Goal: Task Accomplishment & Management: Use online tool/utility

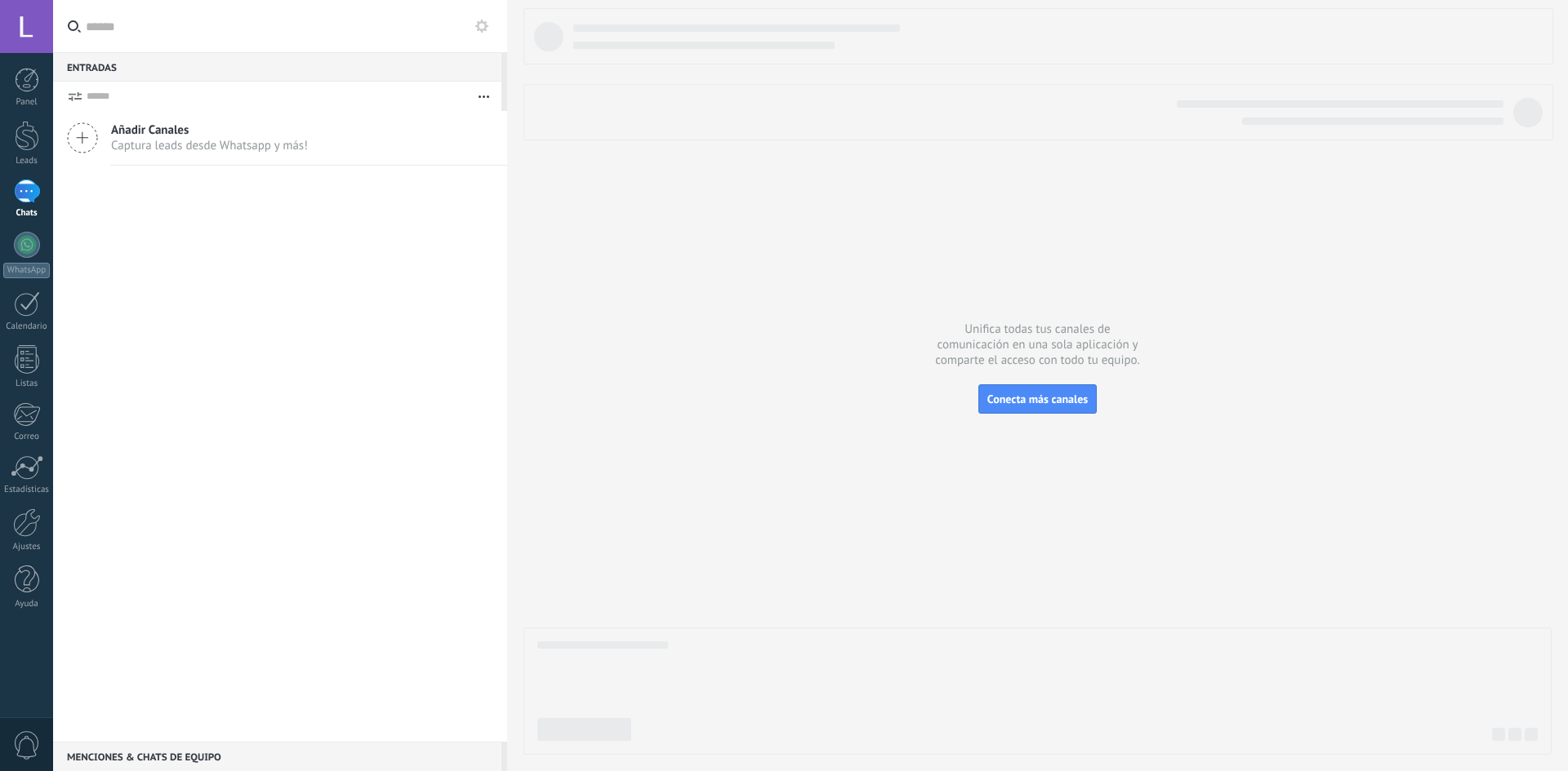
click at [14, 193] on div at bounding box center [27, 191] width 26 height 24
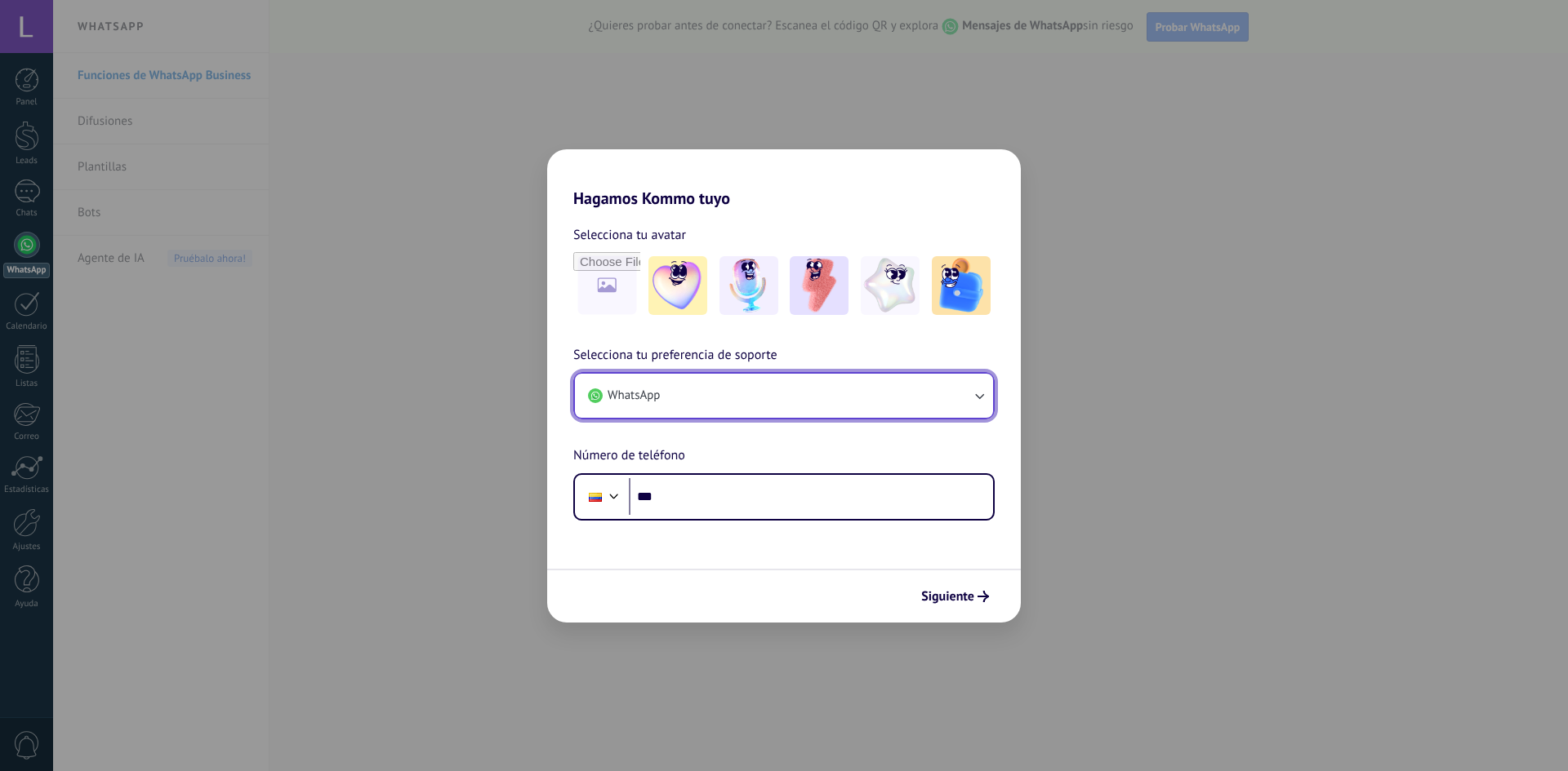
click at [870, 389] on button "WhatsApp" at bounding box center [784, 396] width 418 height 44
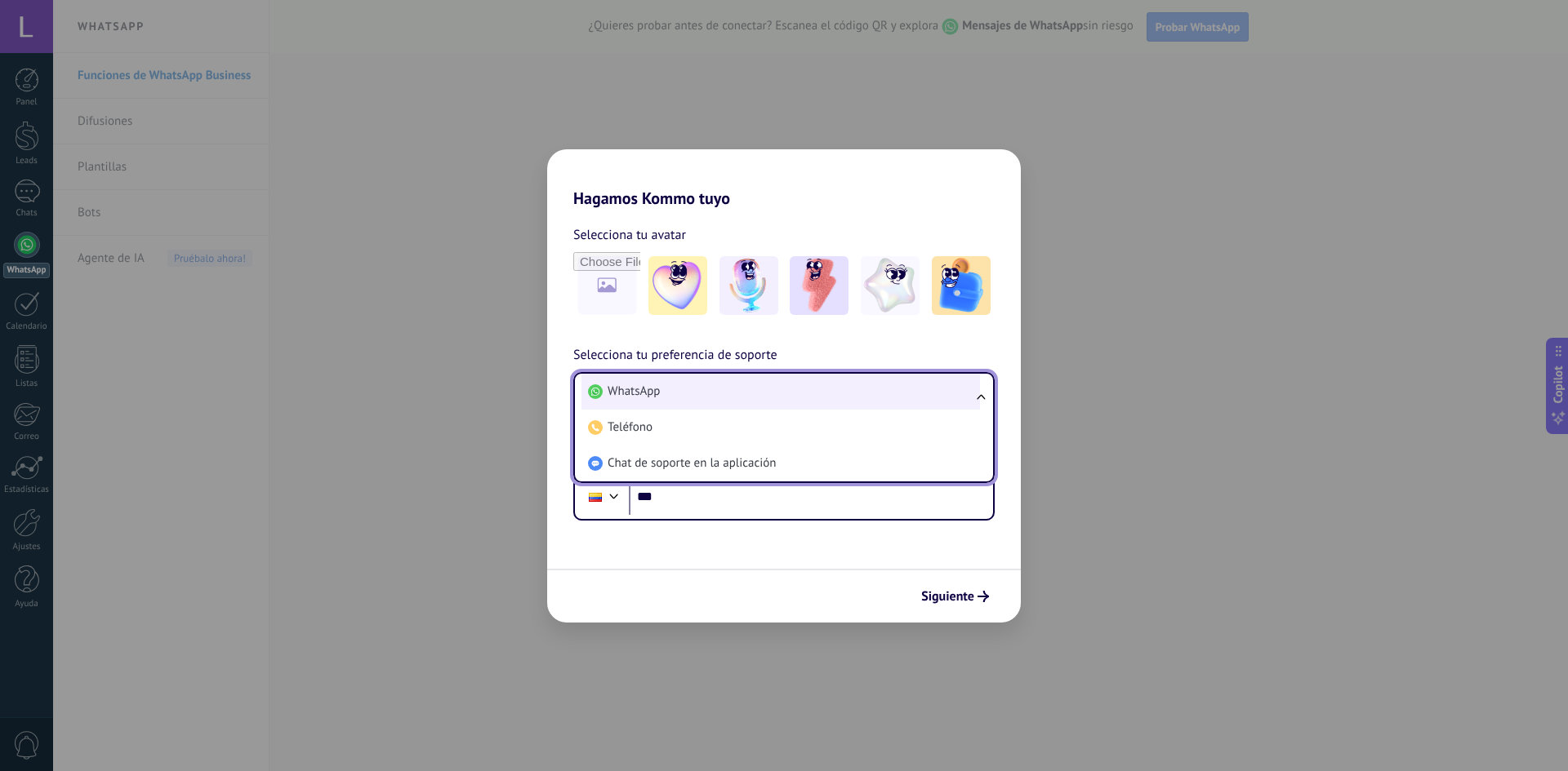
click at [868, 385] on li "WhatsApp" at bounding box center [781, 391] width 398 height 36
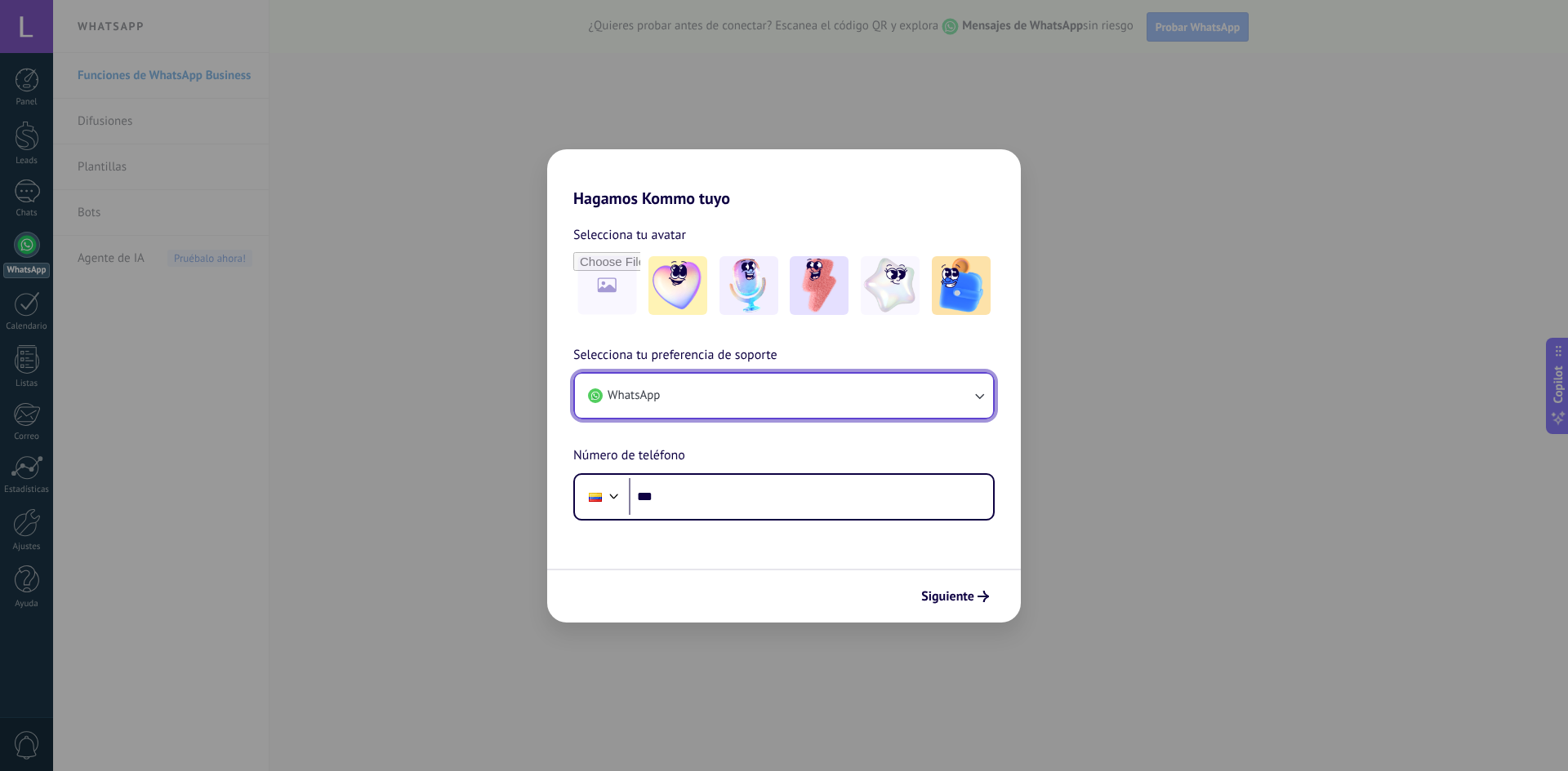
click at [873, 382] on button "WhatsApp" at bounding box center [784, 396] width 418 height 44
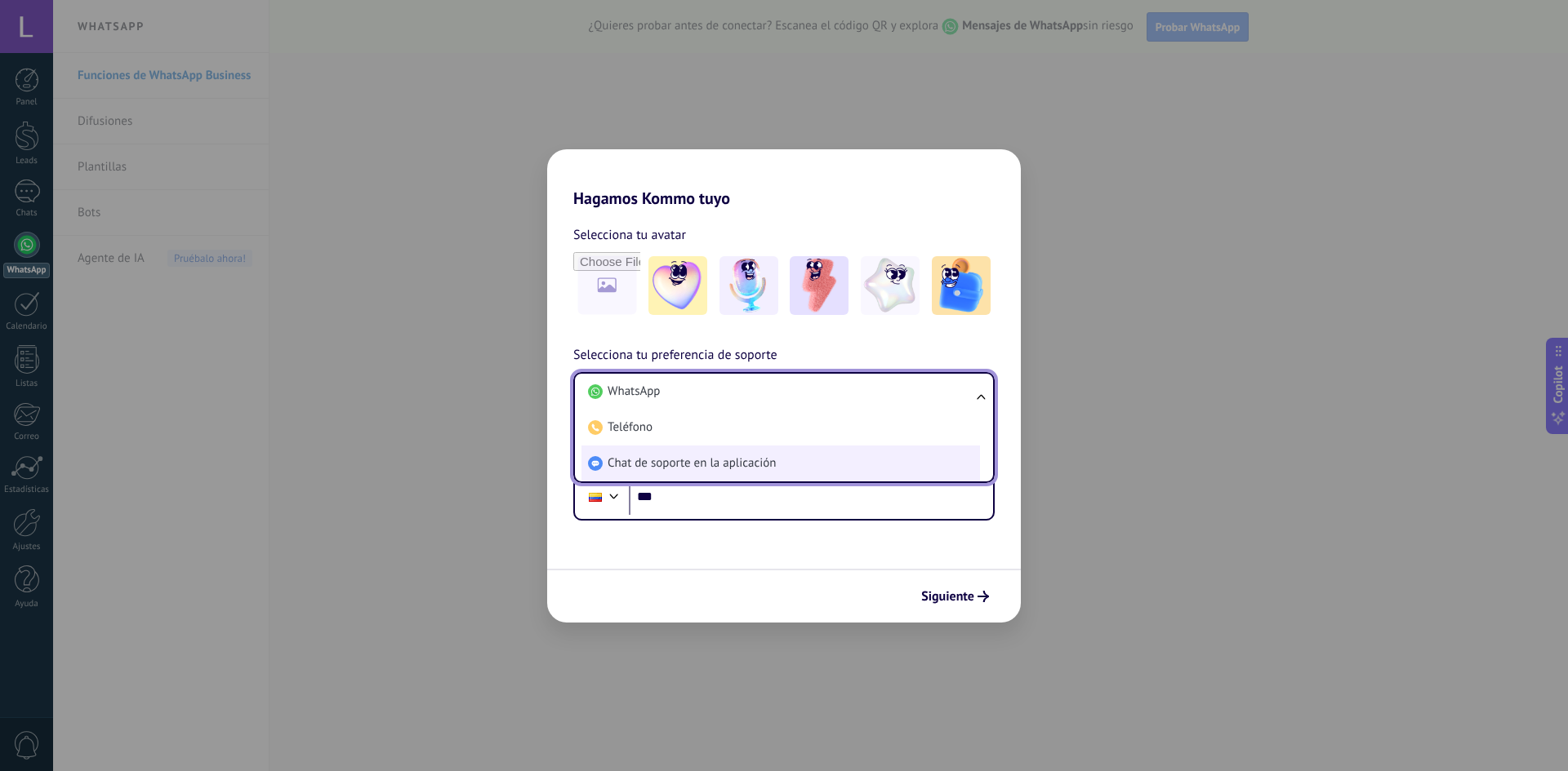
click at [758, 459] on span "Chat de soporte en la aplicación" at bounding box center [692, 464] width 169 height 17
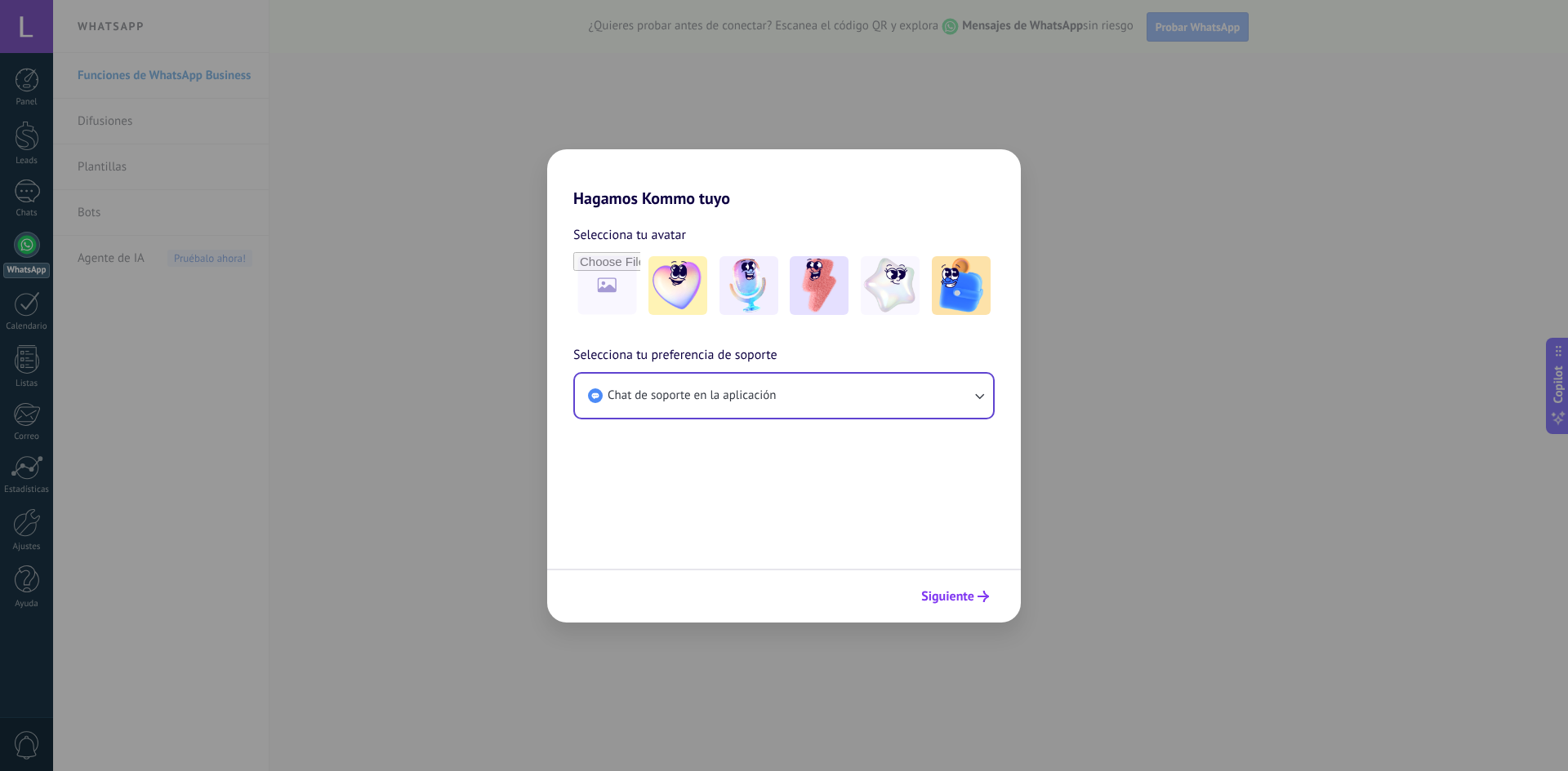
click at [975, 603] on button "Siguiente" at bounding box center [955, 596] width 82 height 28
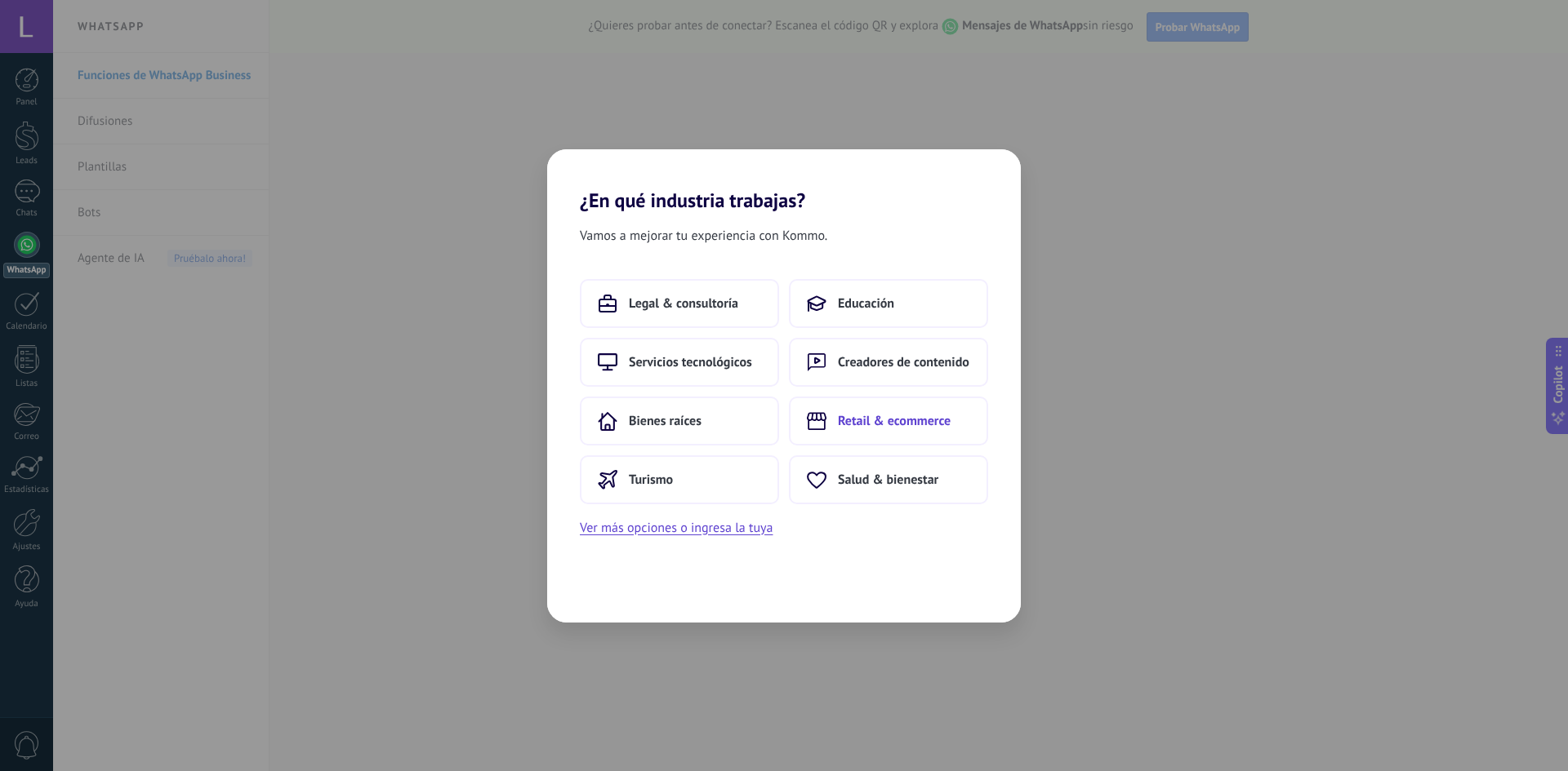
click at [853, 406] on button "Retail & ecommerce" at bounding box center [888, 421] width 199 height 49
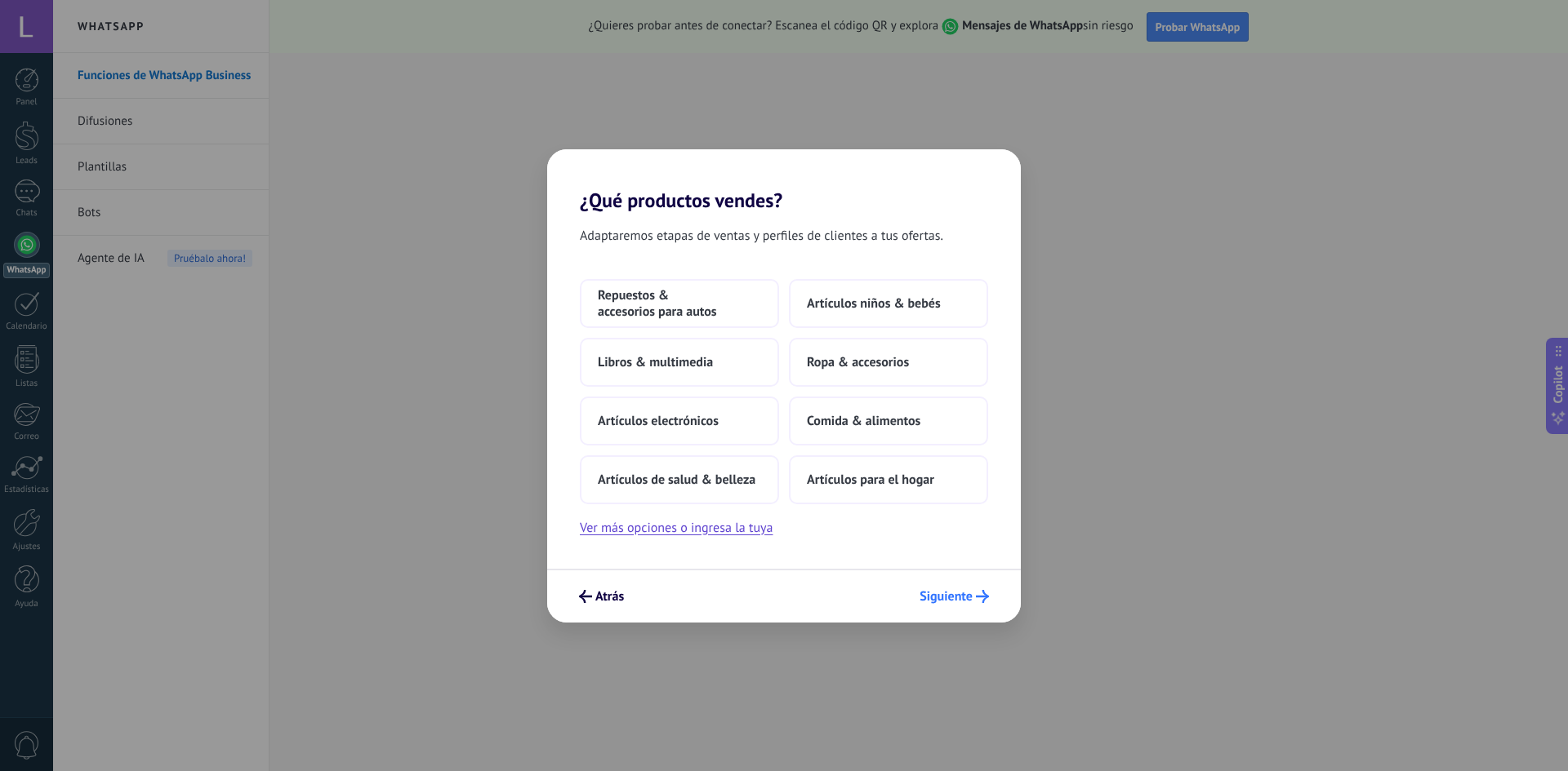
click at [977, 607] on button "Siguiente" at bounding box center [954, 596] width 84 height 28
click at [954, 598] on span "Siguiente" at bounding box center [946, 596] width 53 height 11
click at [647, 531] on button "Ver más opciones o ingresa la tuya" at bounding box center [676, 528] width 193 height 21
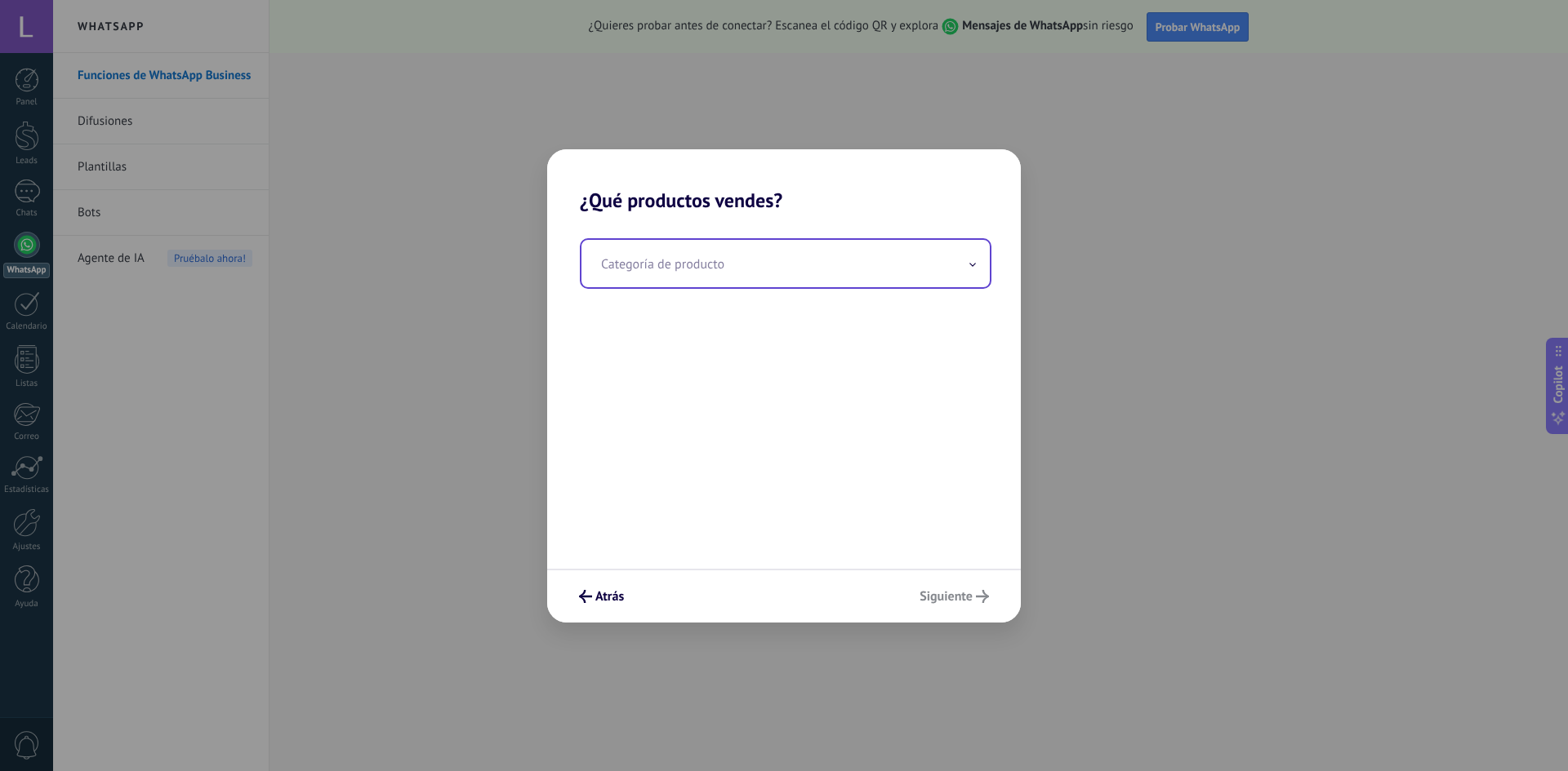
click at [977, 265] on input "text" at bounding box center [785, 264] width 408 height 47
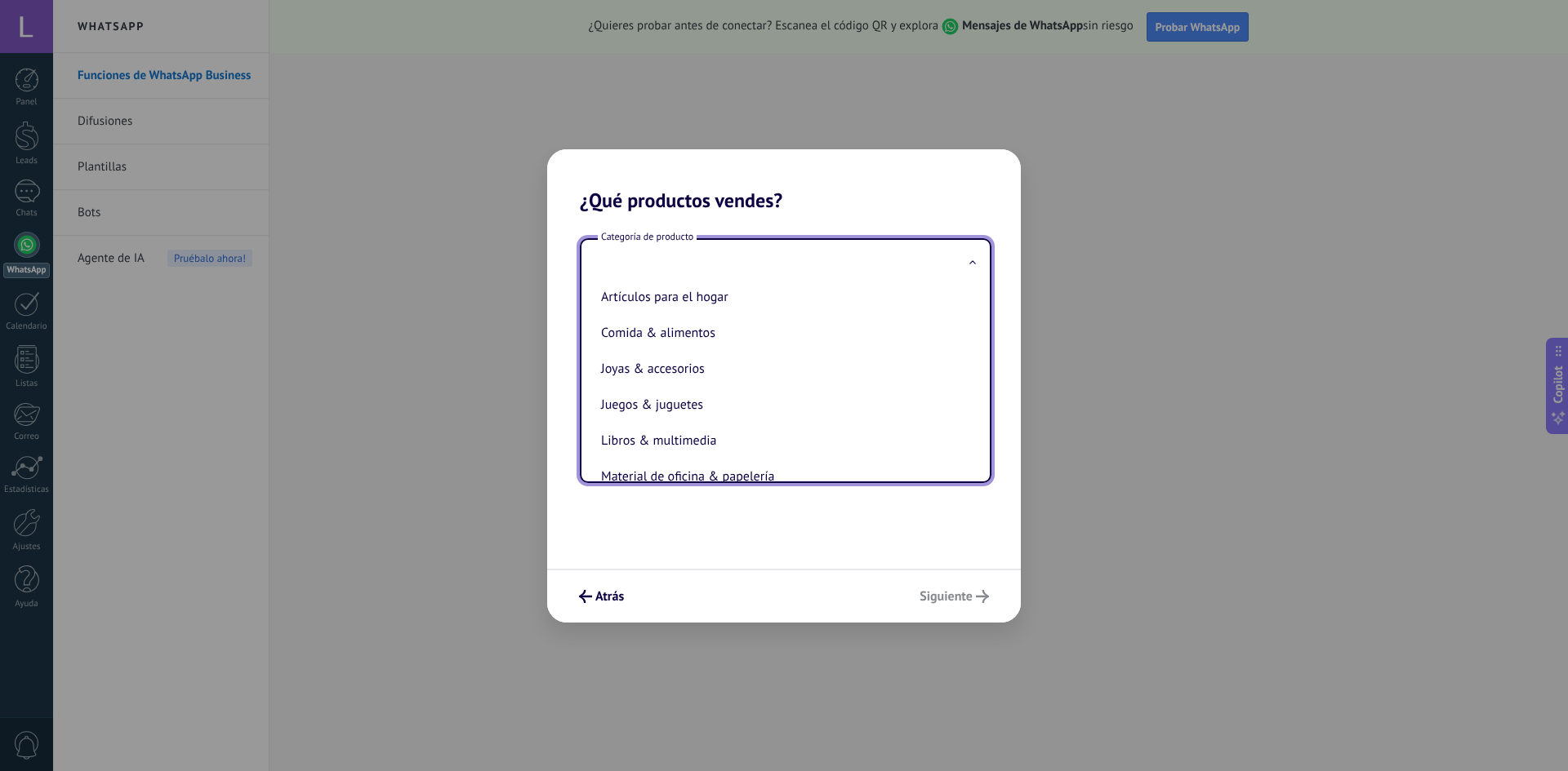
scroll to position [244, 0]
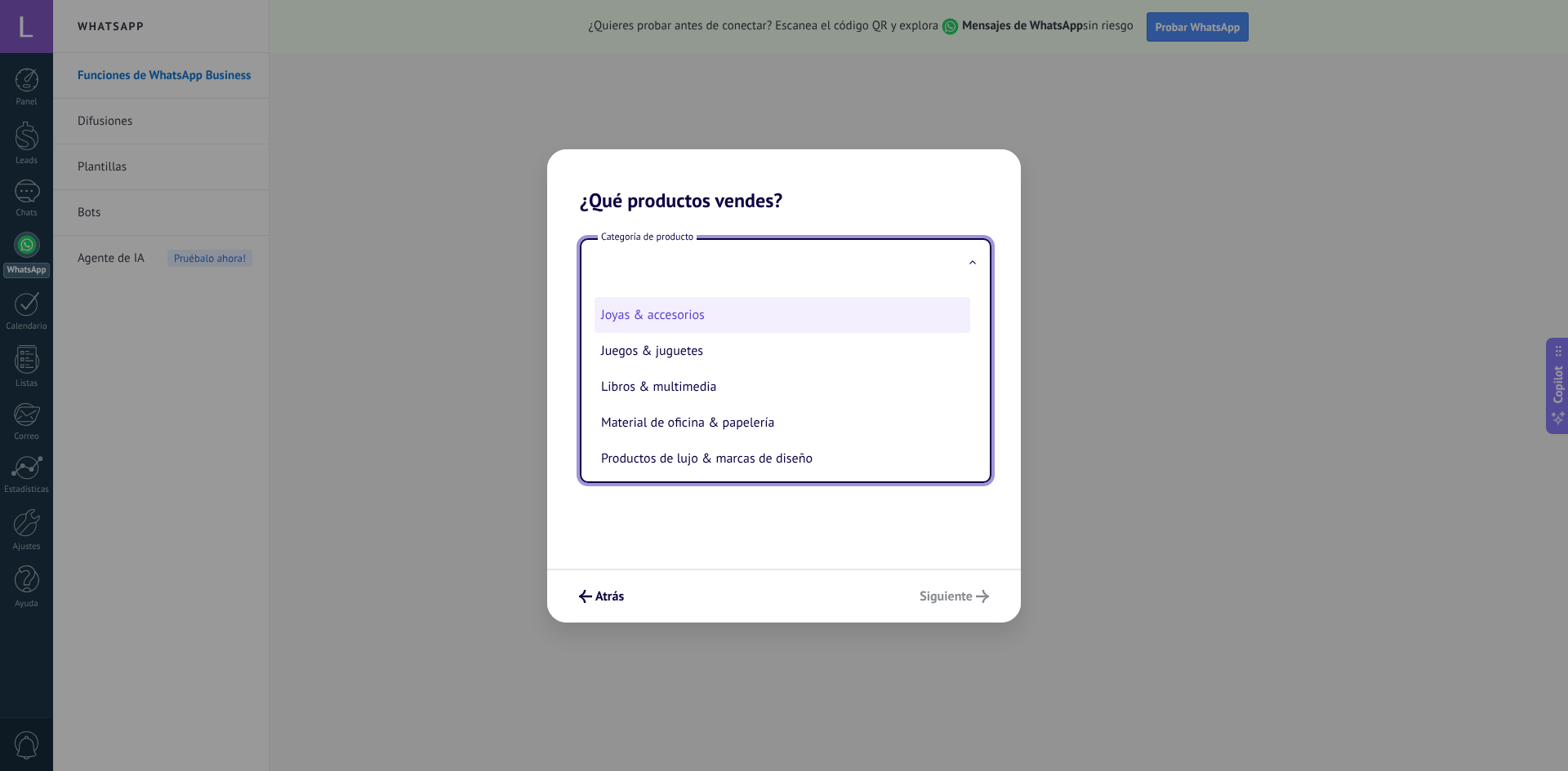
click at [725, 315] on li "Joyas & accesorios" at bounding box center [783, 314] width 376 height 36
type input "**********"
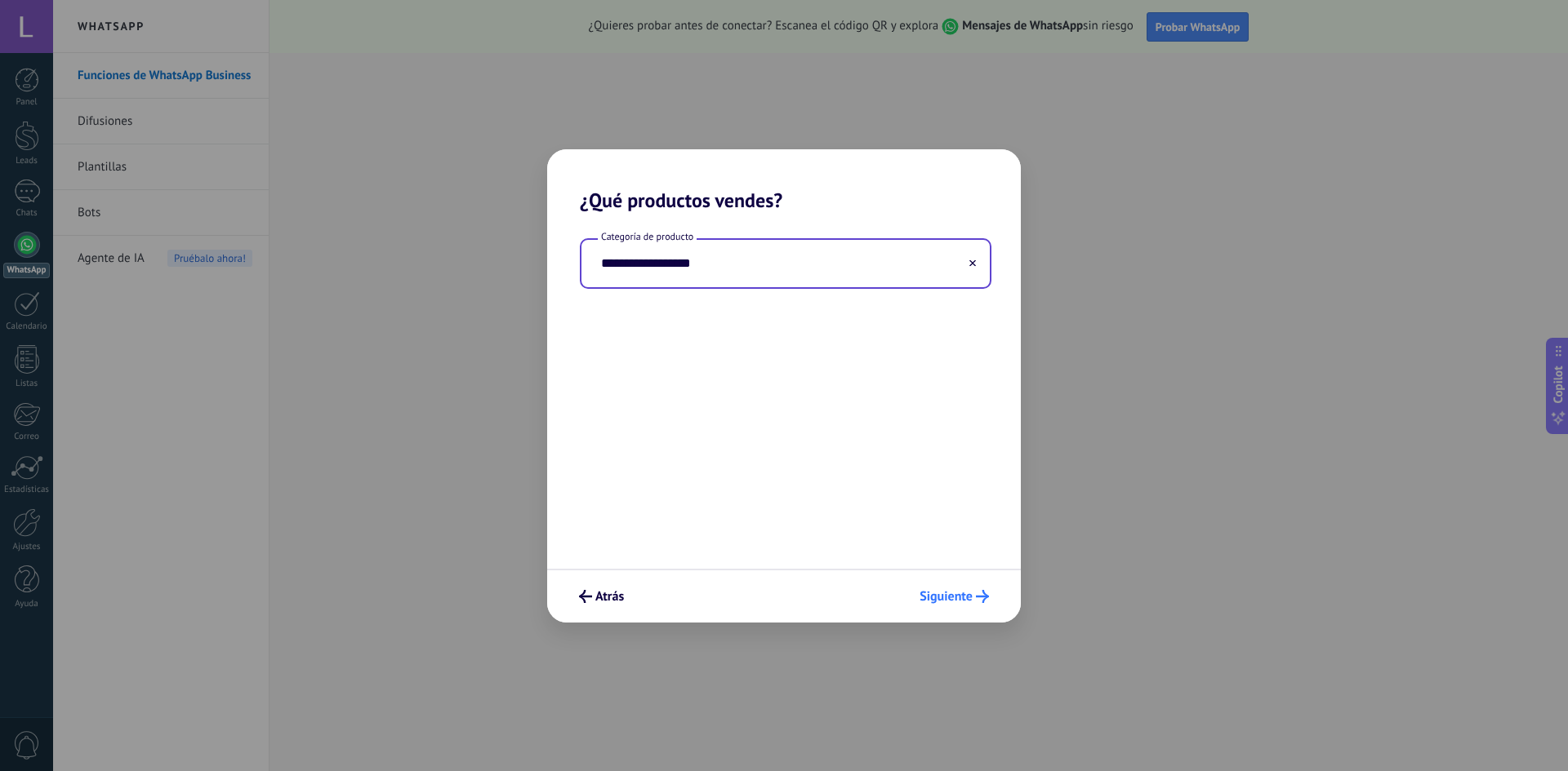
click at [983, 599] on icon "submit" at bounding box center [982, 596] width 13 height 13
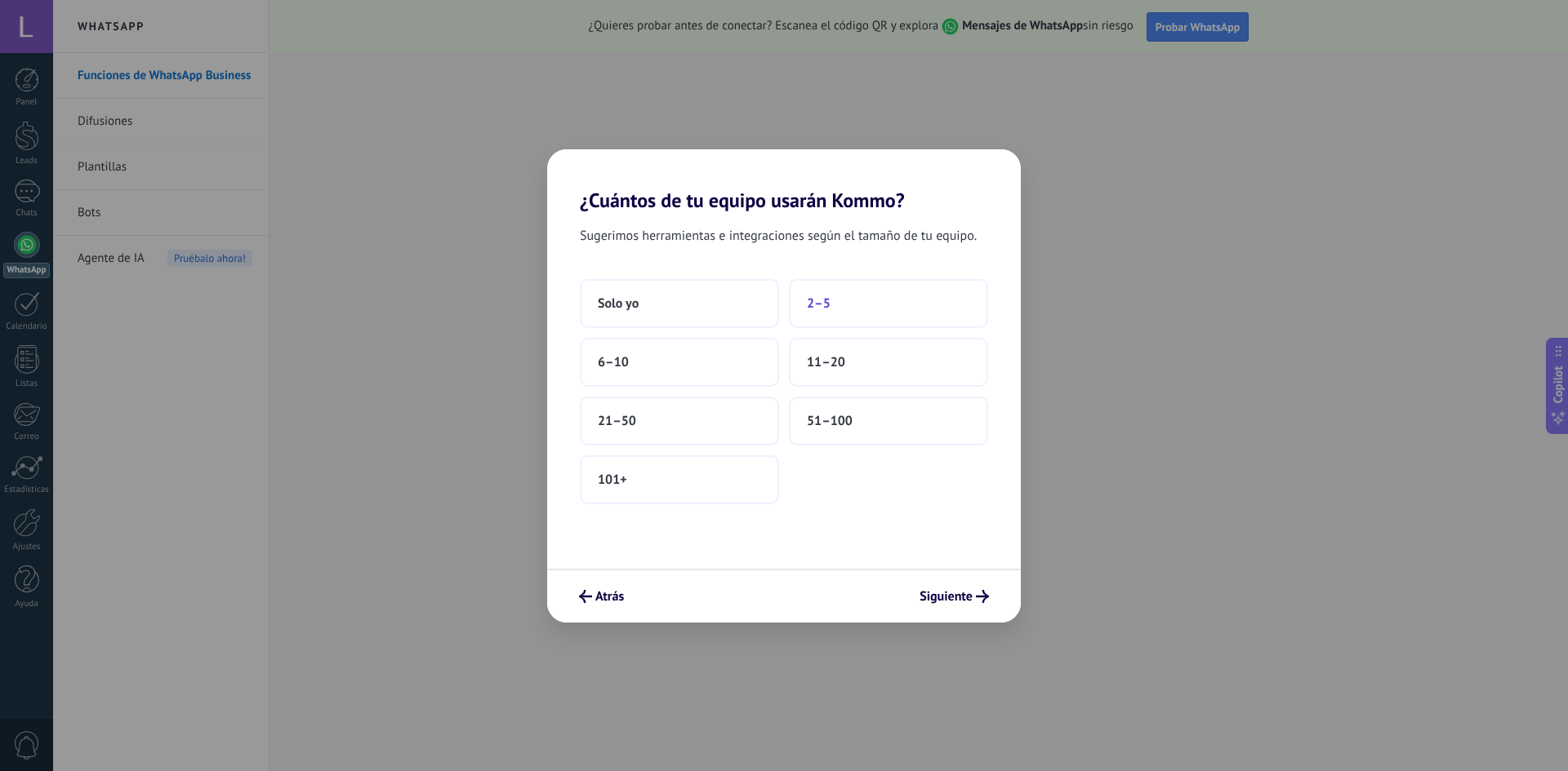
click at [871, 313] on button "2–5" at bounding box center [888, 304] width 199 height 49
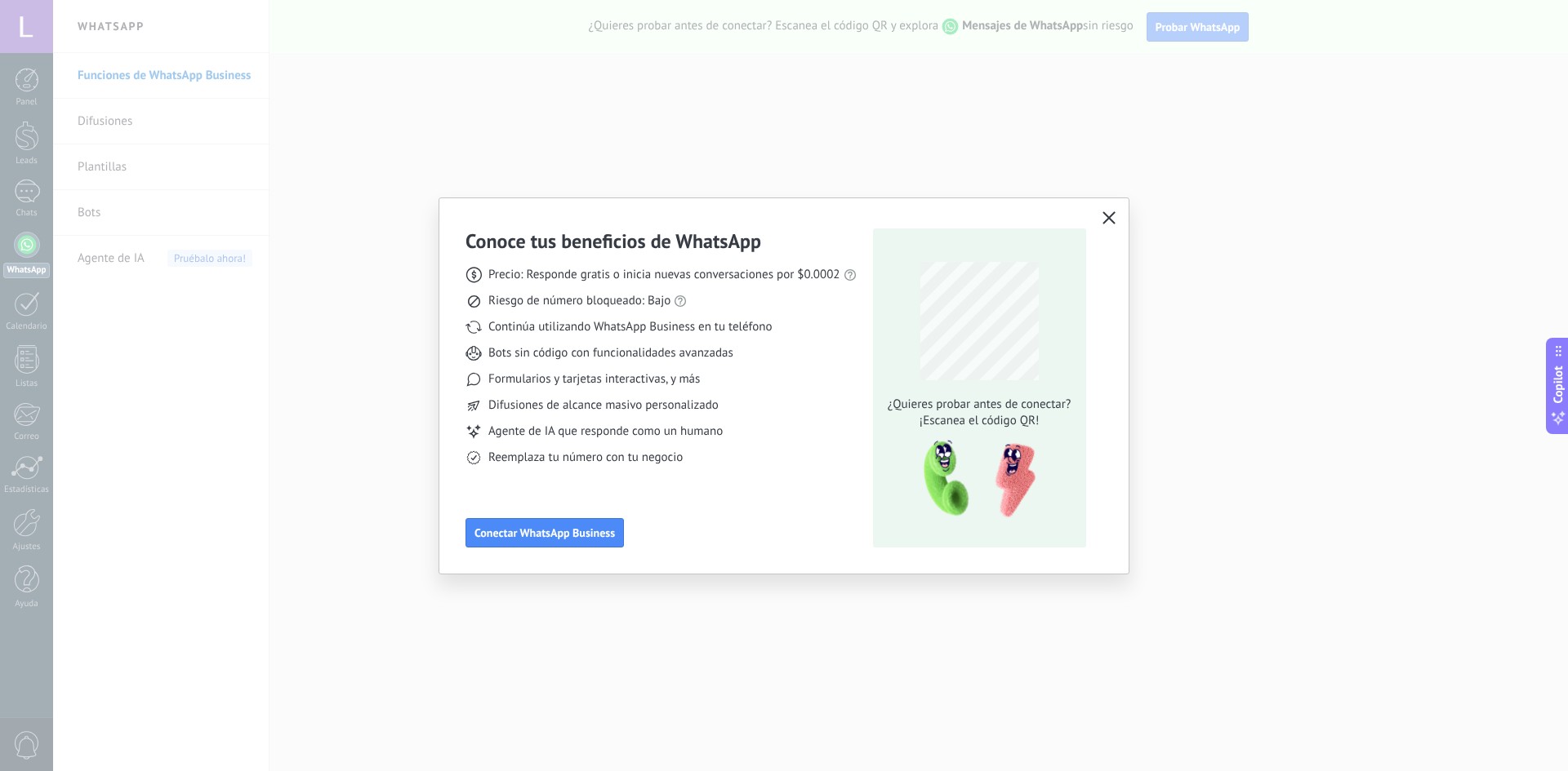
click at [1110, 217] on use "button" at bounding box center [1109, 217] width 12 height 12
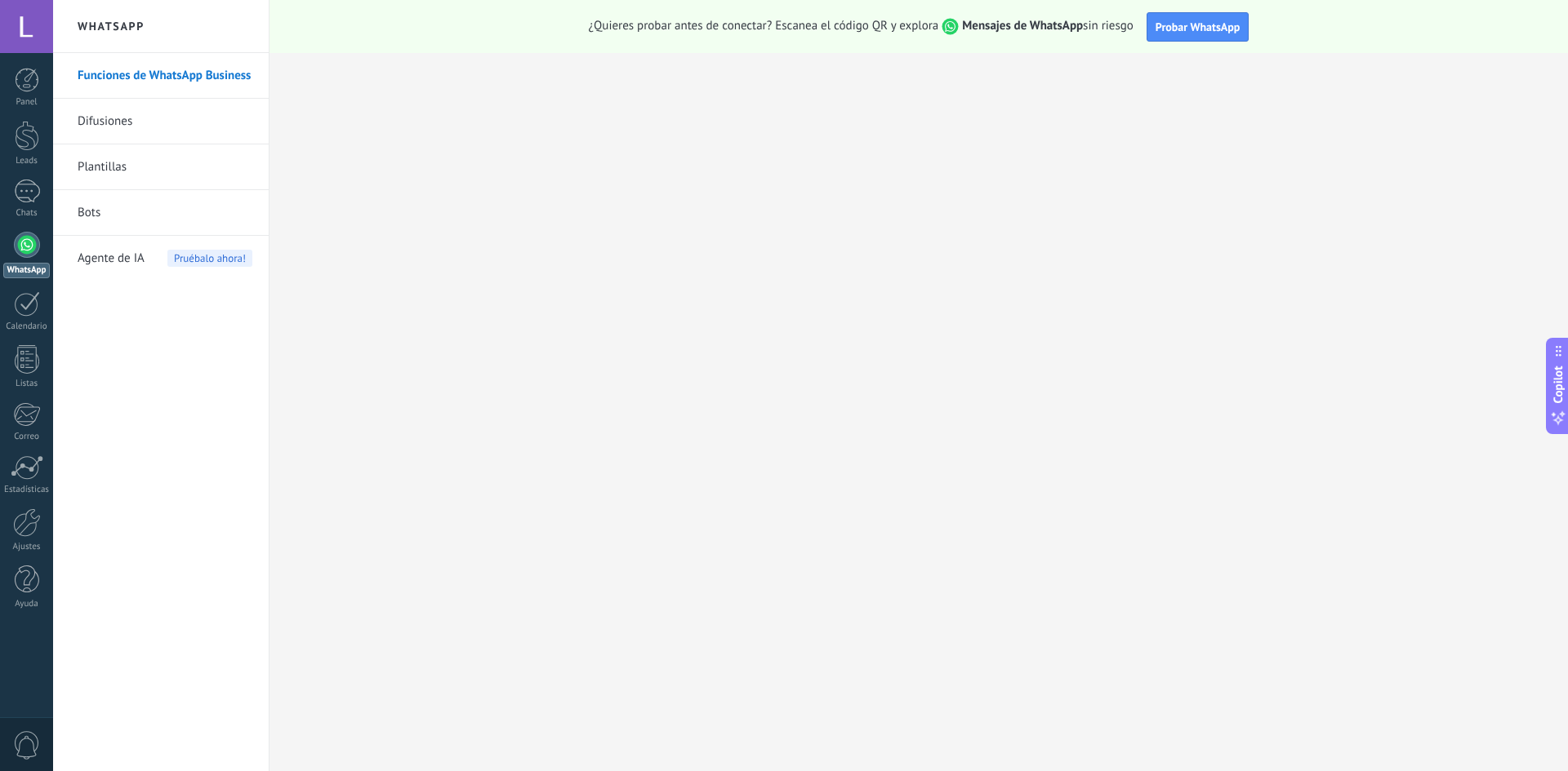
click at [68, 214] on li "Bots" at bounding box center [161, 213] width 216 height 45
click at [97, 208] on link "Bots" at bounding box center [165, 213] width 175 height 45
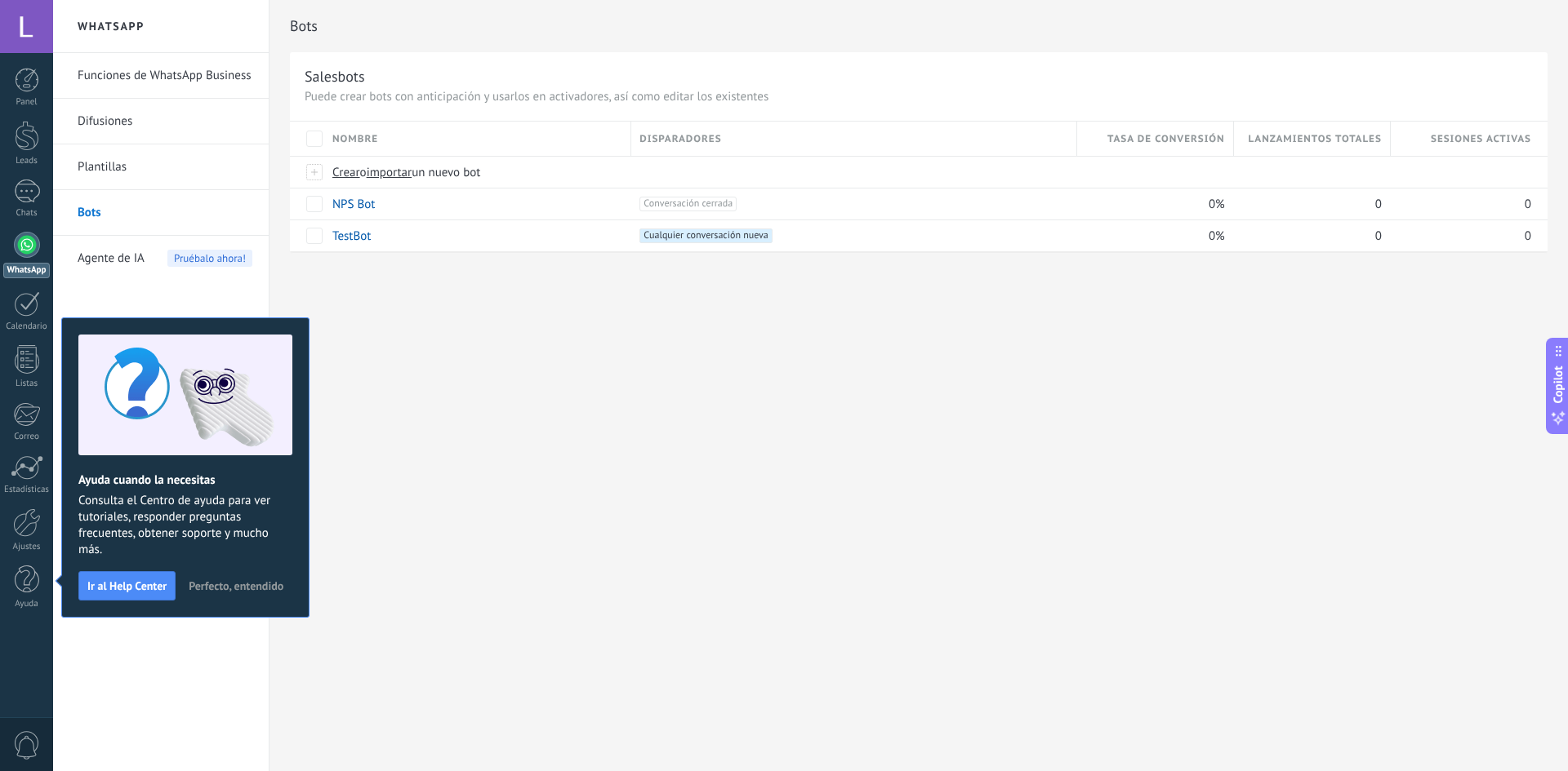
click at [245, 591] on span "Perfecto, entendido" at bounding box center [236, 586] width 94 height 11
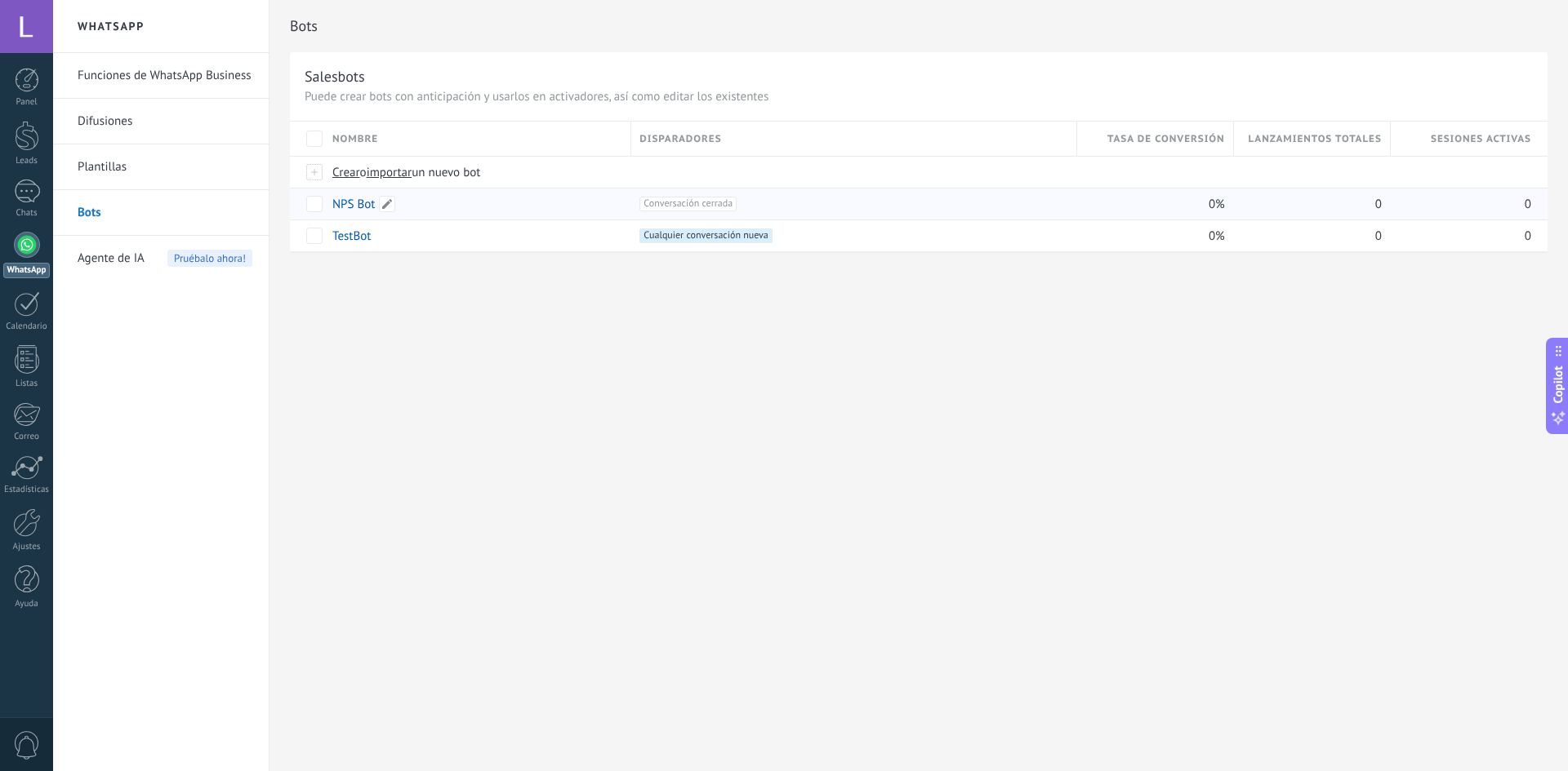
click at [543, 204] on div "NPS Bot" at bounding box center [473, 204] width 299 height 31
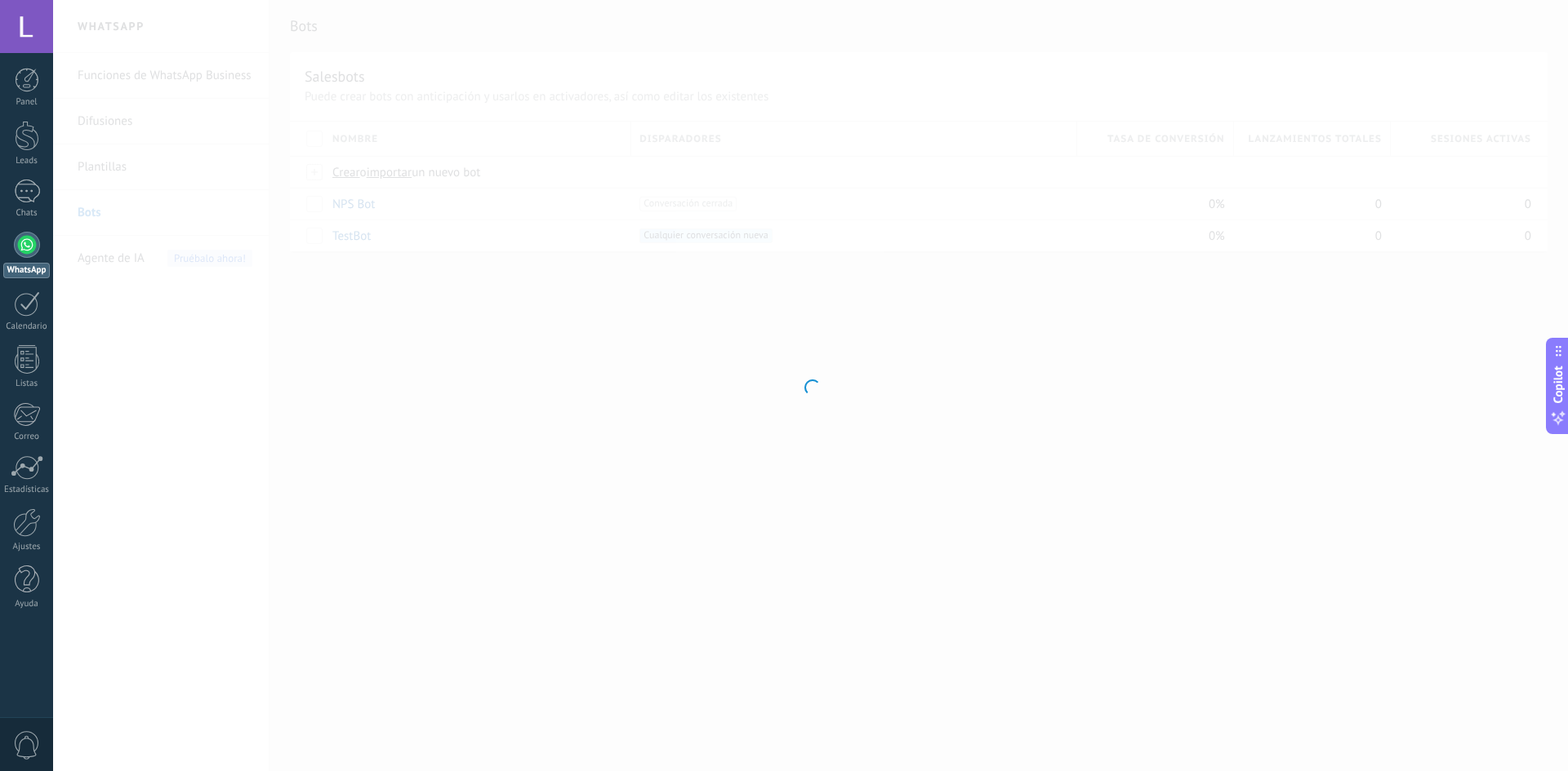
type input "*******"
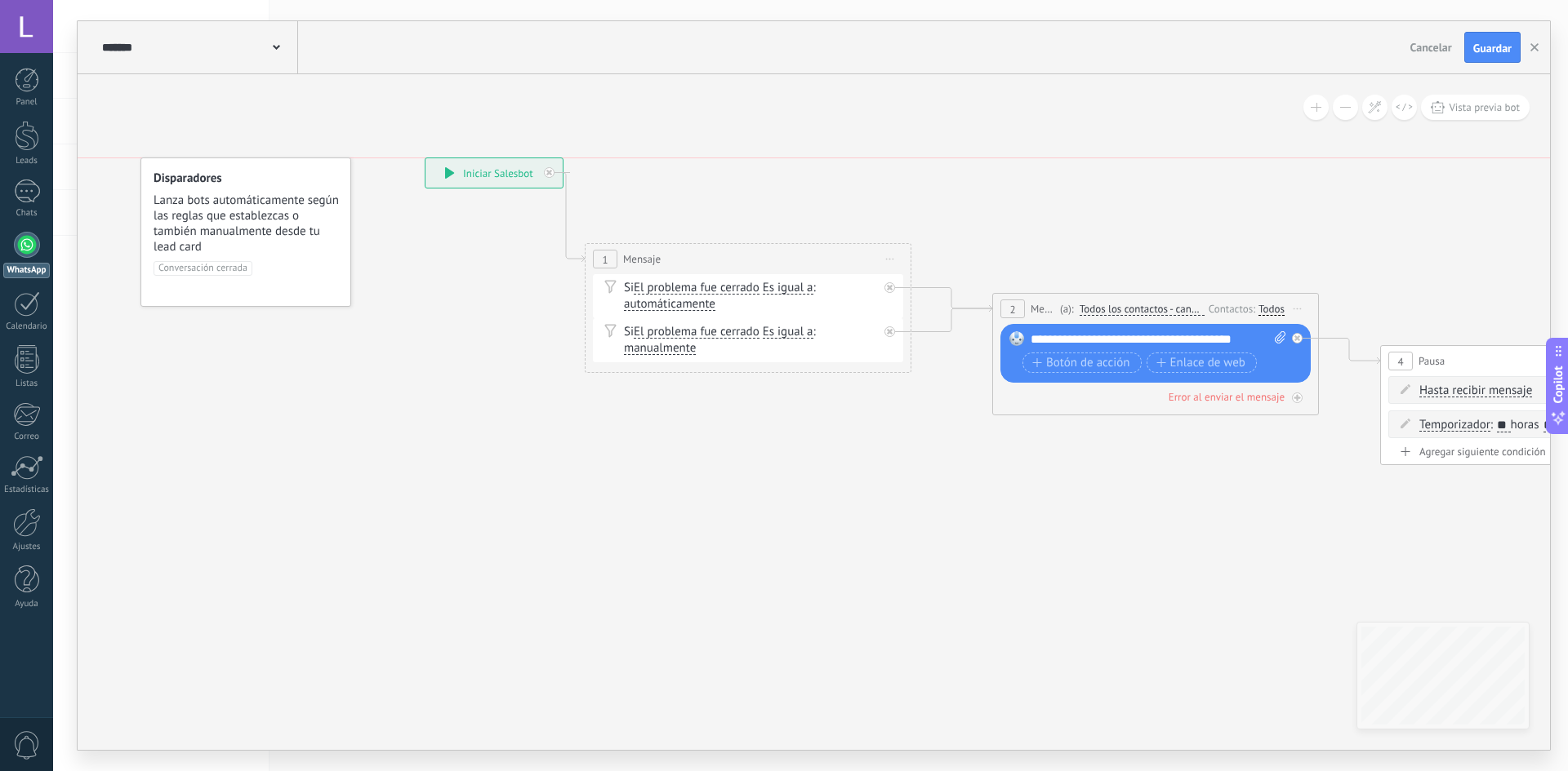
click at [266, 214] on span "Lanza bots automáticamente según las reglas que establezcas o también manualmen…" at bounding box center [246, 224] width 186 height 62
click at [264, 215] on span "Lanza bots automáticamente según las reglas que establezcas o también manualmen…" at bounding box center [245, 224] width 186 height 62
click at [691, 301] on span "automáticamente" at bounding box center [669, 304] width 92 height 13
click at [691, 301] on button "automáticamente" at bounding box center [718, 305] width 204 height 30
click at [712, 334] on span "manualmente" at bounding box center [705, 334] width 197 height 17
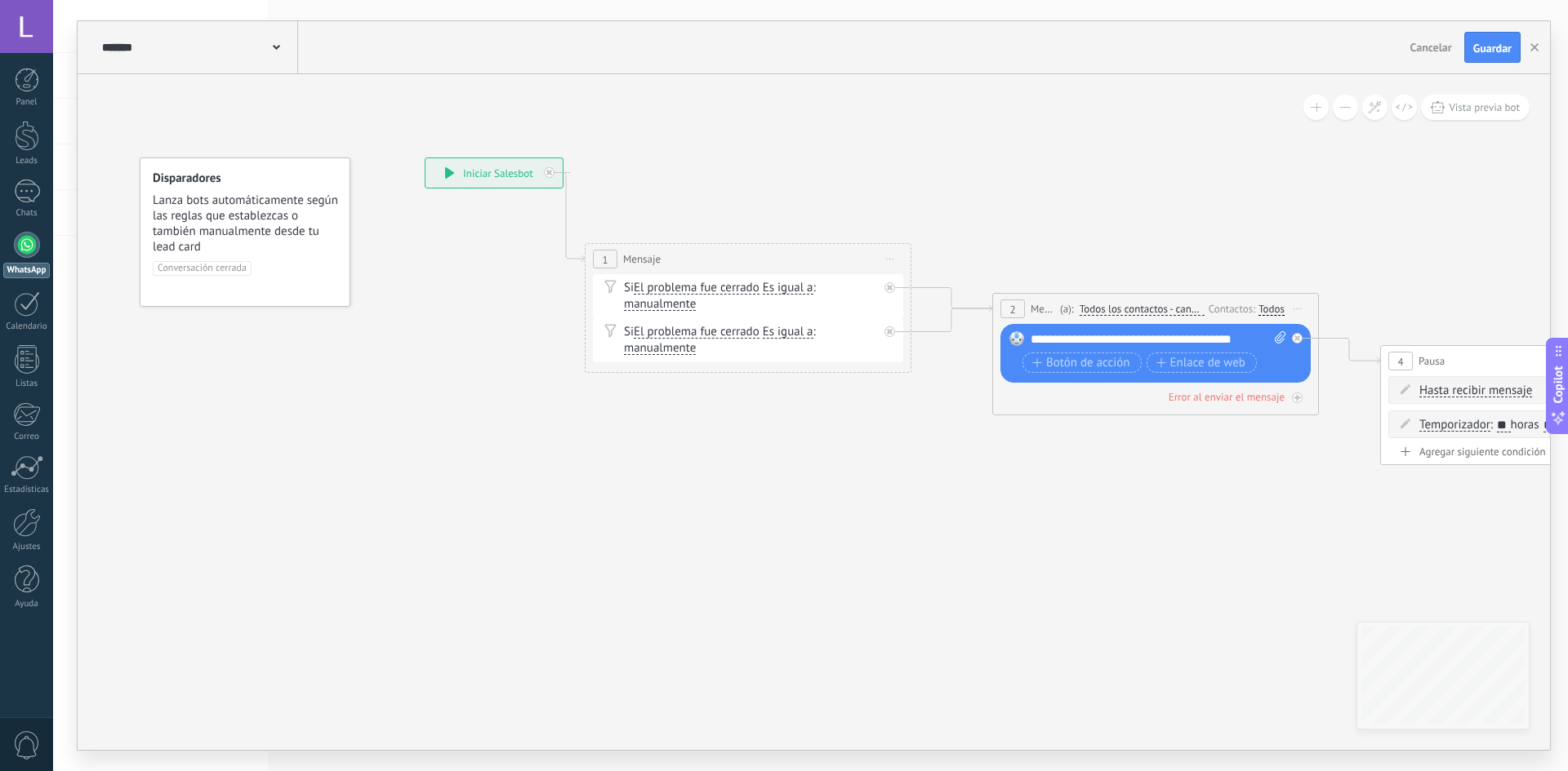
click at [757, 313] on div "Si El problema fue cerrado El problema fue cerrado El problema fue cerrado El p…" at bounding box center [748, 296] width 310 height 44
click at [773, 299] on div "Si El problema fue cerrado El problema fue cerrado El problema fue cerrado El p…" at bounding box center [750, 296] width 254 height 32
click at [886, 285] on div at bounding box center [889, 287] width 10 height 10
click at [816, 318] on div "Si El problema fue cerrado El problema fue cerrado El problema fue cerrado El p…" at bounding box center [748, 296] width 310 height 44
click at [715, 323] on div "Si El problema fue cerrado El problema fue cerrado El problema fue cerrado El p…" at bounding box center [748, 341] width 310 height 44
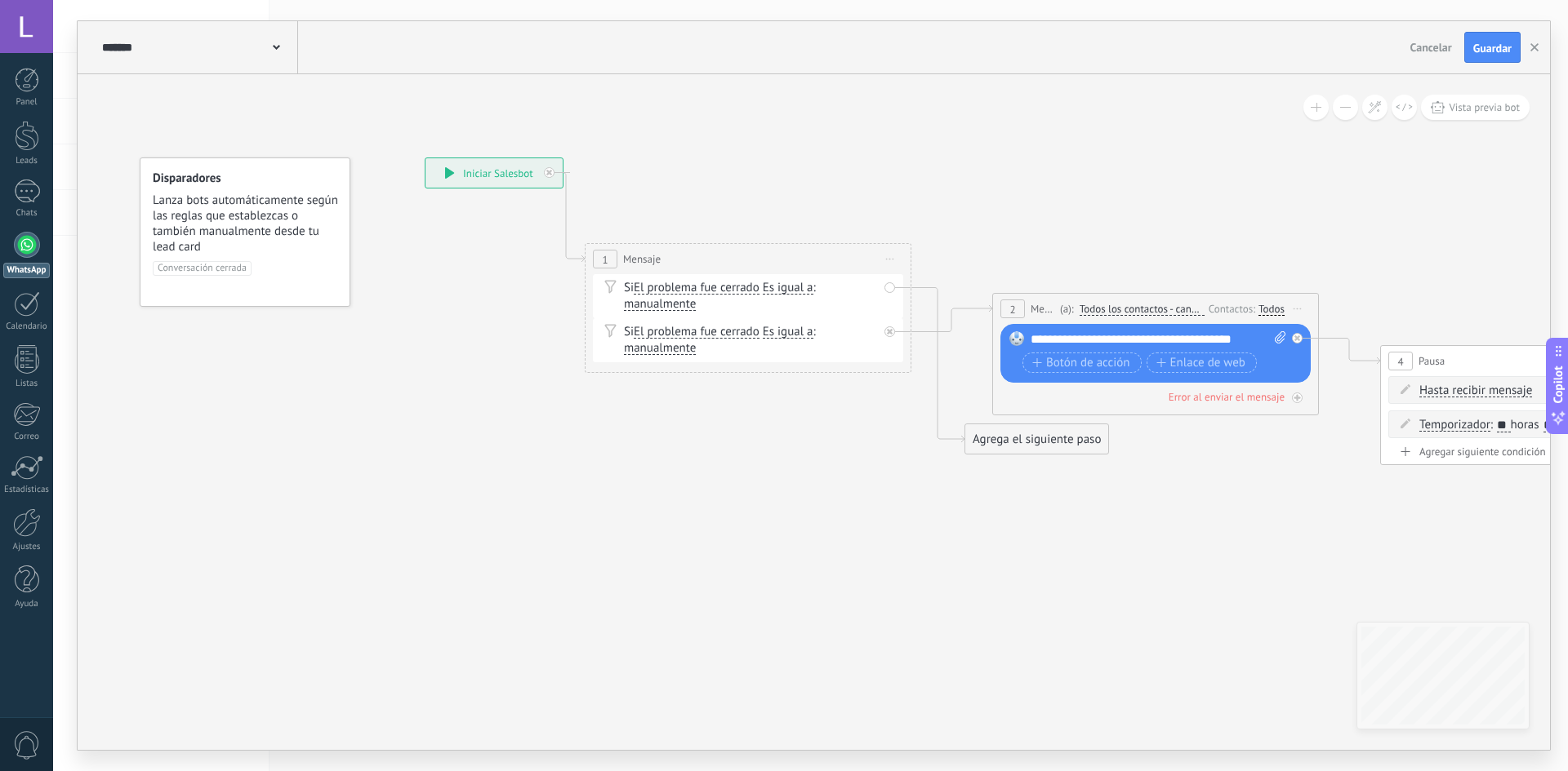
drag, startPoint x: 715, startPoint y: 323, endPoint x: 698, endPoint y: 327, distance: 17.5
click at [714, 330] on div "Si El problema fue cerrado El problema fue cerrado El problema fue cerrado El p…" at bounding box center [748, 341] width 310 height 44
click at [698, 327] on div "Si El problema fue cerrado El problema fue cerrado El problema fue cerrado El p…" at bounding box center [750, 340] width 254 height 32
click at [640, 320] on div "Si El problema fue cerrado El problema fue cerrado El problema fue cerrado El p…" at bounding box center [748, 341] width 310 height 44
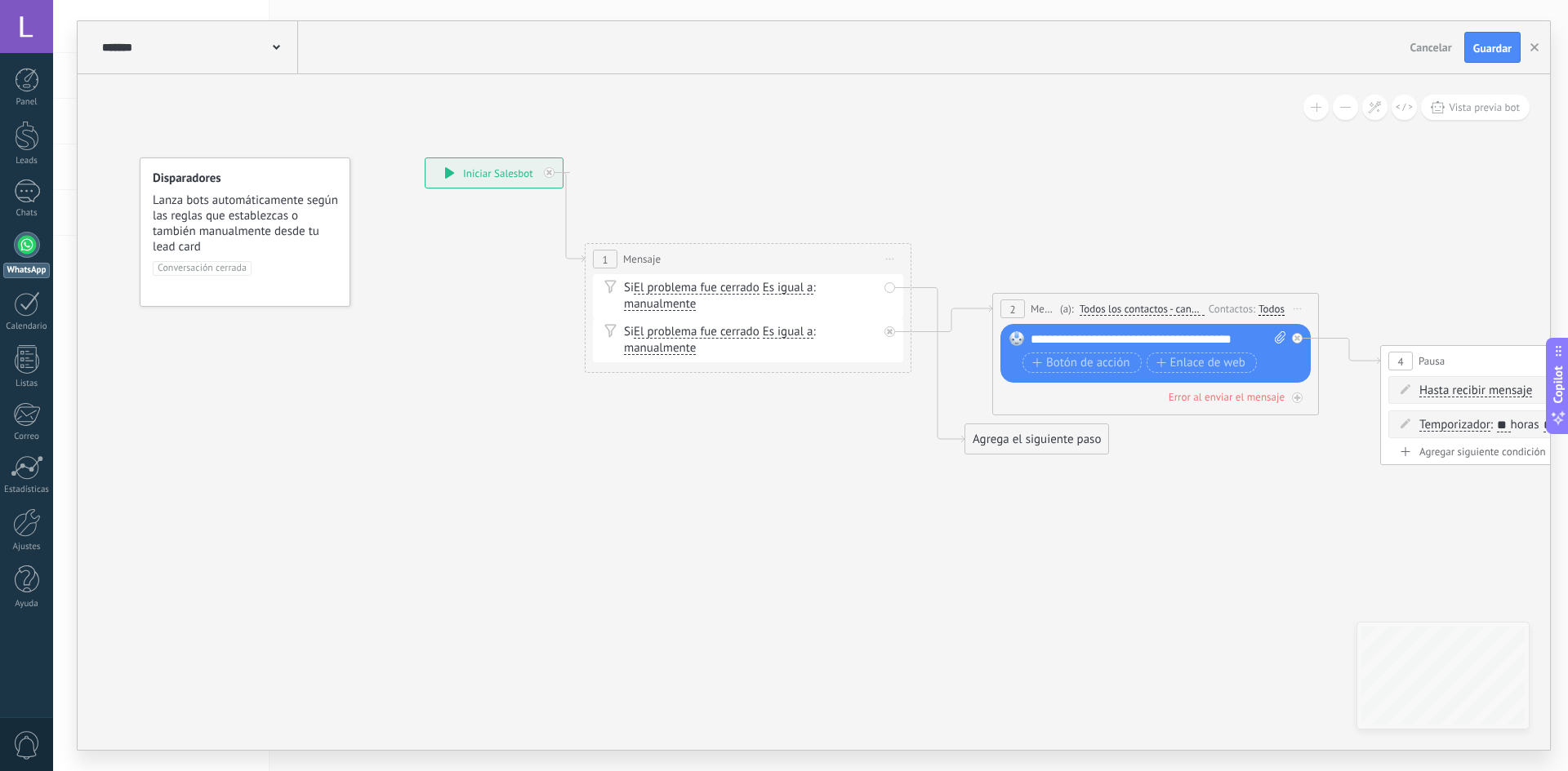
click at [642, 311] on span "manualmente automáticamente manualmente automáticamente manualmente manualmente…" at bounding box center [660, 304] width 72 height 16
drag, startPoint x: 642, startPoint y: 311, endPoint x: 951, endPoint y: 320, distance: 309.1
click at [670, 307] on span "manualmente automáticamente manualmente automáticamente manualmente manualmente…" at bounding box center [660, 304] width 72 height 16
click at [1033, 354] on button "Botón de acción" at bounding box center [1081, 362] width 119 height 20
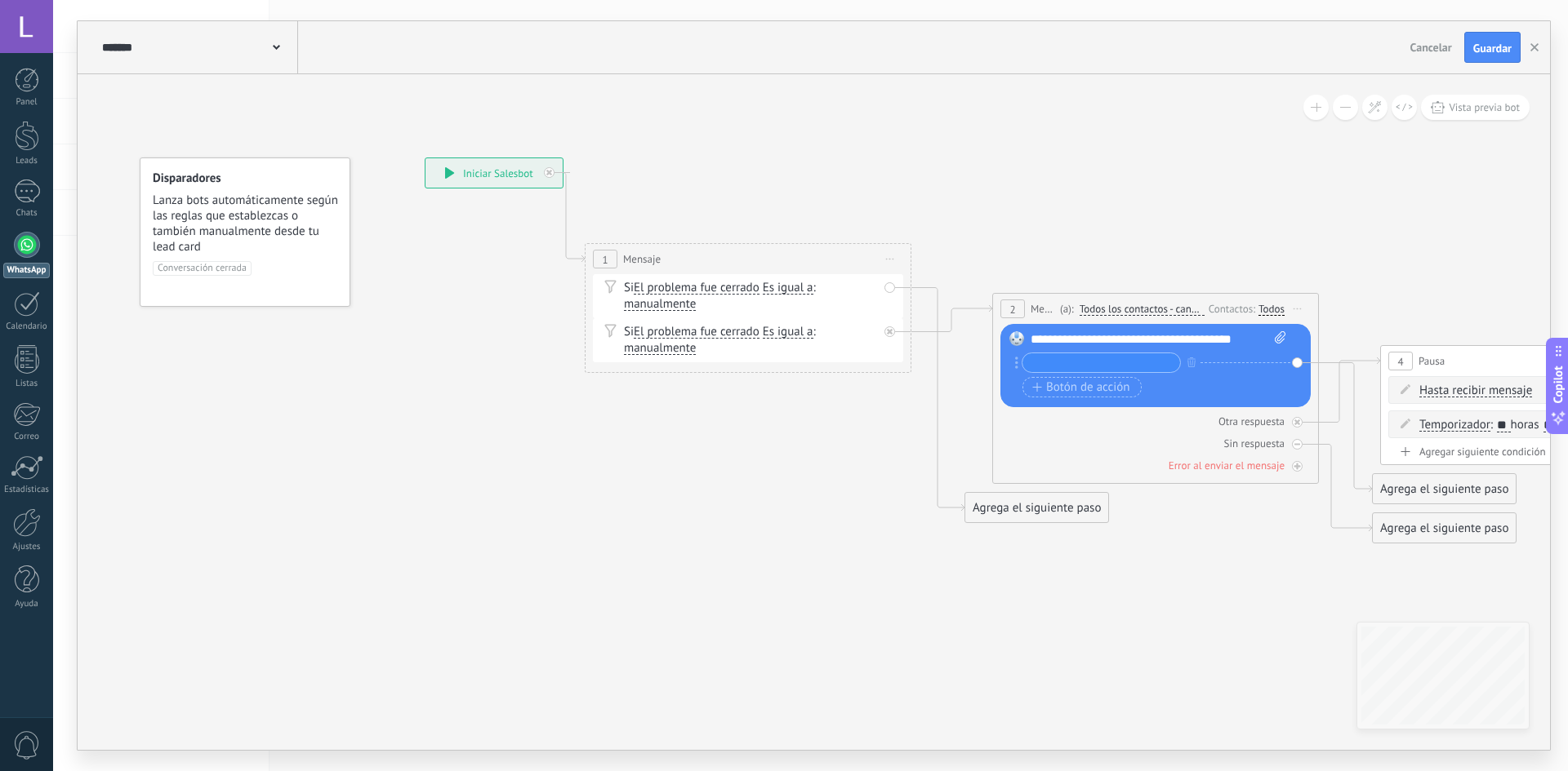
click at [1083, 339] on div "**********" at bounding box center [1158, 340] width 256 height 17
click at [1245, 338] on div "**********" at bounding box center [1158, 340] width 256 height 17
drag, startPoint x: 1245, startPoint y: 338, endPoint x: 1002, endPoint y: 324, distance: 243.4
click at [1002, 324] on div "Reemplazar Quitar Convertir a mensaje de voz Arrastre la imagen aquí para adjun…" at bounding box center [1155, 365] width 310 height 83
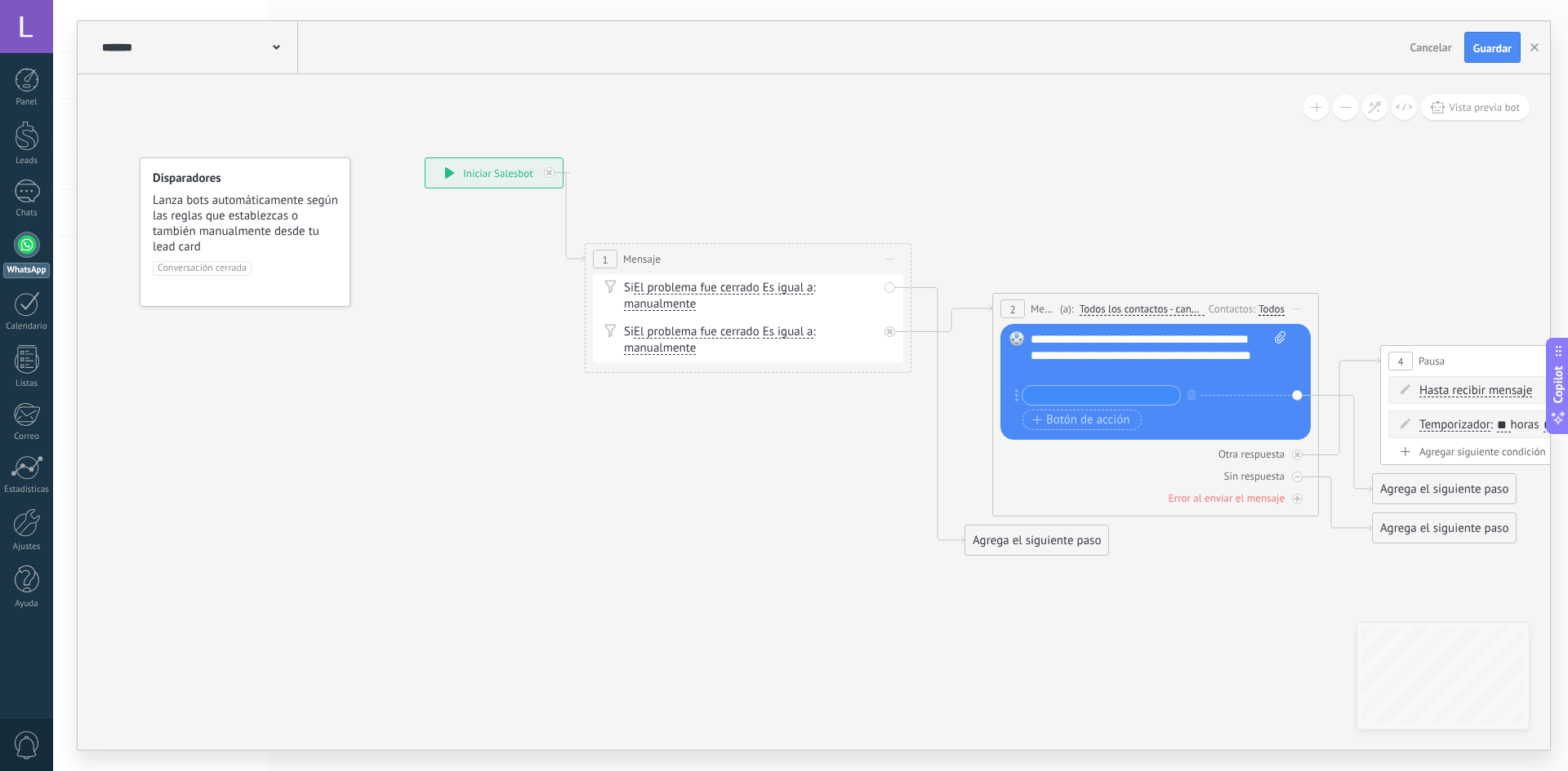
click at [1205, 341] on div "**********" at bounding box center [1158, 356] width 256 height 49
drag, startPoint x: 1090, startPoint y: 334, endPoint x: 1050, endPoint y: 401, distance: 78.0
click at [1050, 401] on input "text" at bounding box center [1101, 396] width 157 height 19
click at [1459, 399] on div "Hasta recibir mensaje Hasta recibir mensaje Excepto horas laborales Hasta que s…" at bounding box center [1543, 390] width 310 height 28
click at [1464, 390] on span "Hasta recibir mensaje" at bounding box center [1475, 390] width 113 height 13
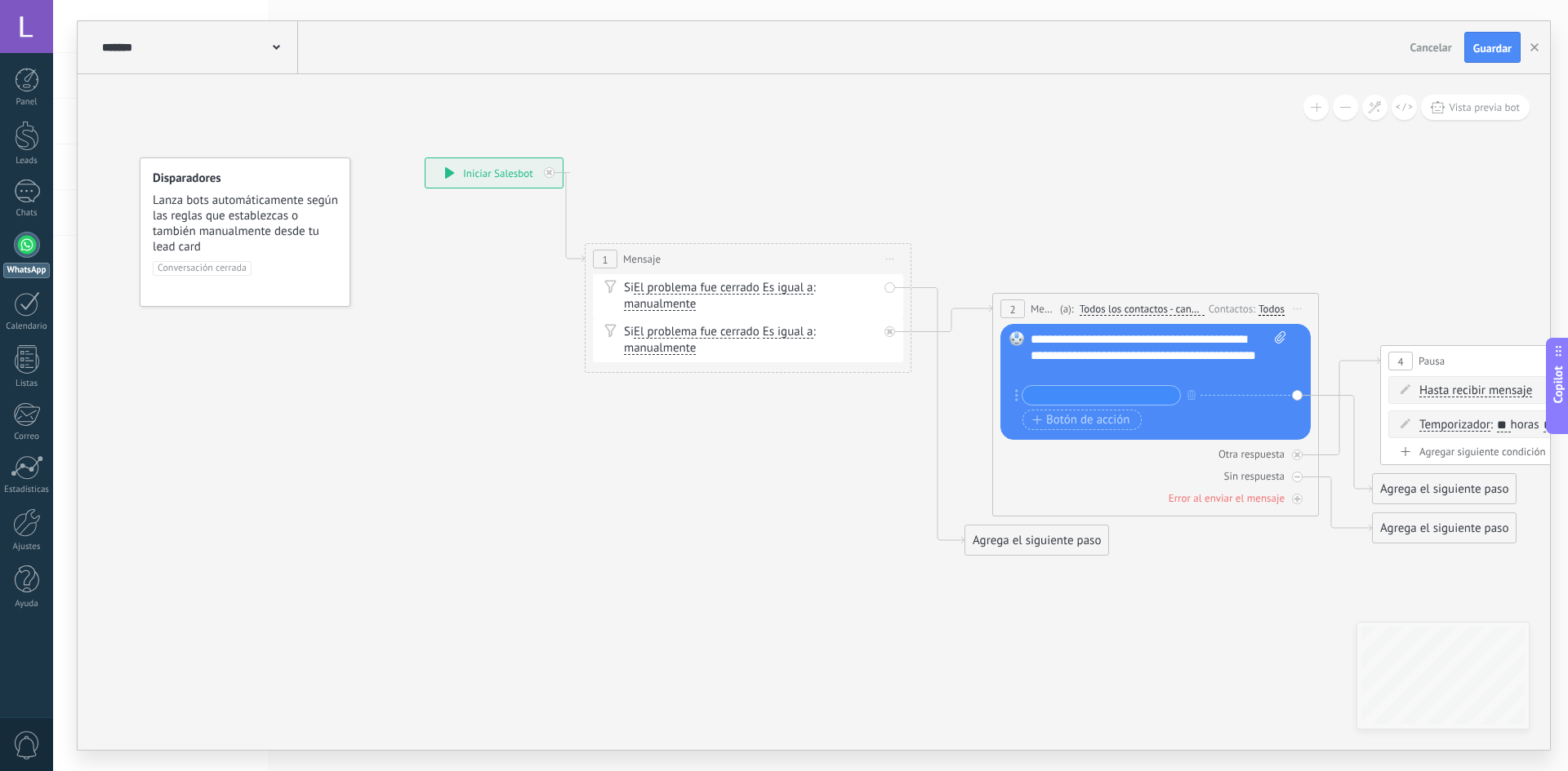
click at [1464, 390] on button "Hasta recibir mensaje" at bounding box center [1513, 391] width 204 height 30
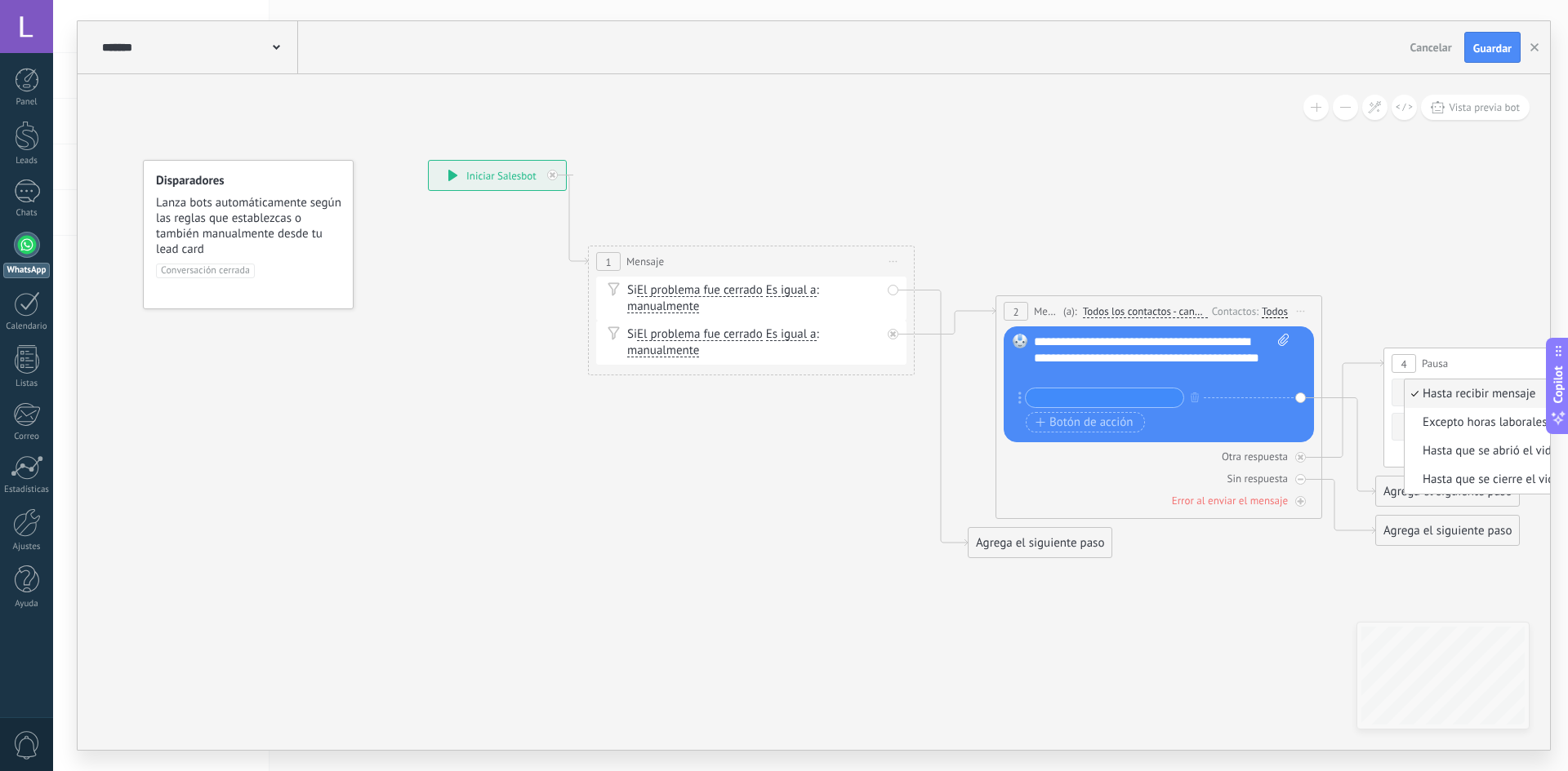
drag, startPoint x: 1041, startPoint y: 637, endPoint x: 1074, endPoint y: 625, distance: 35.1
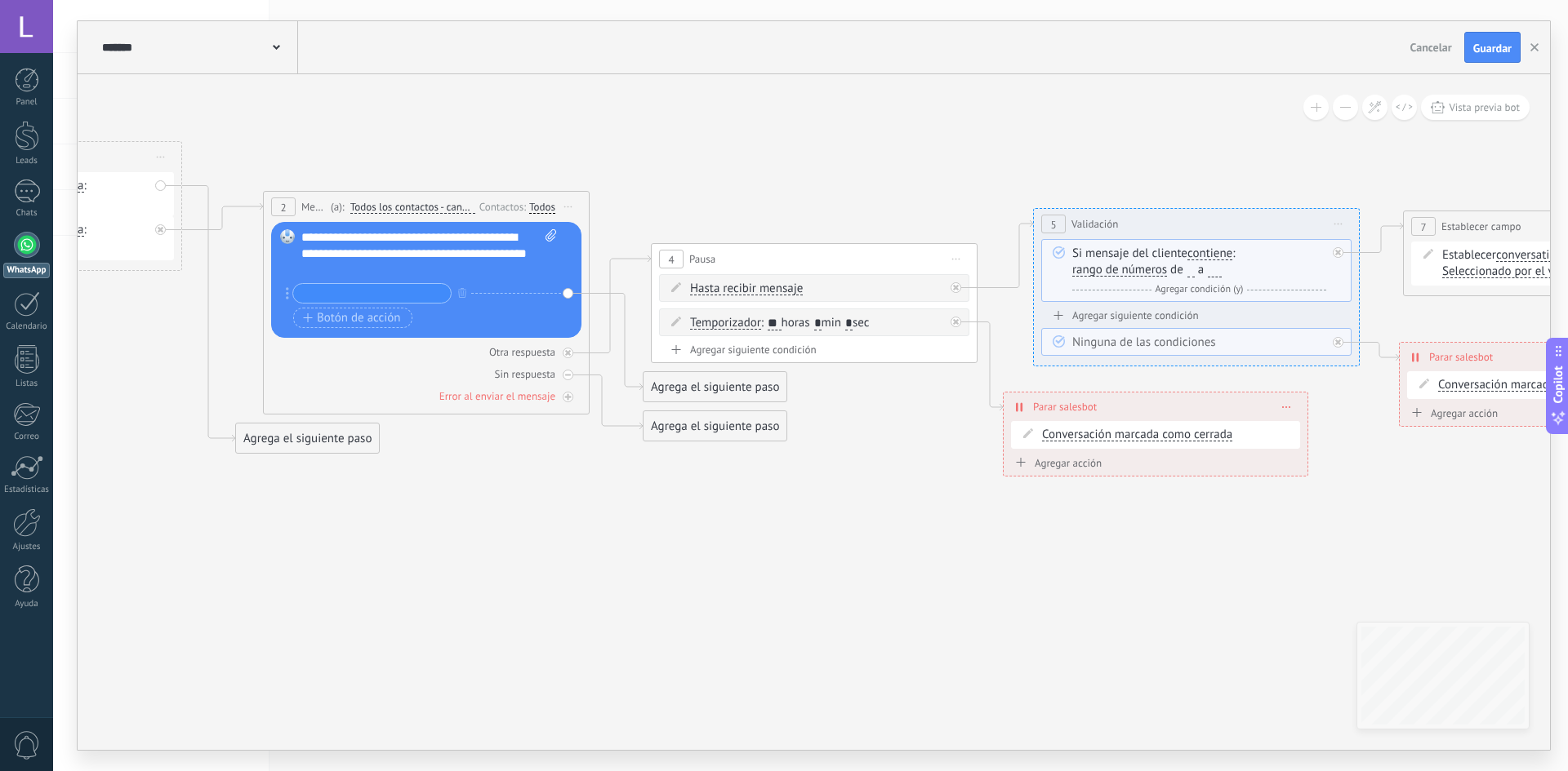
drag, startPoint x: 1271, startPoint y: 594, endPoint x: 509, endPoint y: 458, distance: 774.0
click at [509, 458] on icon at bounding box center [1449, 273] width 4325 height 1253
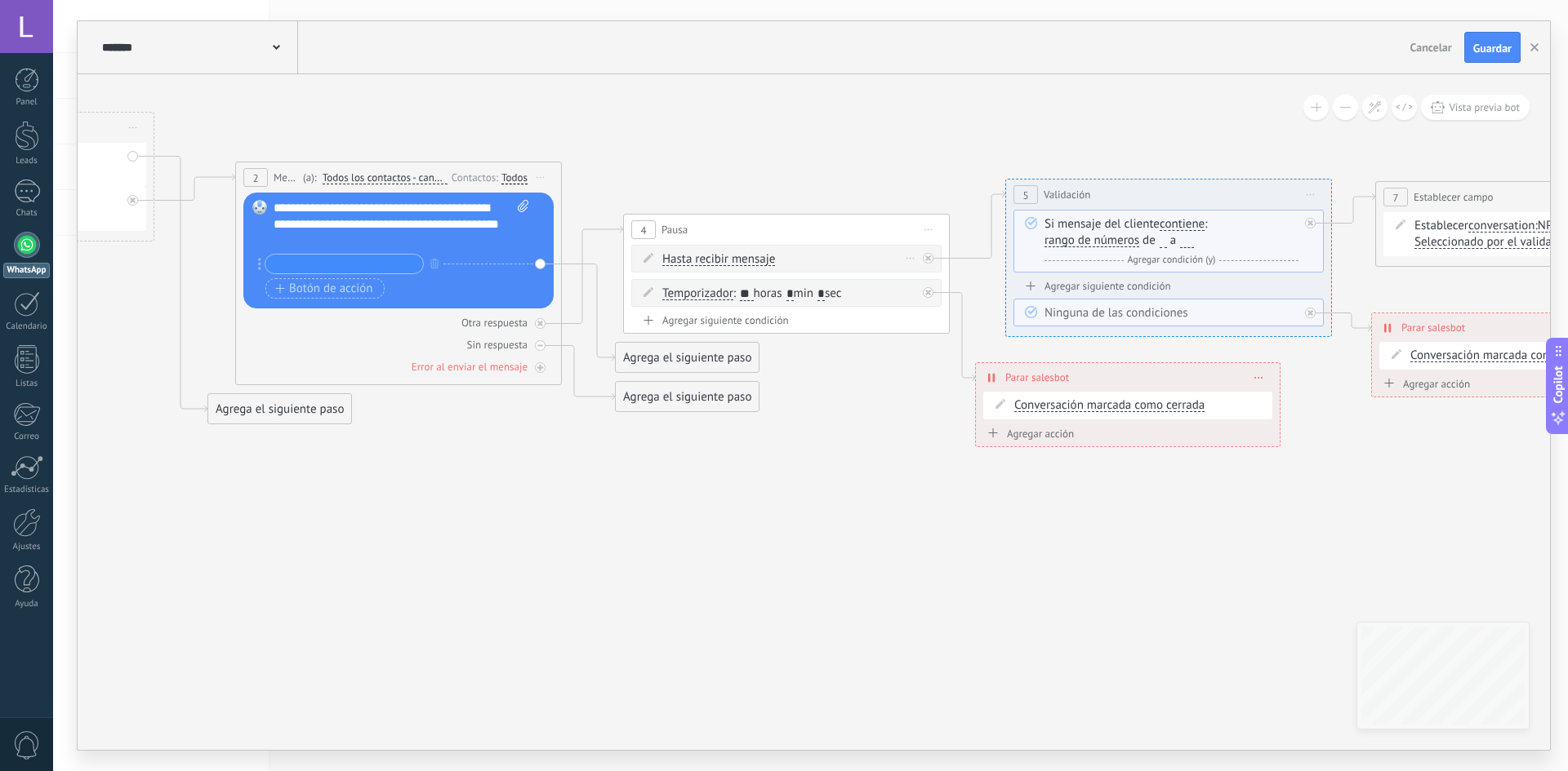
click at [826, 263] on div "Hasta recibir mensaje Hasta recibir mensaje Excepto horas laborales Hasta que s…" at bounding box center [789, 259] width 254 height 17
click at [701, 245] on div "4 Pausa ***** Iniciar vista previa aquí Cambiar nombre Duplicar [GEOGRAPHIC_DAT…" at bounding box center [791, 270] width 327 height 120
click at [704, 253] on span "Hasta recibir mensaje" at bounding box center [722, 256] width 113 height 13
click at [704, 253] on button "Hasta recibir mensaje" at bounding box center [761, 257] width 204 height 30
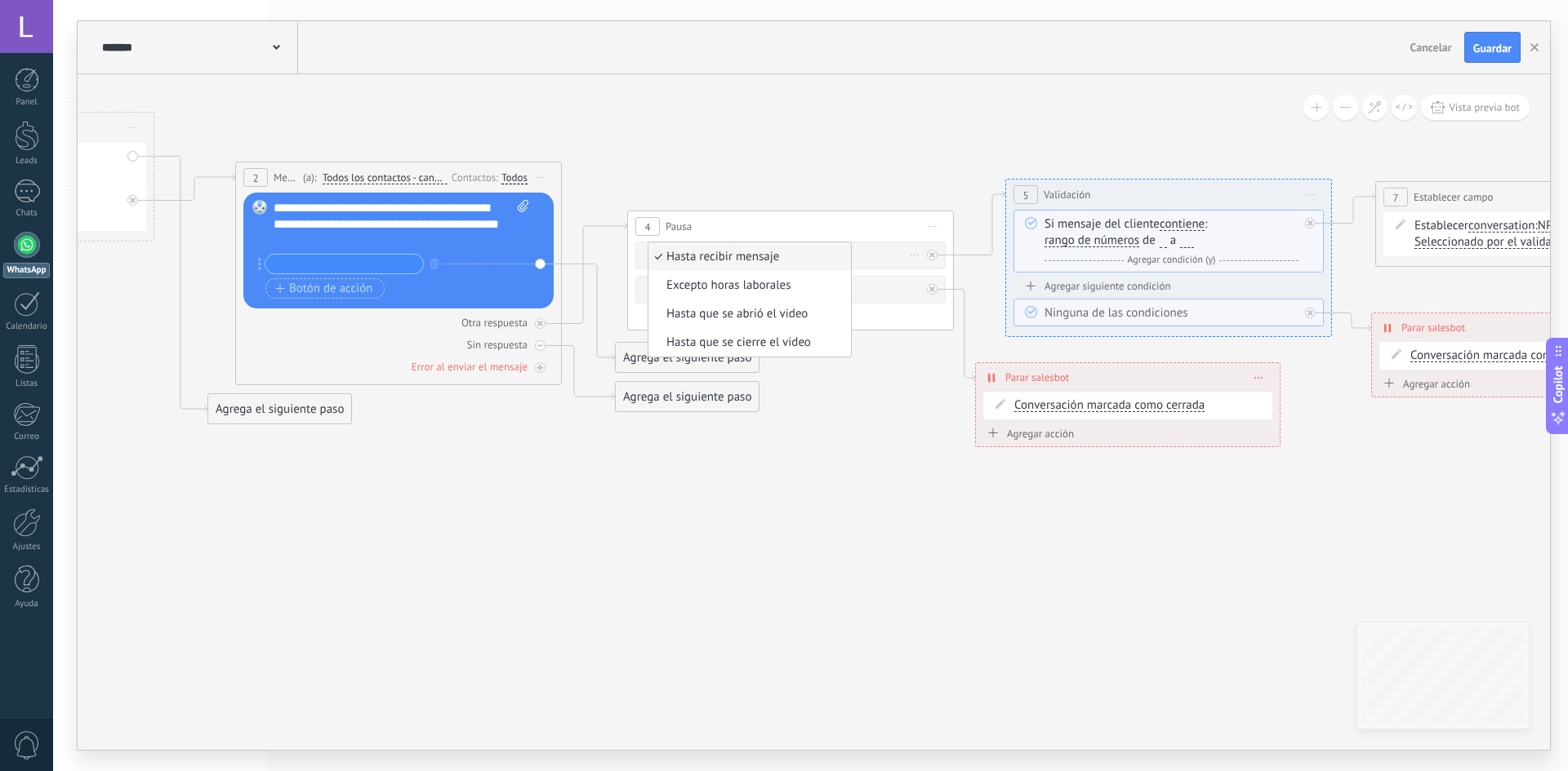
click at [704, 253] on span "Hasta recibir mensaje" at bounding box center [747, 257] width 197 height 17
click at [704, 253] on span "Hasta recibir mensaje" at bounding box center [722, 256] width 113 height 13
click at [704, 253] on button "Hasta recibir mensaje" at bounding box center [761, 257] width 204 height 30
click at [837, 232] on div "4 Pausa ***** Iniciar vista previa aquí Cambiar nombre Duplicar [GEOGRAPHIC_DAT…" at bounding box center [791, 226] width 325 height 31
click at [819, 247] on div "Hasta recibir mensaje Hasta recibir mensaje Excepto horas laborales Hasta que s…" at bounding box center [790, 256] width 310 height 28
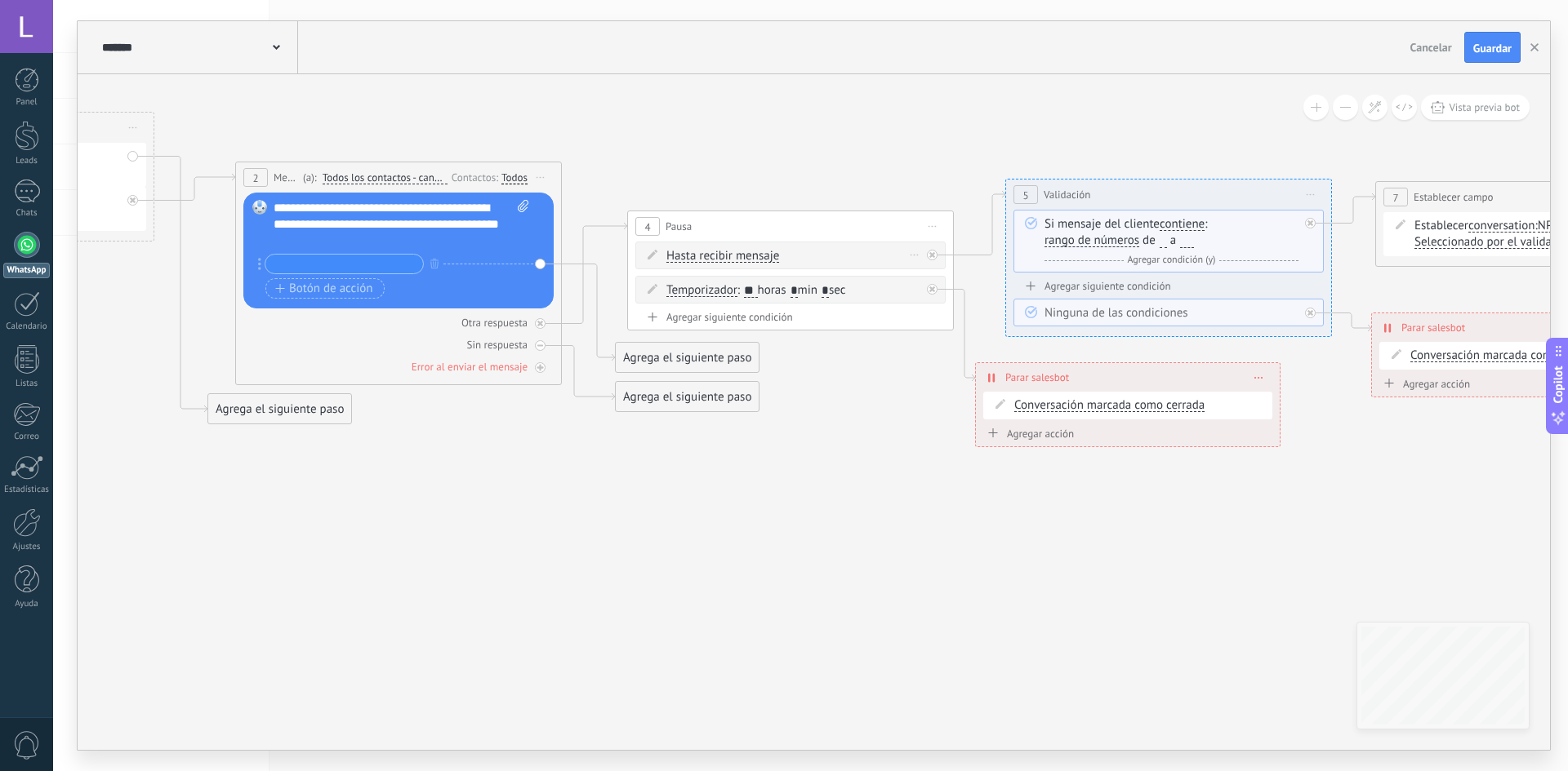
click at [819, 247] on div "Hasta recibir mensaje Hasta recibir mensaje Excepto horas laborales Hasta que s…" at bounding box center [790, 256] width 310 height 28
click at [793, 251] on div "Hasta recibir mensaje Hasta recibir mensaje Excepto horas laborales Hasta que s…" at bounding box center [793, 256] width 254 height 17
click at [753, 265] on div "Hasta recibir mensaje Hasta recibir mensaje Excepto horas laborales Hasta que s…" at bounding box center [790, 256] width 310 height 28
click at [659, 254] on span at bounding box center [653, 254] width 28 height 13
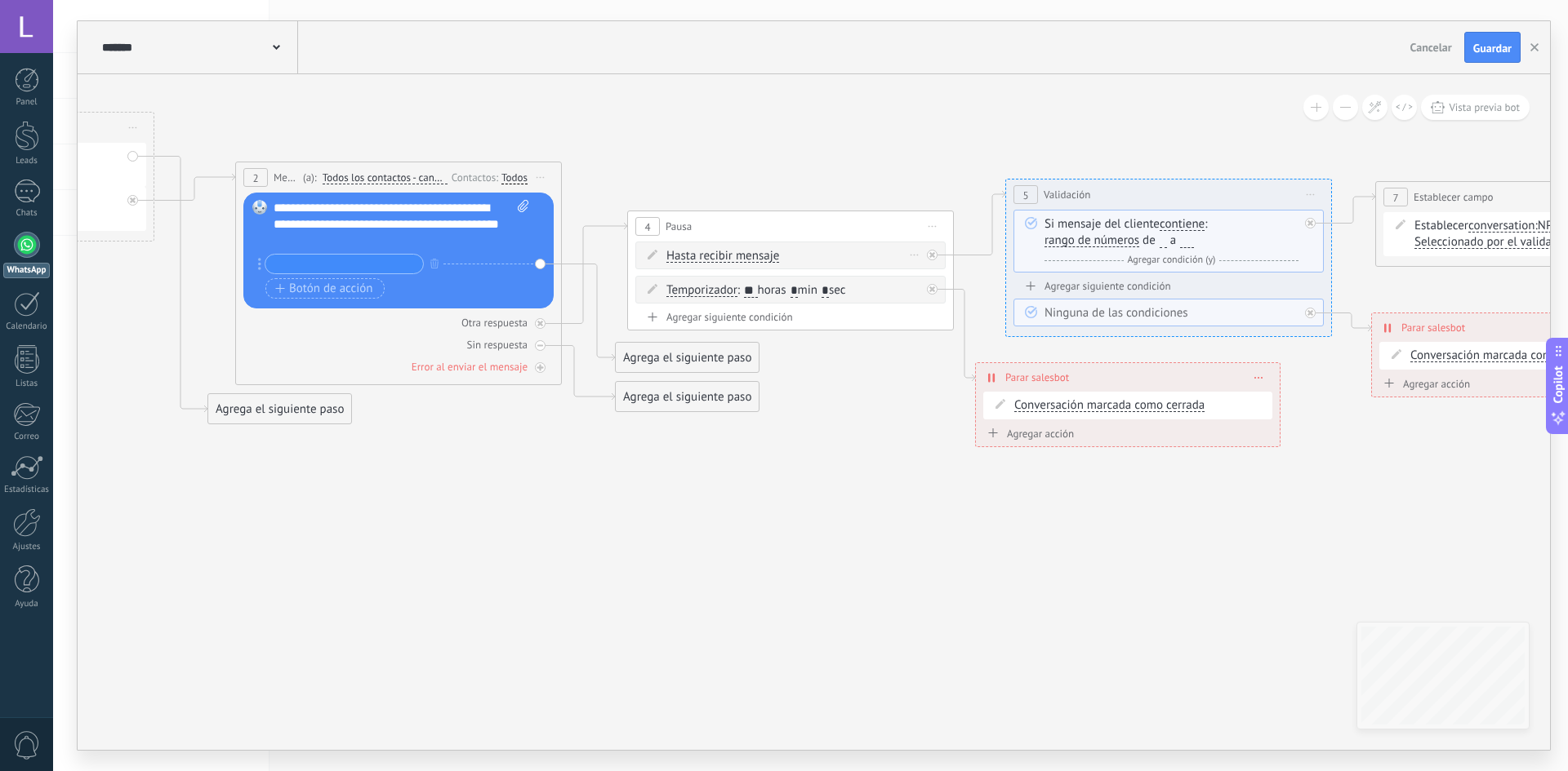
click at [652, 257] on icon at bounding box center [652, 254] width 10 height 10
click at [724, 250] on span "Hasta recibir mensaje" at bounding box center [722, 256] width 113 height 13
click at [724, 250] on button "Hasta recibir mensaje" at bounding box center [761, 257] width 204 height 30
click at [0, 0] on span "Hasta recibir mensaje" at bounding box center [0, 0] width 0 height 0
click at [724, 250] on span "Hasta recibir mensaje" at bounding box center [722, 256] width 113 height 13
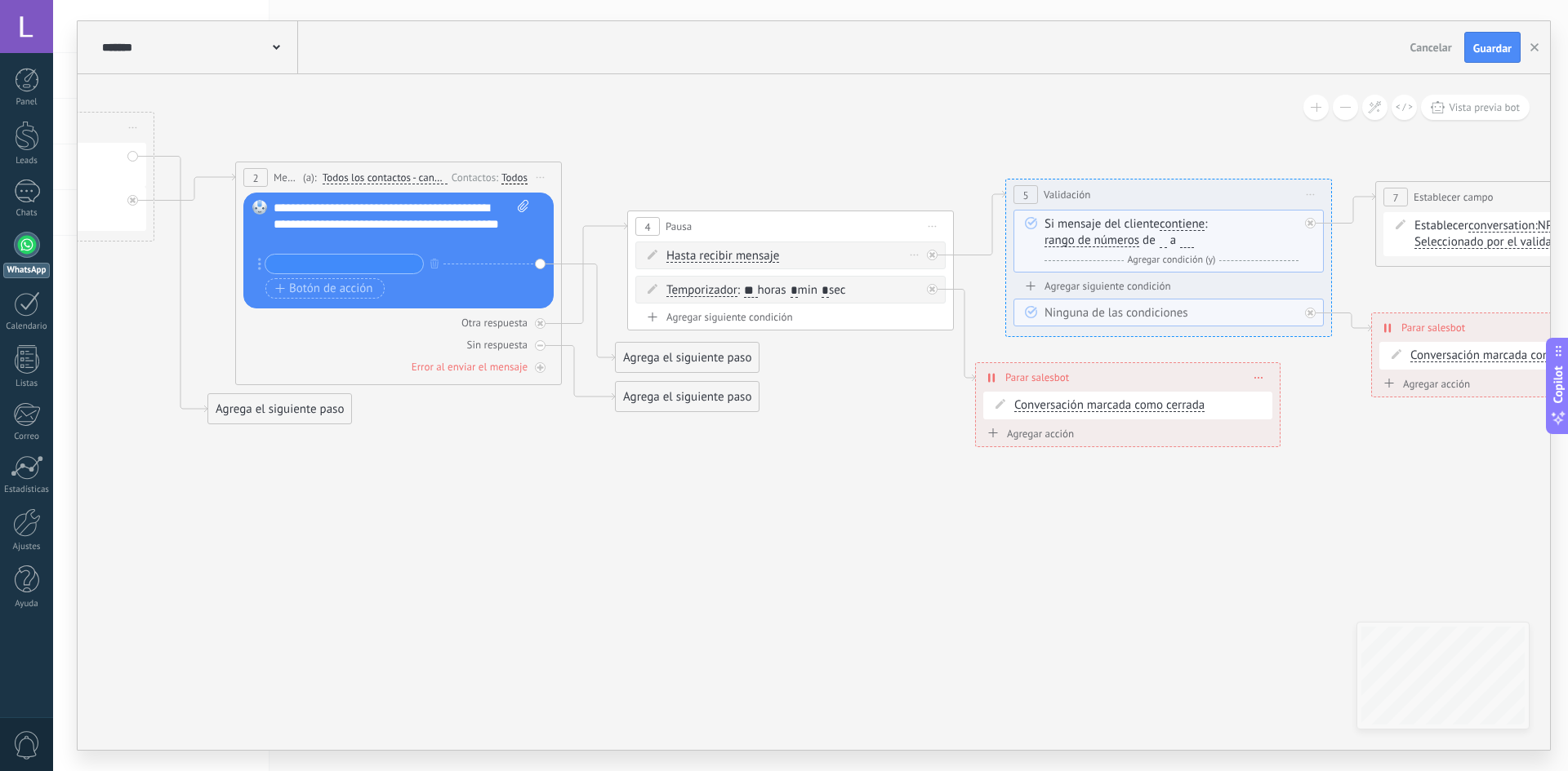
click at [724, 250] on button "Hasta recibir mensaje" at bounding box center [761, 257] width 204 height 30
click at [831, 392] on icon at bounding box center [1421, 244] width 4325 height 1253
click at [932, 256] on icon at bounding box center [932, 255] width 6 height 6
click at [780, 257] on div "Hasta recibir mensaje Hasta recibir mensaje Excepto horas laborales Hasta que s…" at bounding box center [793, 256] width 254 height 17
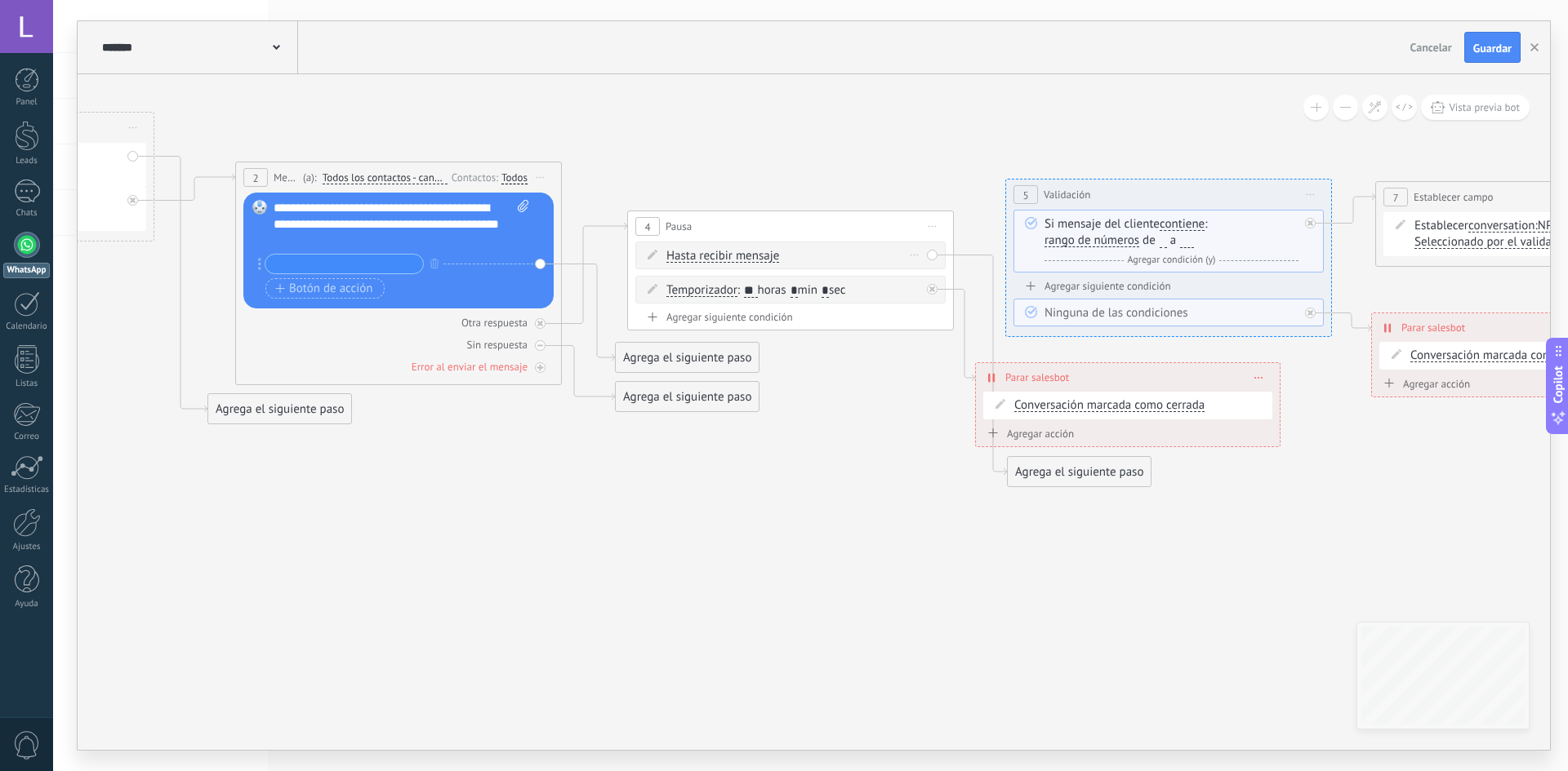
click at [780, 257] on div "Hasta recibir mensaje Hasta recibir mensaje Excepto horas laborales Hasta que s…" at bounding box center [793, 256] width 254 height 17
drag, startPoint x: 780, startPoint y: 257, endPoint x: 653, endPoint y: 255, distance: 127.0
click at [653, 255] on icon at bounding box center [652, 254] width 10 height 10
click at [680, 237] on div "4 Pausa ***** Iniciar vista previa aquí Cambiar nombre Duplicar [GEOGRAPHIC_DAT…" at bounding box center [791, 226] width 325 height 31
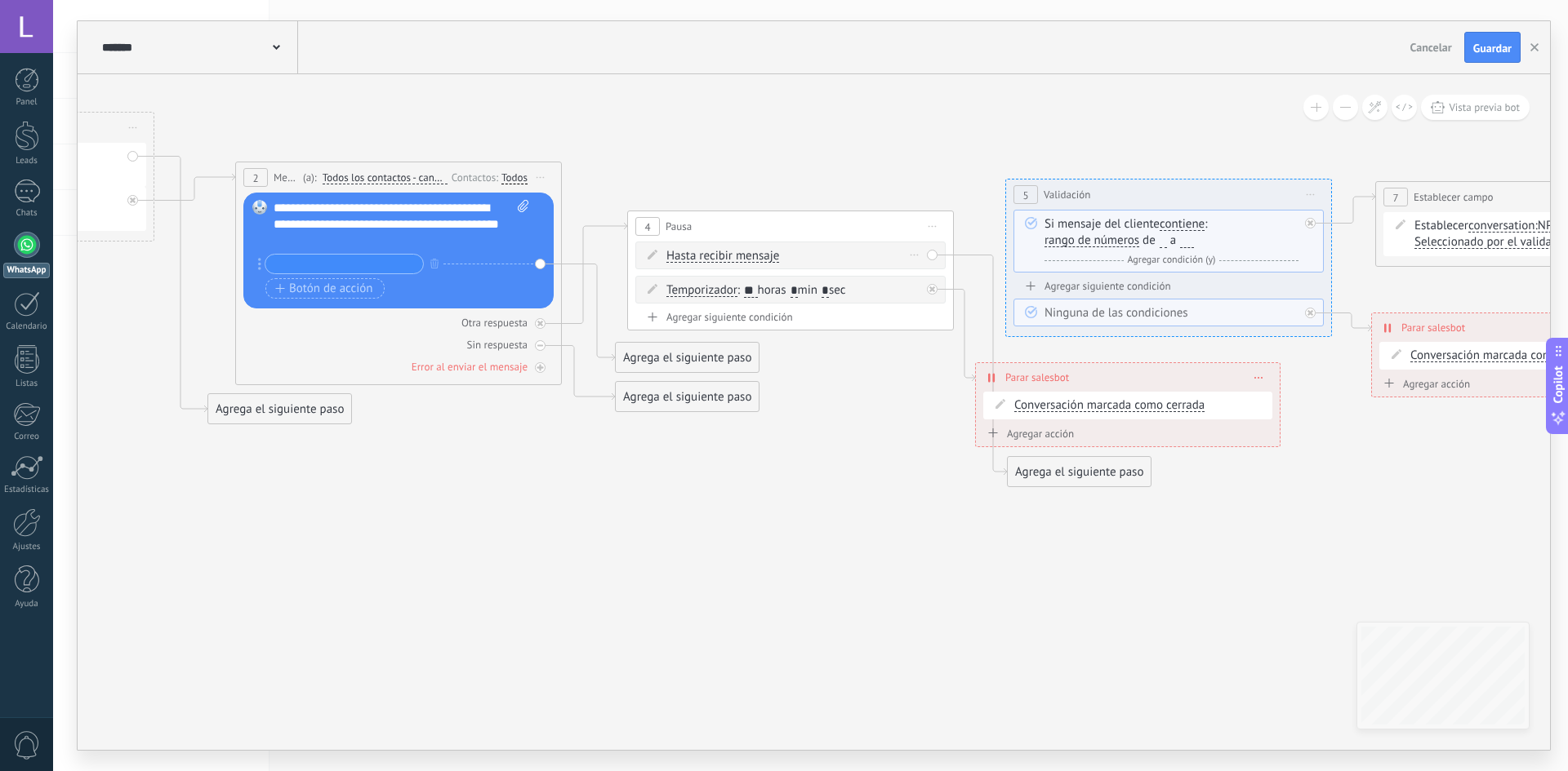
click at [694, 252] on span "Hasta recibir mensaje" at bounding box center [722, 256] width 113 height 13
click at [694, 252] on button "Hasta recibir mensaje" at bounding box center [761, 257] width 204 height 30
click at [851, 410] on icon at bounding box center [1421, 256] width 4325 height 1277
click at [690, 290] on span "Temporizador" at bounding box center [701, 290] width 71 height 13
click at [690, 290] on button "Temporizador" at bounding box center [761, 291] width 204 height 30
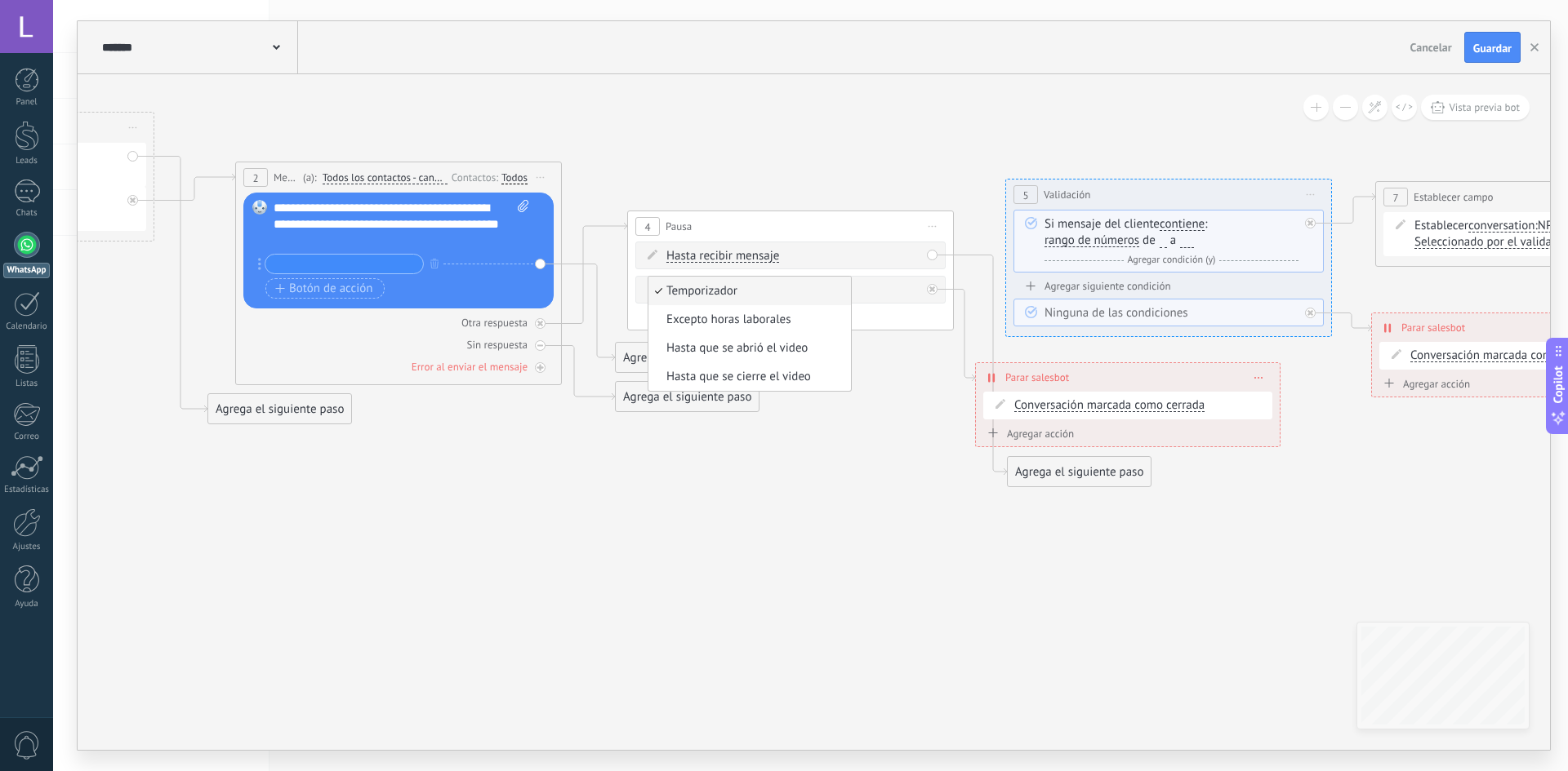
click at [936, 483] on icon at bounding box center [1421, 256] width 4325 height 1277
click at [929, 283] on div at bounding box center [936, 285] width 19 height 19
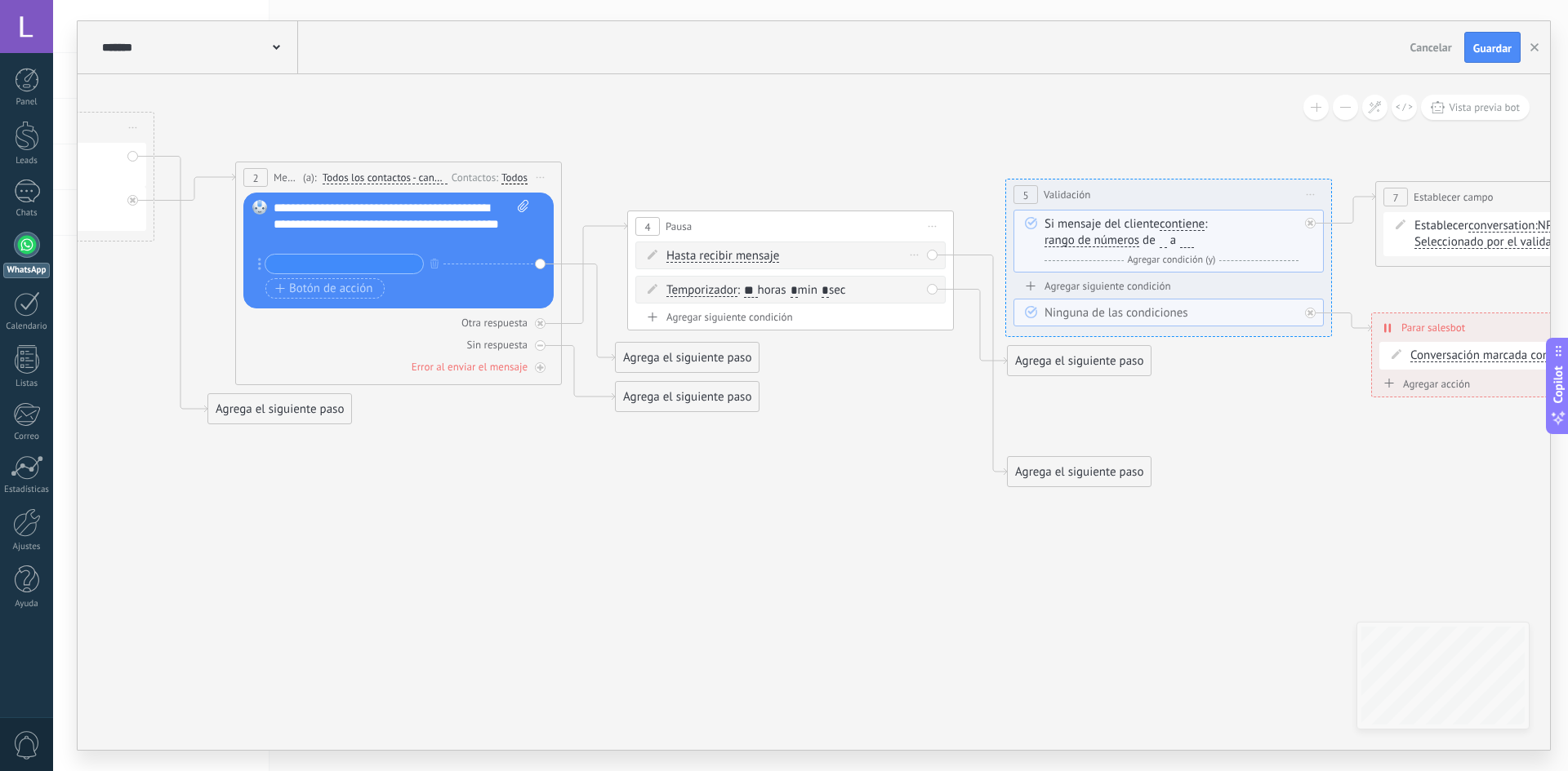
click at [940, 257] on div "Hasta recibir mensaje Hasta recibir mensaje Excepto horas laborales Hasta que s…" at bounding box center [790, 256] width 310 height 28
click at [929, 256] on div "Hasta recibir mensaje Hasta recibir mensaje Excepto horas laborales Hasta que s…" at bounding box center [790, 256] width 310 height 28
click at [933, 281] on div "Temporizador Temporizador Excepto horas laborales Hasta que se abrió el video H…" at bounding box center [790, 290] width 310 height 28
click at [932, 293] on div "Temporizador Temporizador Excepto horas laborales Hasta que se abrió el video H…" at bounding box center [790, 290] width 310 height 28
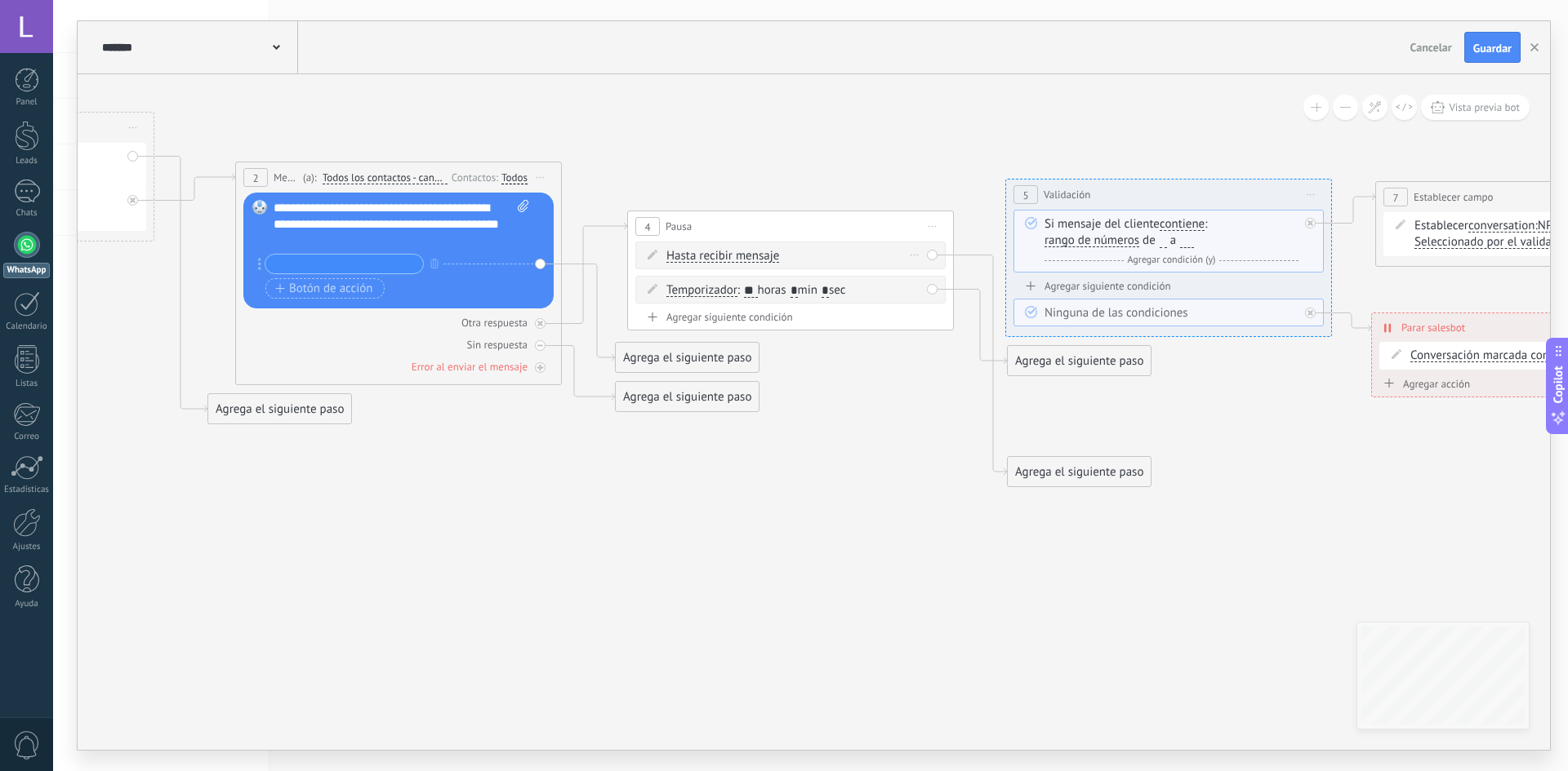
click at [750, 254] on span "Hasta recibir mensaje" at bounding box center [722, 256] width 113 height 13
click at [750, 254] on button "Hasta recibir mensaje" at bounding box center [761, 257] width 204 height 30
click at [706, 276] on li "Excepto horas laborales" at bounding box center [749, 285] width 203 height 29
click at [866, 253] on span "10:00" at bounding box center [864, 256] width 30 height 13
click at [866, 253] on button "10:00" at bounding box center [874, 257] width 66 height 30
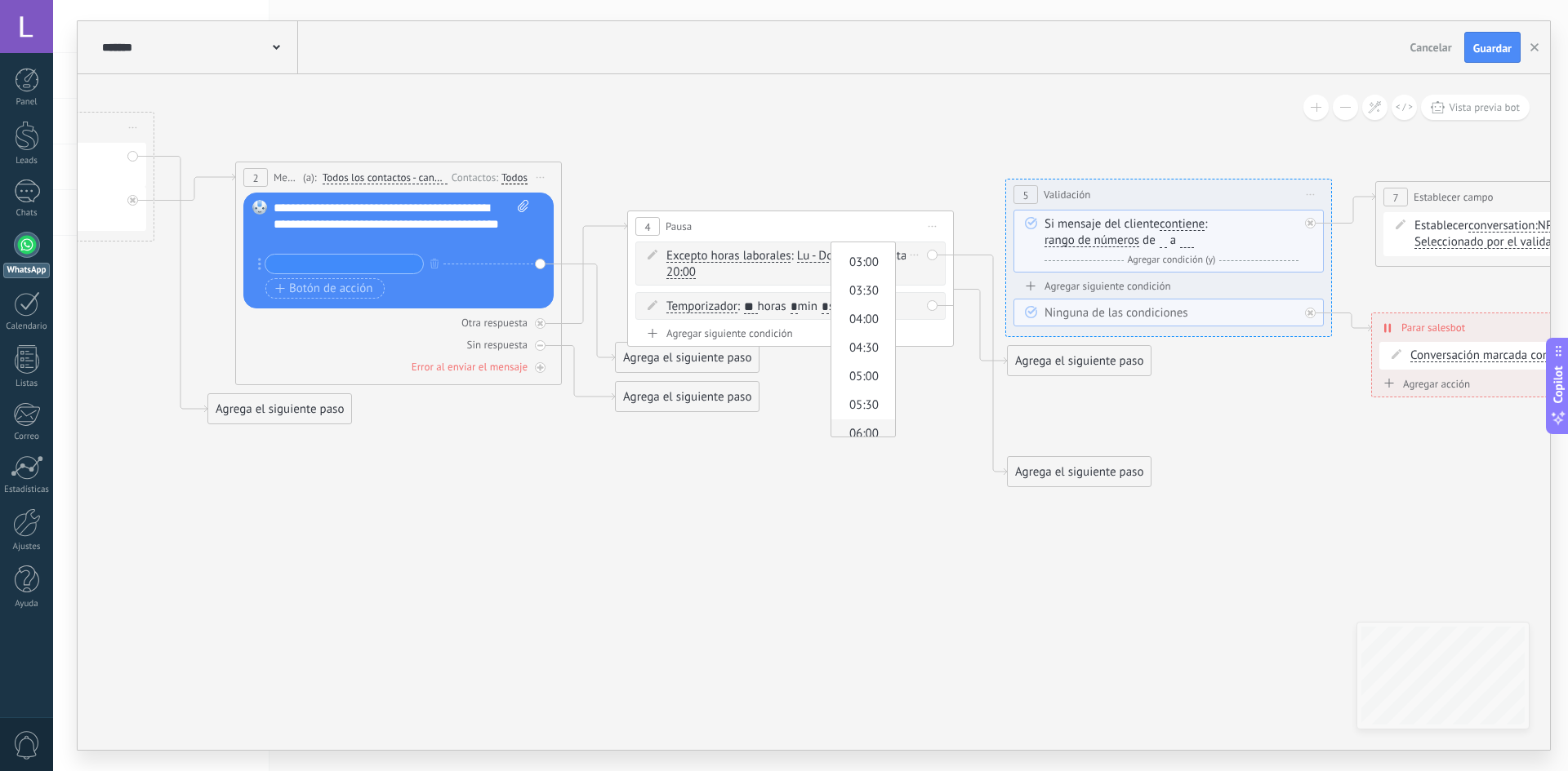
scroll to position [164, 0]
click at [857, 260] on span "03:00" at bounding box center [860, 265] width 59 height 17
click at [934, 253] on div "Excepto horas laborales Hasta recibir mensaje Excepto horas laborales Hasta que…" at bounding box center [790, 264] width 310 height 44
click at [910, 401] on icon at bounding box center [1422, 256] width 4325 height 1277
click at [859, 268] on div "Excepto horas laborales Hasta recibir mensaje Excepto horas laborales Hasta que…" at bounding box center [794, 264] width 254 height 32
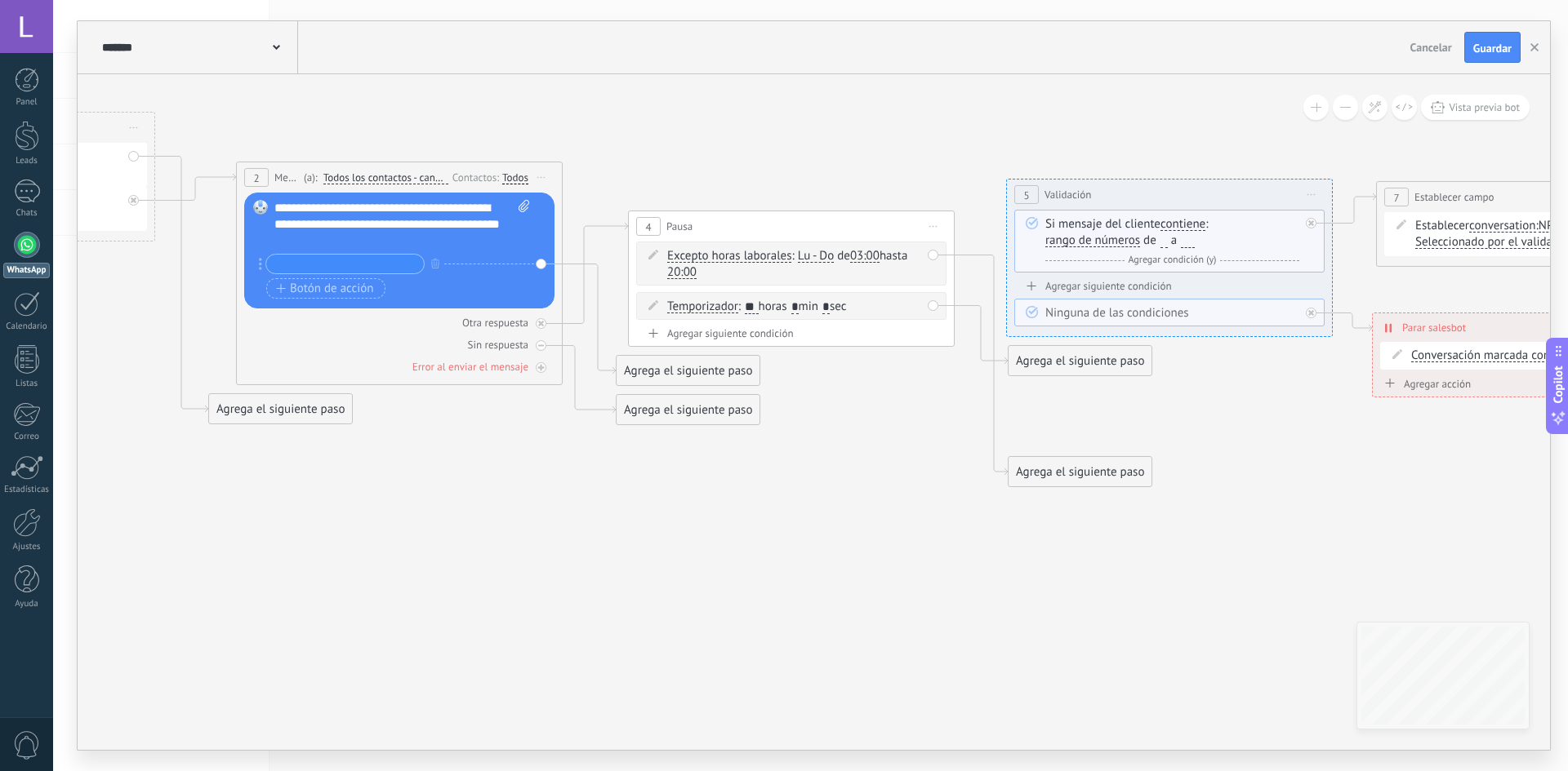
click at [1042, 293] on div "Agregar siguiente condición Ninguna de las condiciones" at bounding box center [1169, 303] width 310 height 47
click at [1026, 348] on div "Agrega el siguiente paso" at bounding box center [1081, 361] width 143 height 27
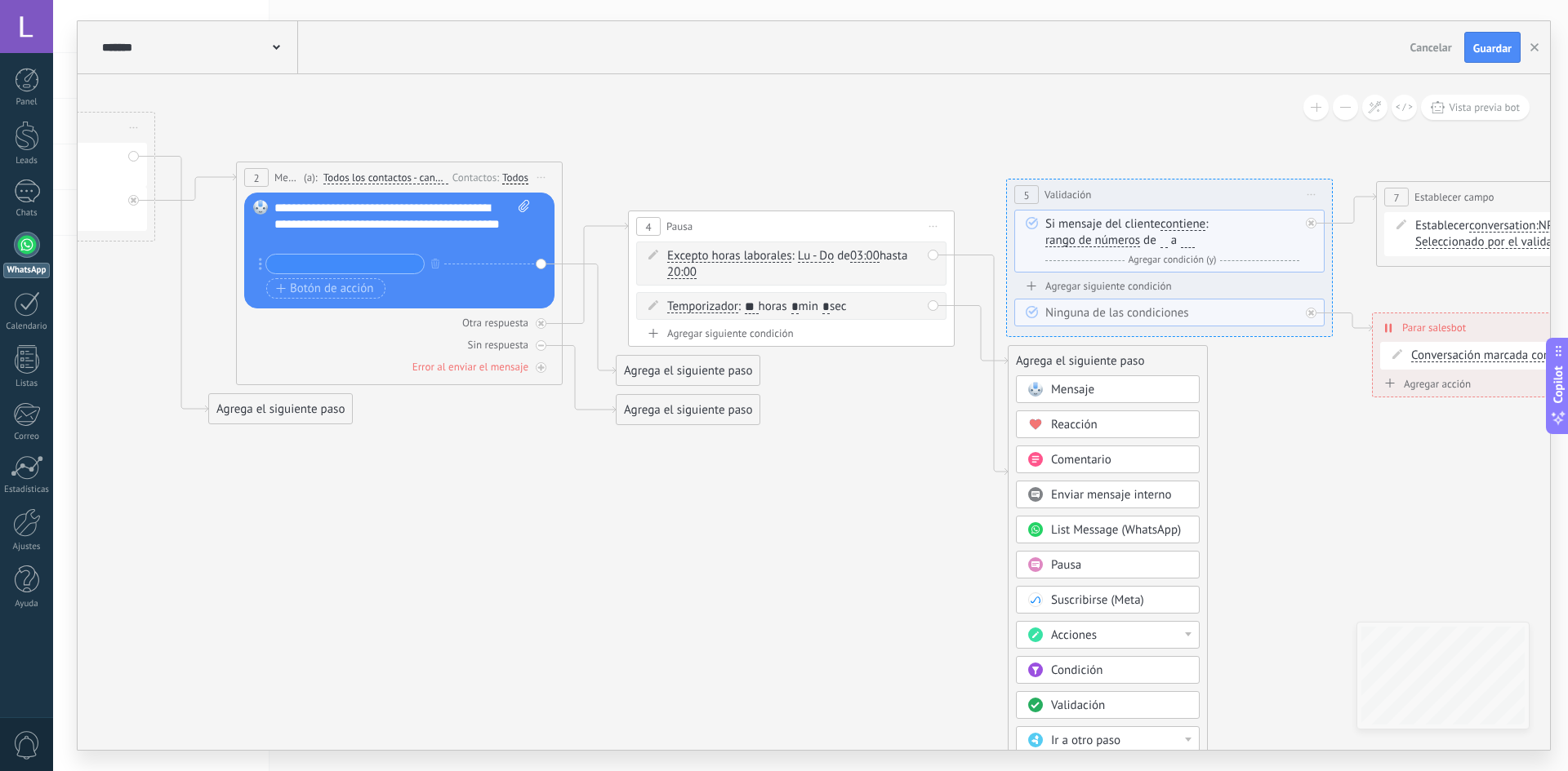
click at [1026, 392] on span at bounding box center [1035, 389] width 31 height 13
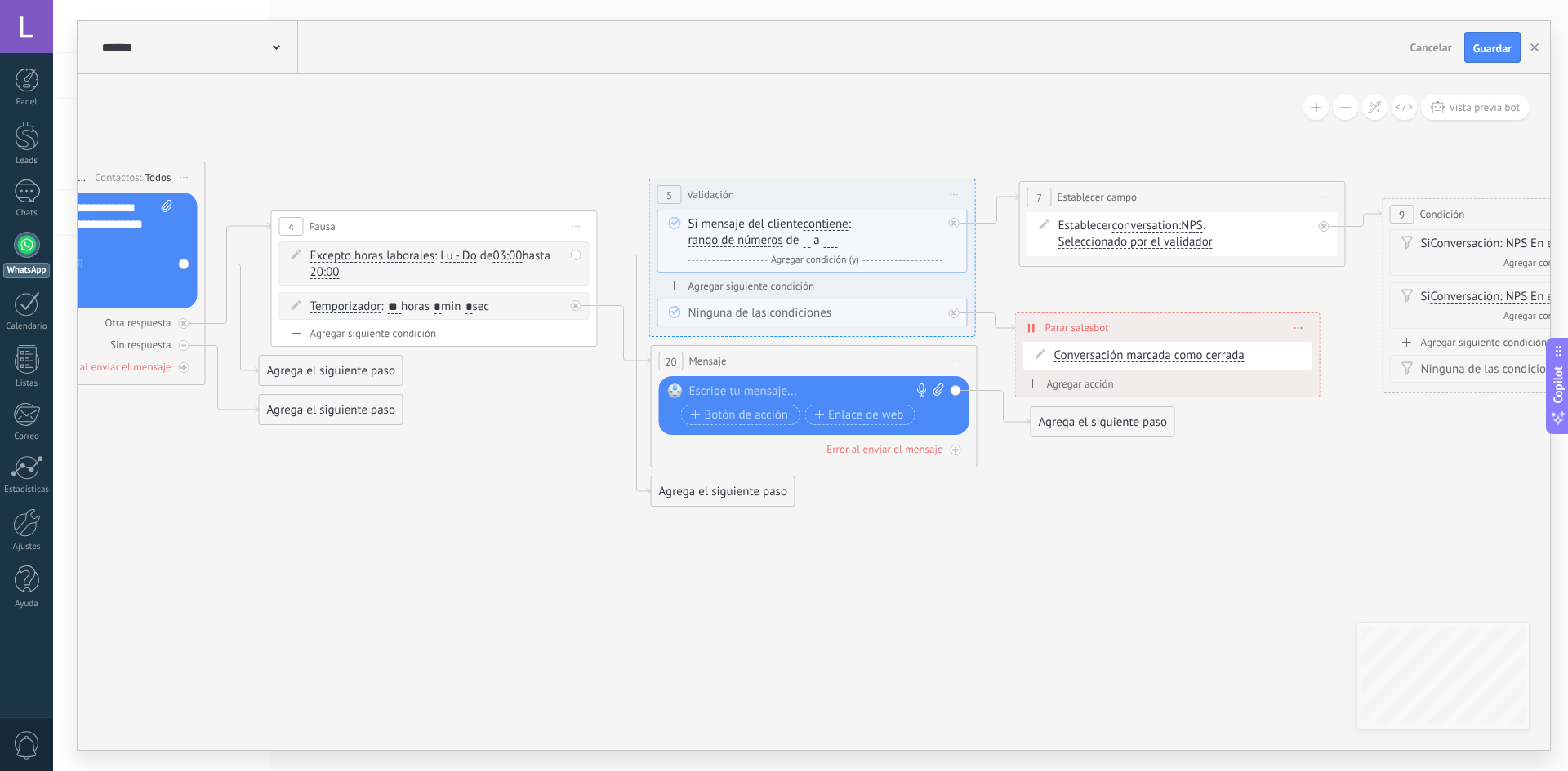
click at [723, 392] on div at bounding box center [811, 391] width 243 height 17
click at [732, 386] on div at bounding box center [811, 391] width 243 height 17
click at [717, 382] on div "Reemplazar Quitar Convertir a mensaje de voz Arrastre la imagen aquí para adjun…" at bounding box center [813, 405] width 310 height 59
click at [709, 386] on div at bounding box center [811, 391] width 243 height 17
click at [874, 381] on div "Reemplazar Quitar Convertir a mensaje de voz Arrastre la imagen aquí para adjun…" at bounding box center [813, 405] width 310 height 59
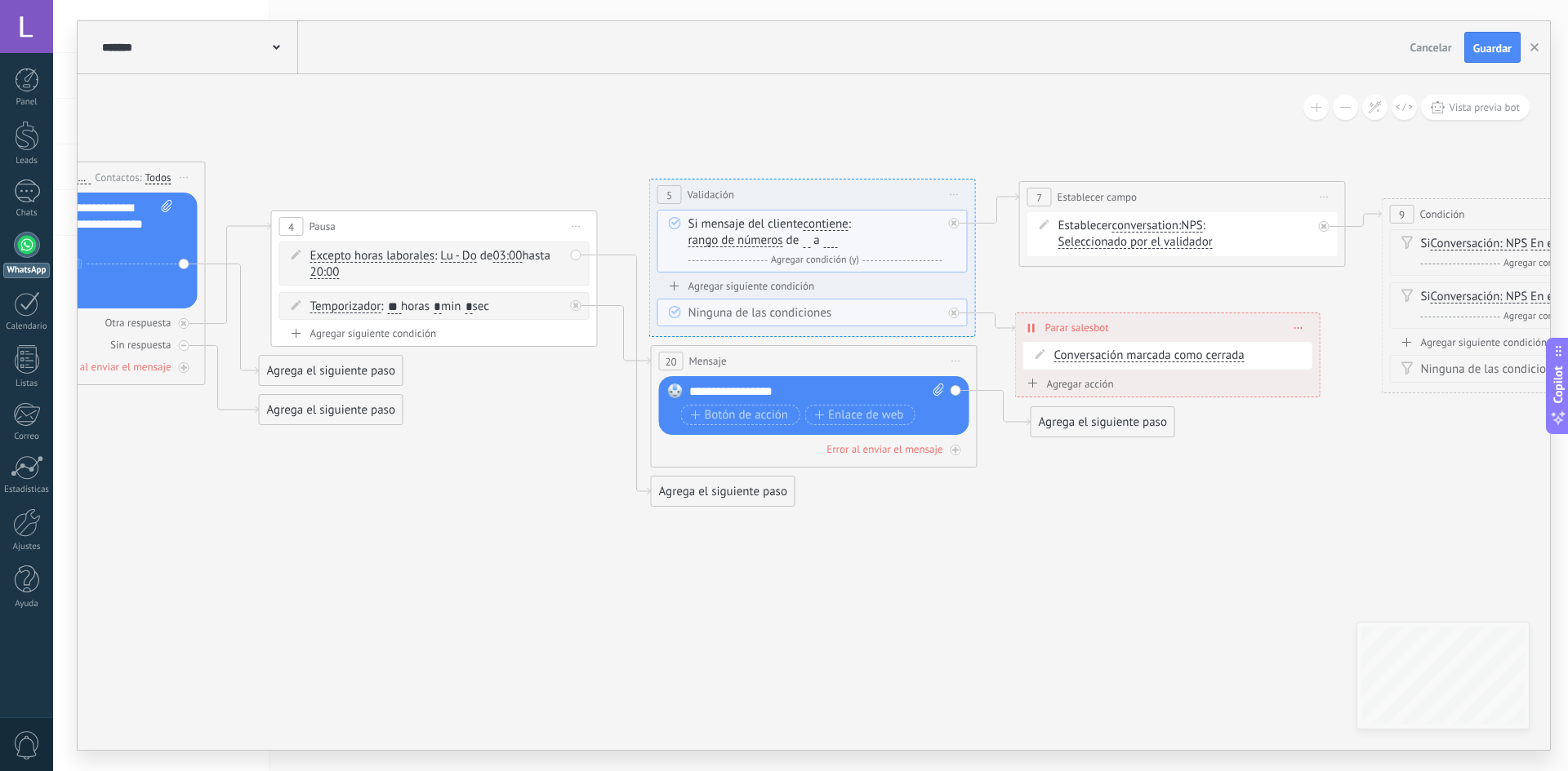
click at [683, 389] on span at bounding box center [675, 390] width 28 height 13
click at [691, 385] on div "**********" at bounding box center [817, 391] width 256 height 17
click at [783, 387] on div "**********" at bounding box center [817, 391] width 256 height 17
click at [794, 395] on div "**********" at bounding box center [817, 391] width 256 height 17
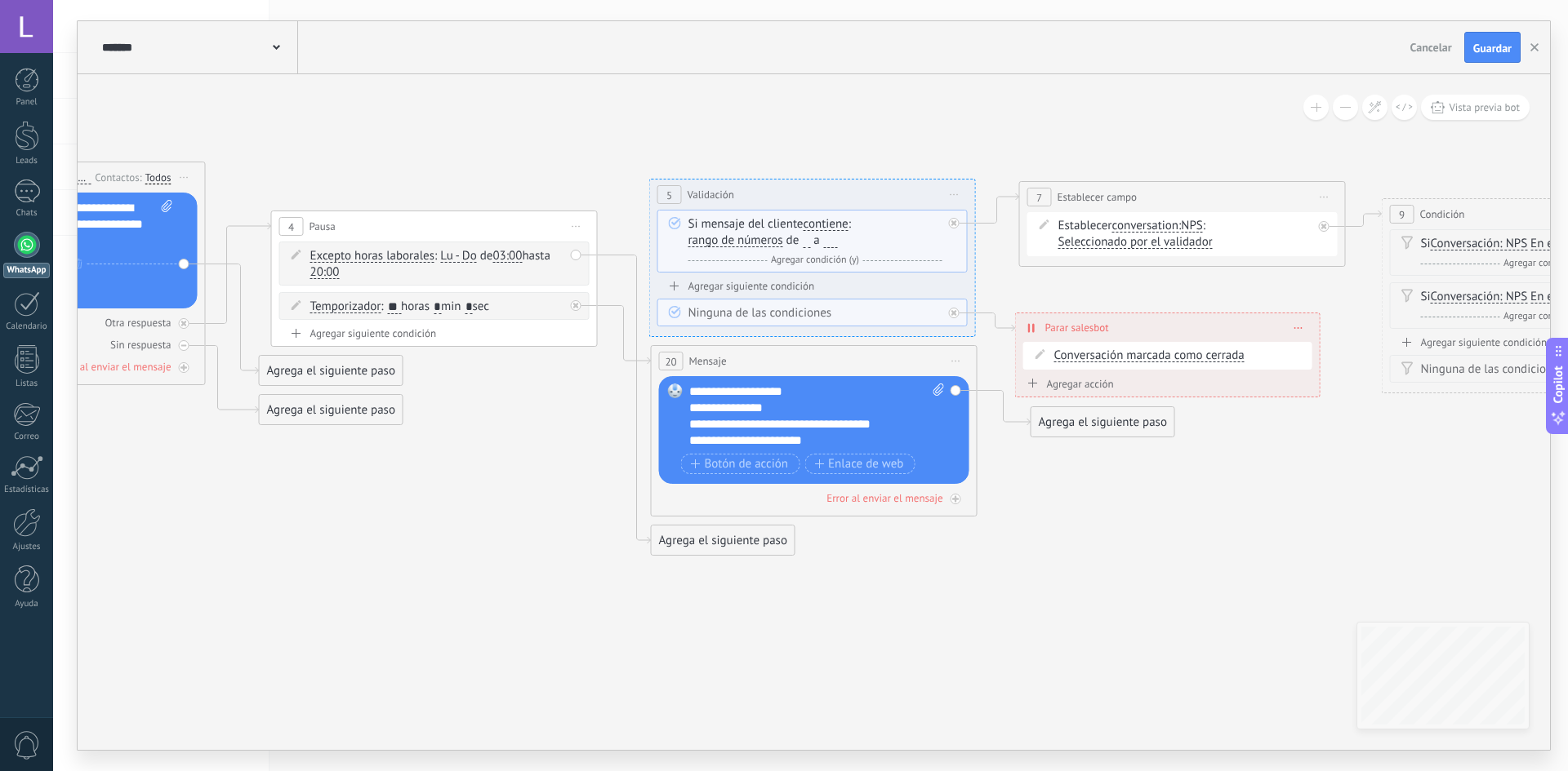
click at [702, 426] on div "**********" at bounding box center [802, 424] width 225 height 17
click at [705, 429] on div "**********" at bounding box center [802, 424] width 225 height 17
click at [1148, 553] on icon at bounding box center [1065, 266] width 4325 height 1298
click at [833, 434] on div "**********" at bounding box center [802, 441] width 225 height 17
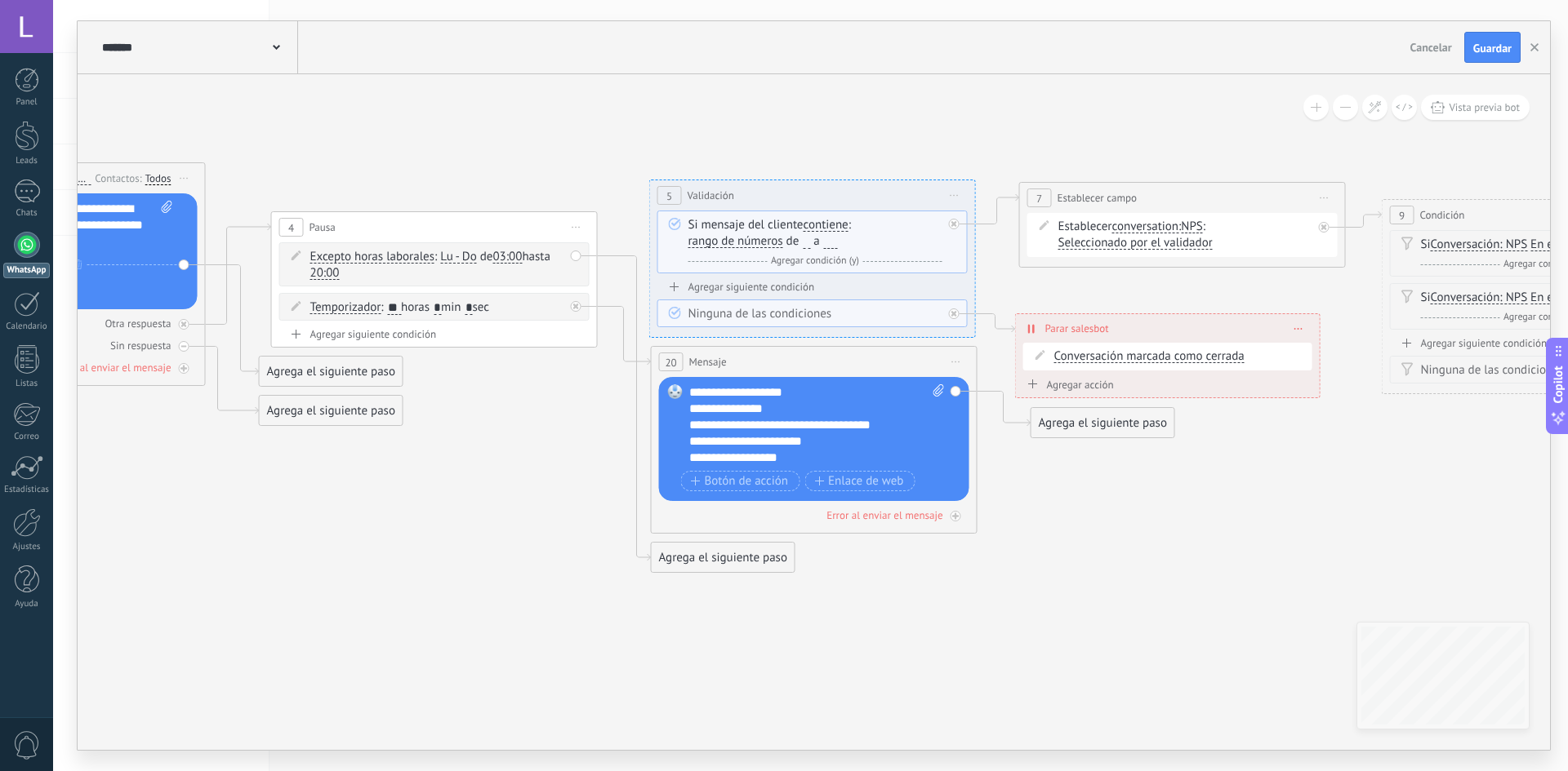
click at [743, 459] on div "**********" at bounding box center [802, 458] width 225 height 17
click at [1155, 489] on icon at bounding box center [1065, 267] width 4325 height 1298
click at [1475, 107] on span "Vista previa bot" at bounding box center [1483, 107] width 71 height 14
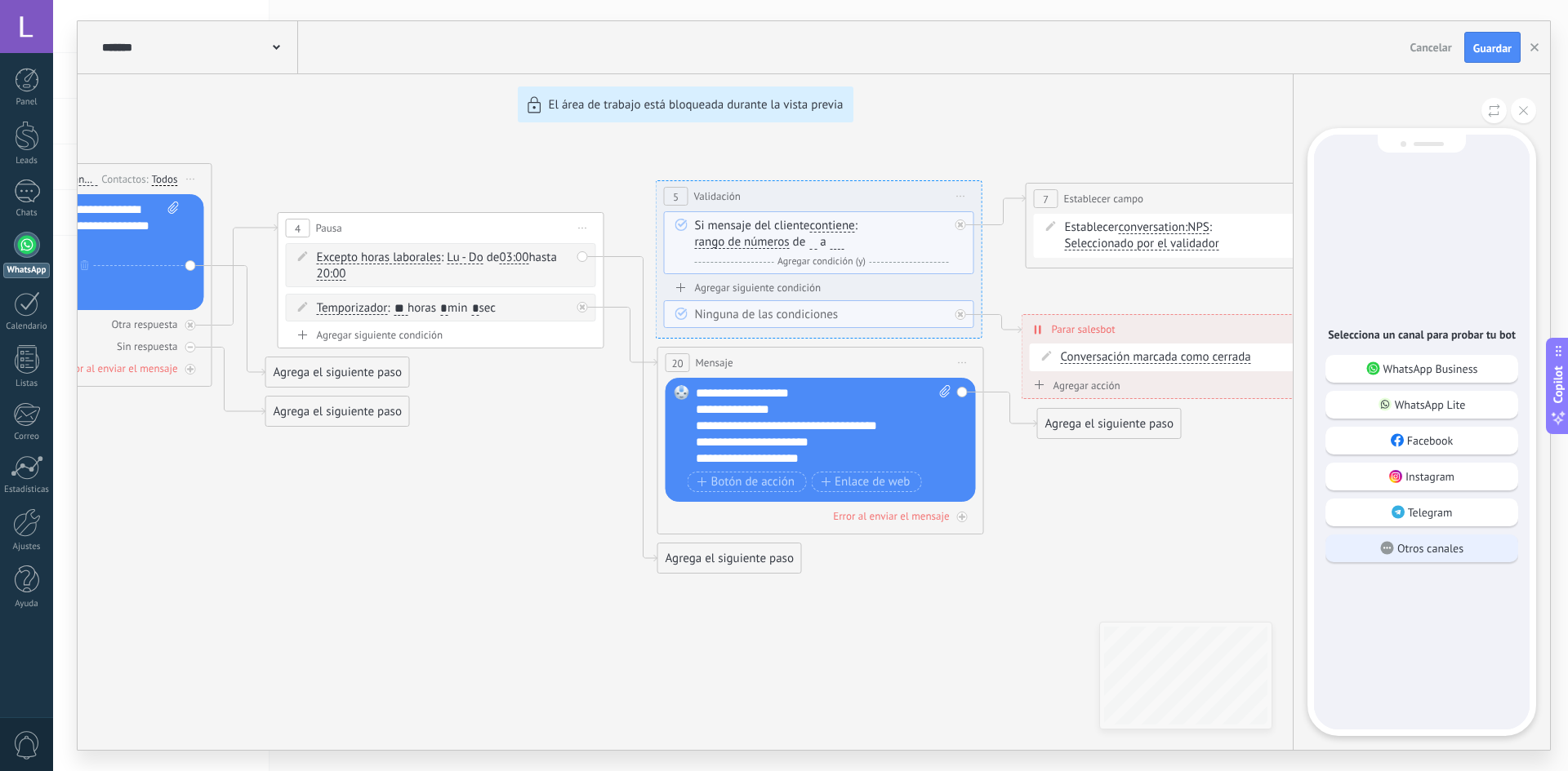
click at [1423, 547] on p "Otros canales" at bounding box center [1431, 548] width 66 height 15
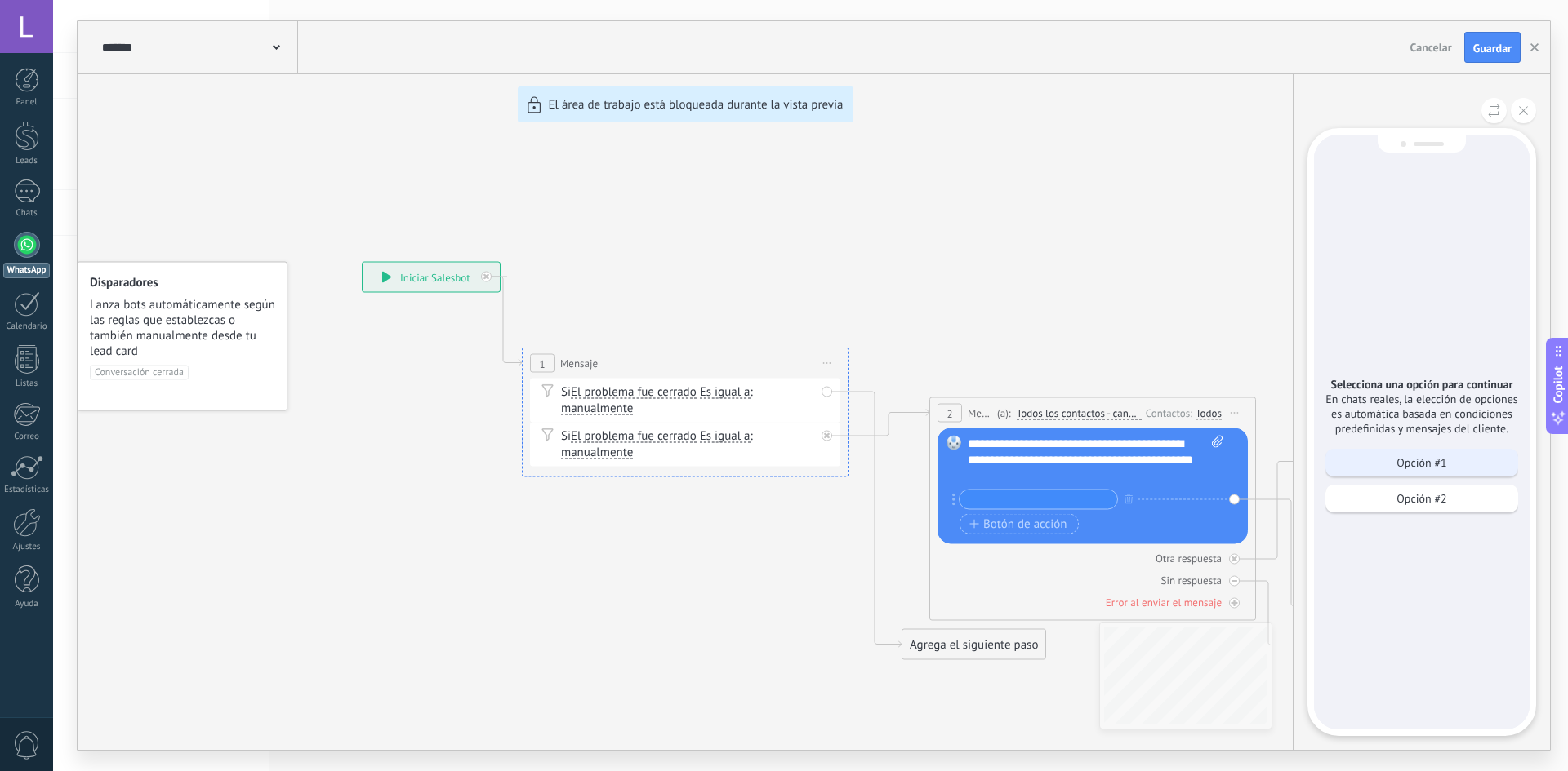
click at [1402, 470] on div "Opción #1" at bounding box center [1421, 463] width 193 height 28
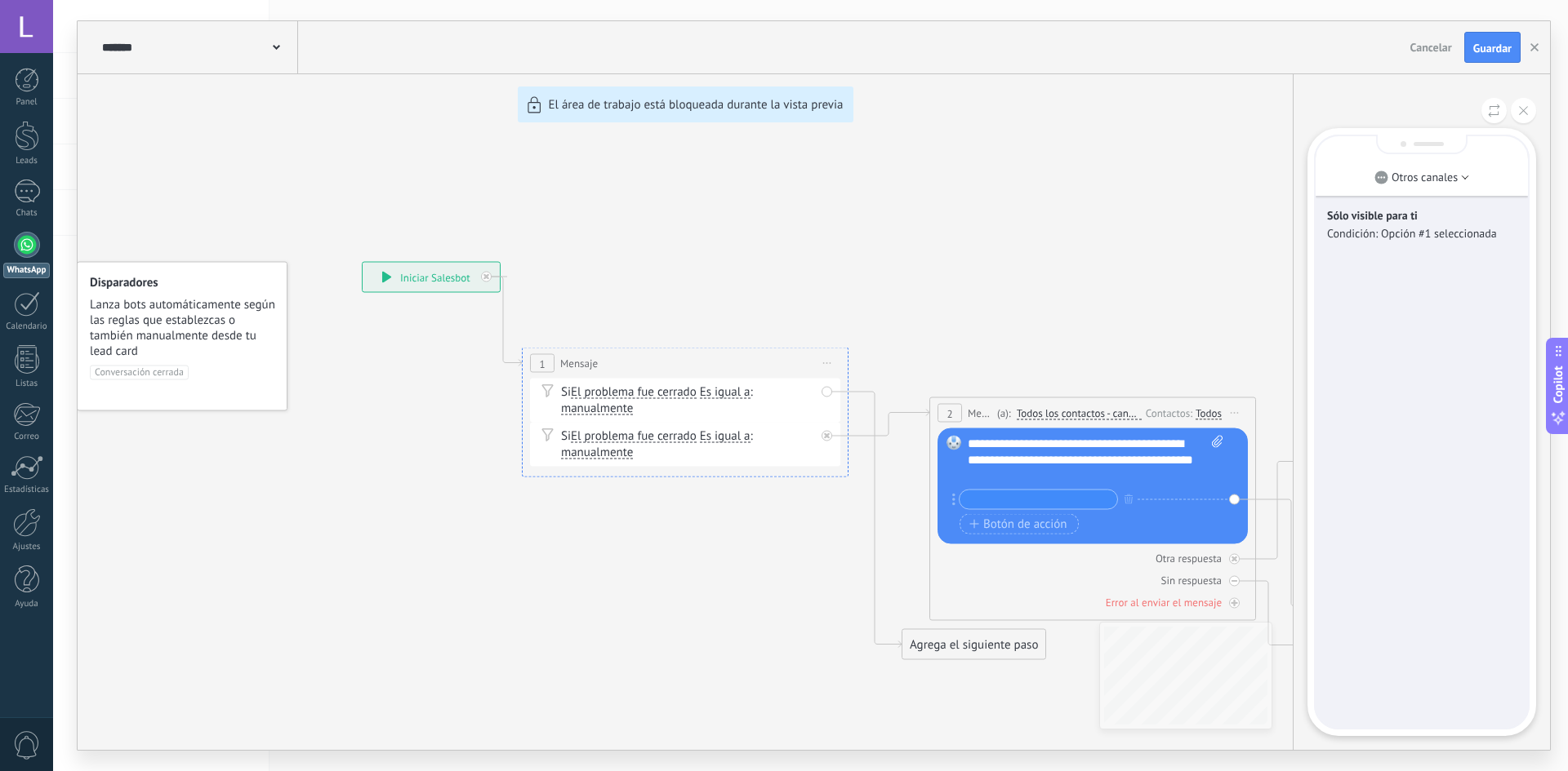
click at [1430, 389] on div "Sólo visible para ti Condición: Opción #1 seleccionada" at bounding box center [1421, 432] width 212 height 592
click at [1461, 185] on li "Otros canales" at bounding box center [1421, 177] width 212 height 24
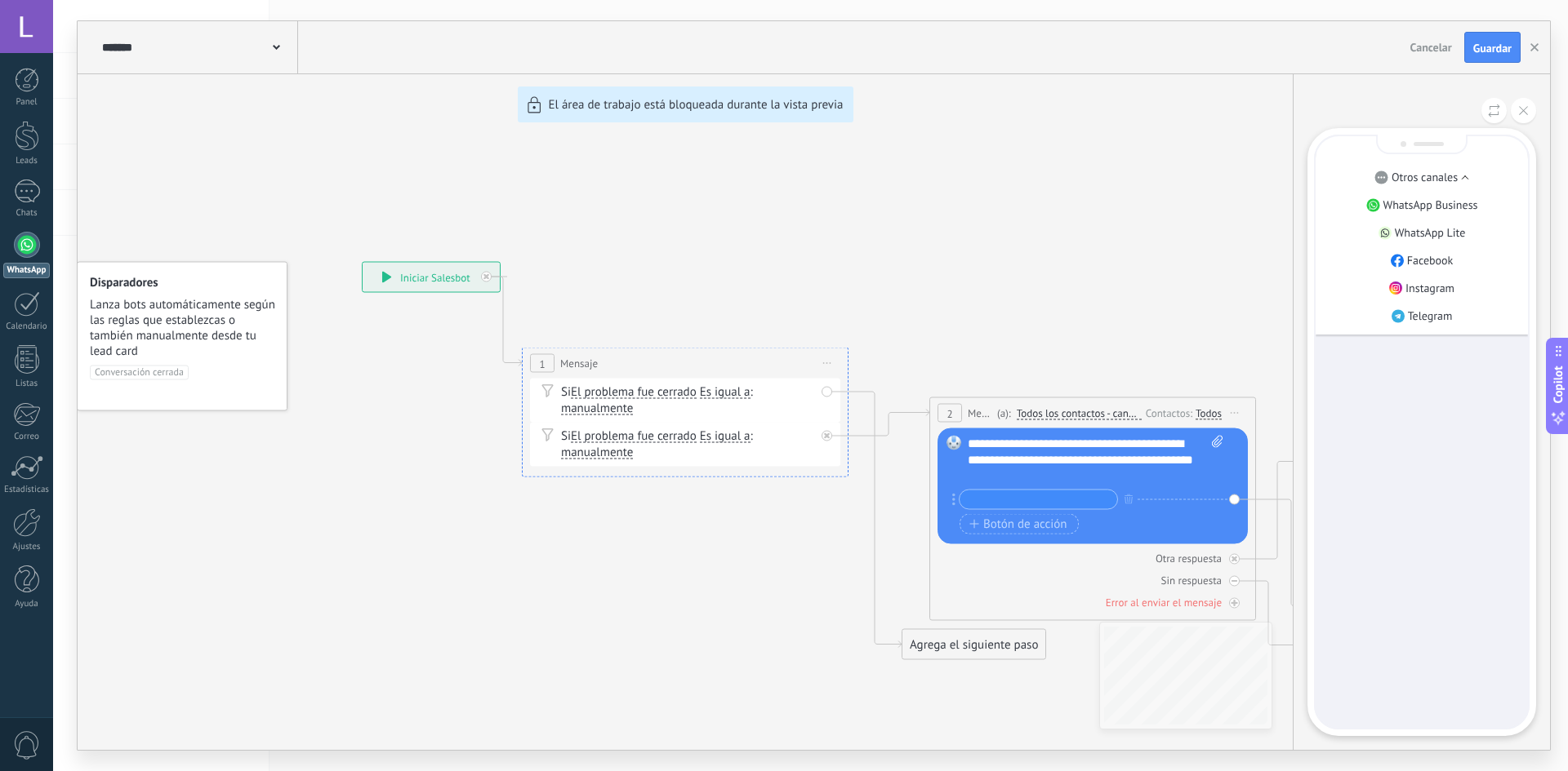
click at [1461, 185] on li "Otros canales" at bounding box center [1421, 177] width 212 height 24
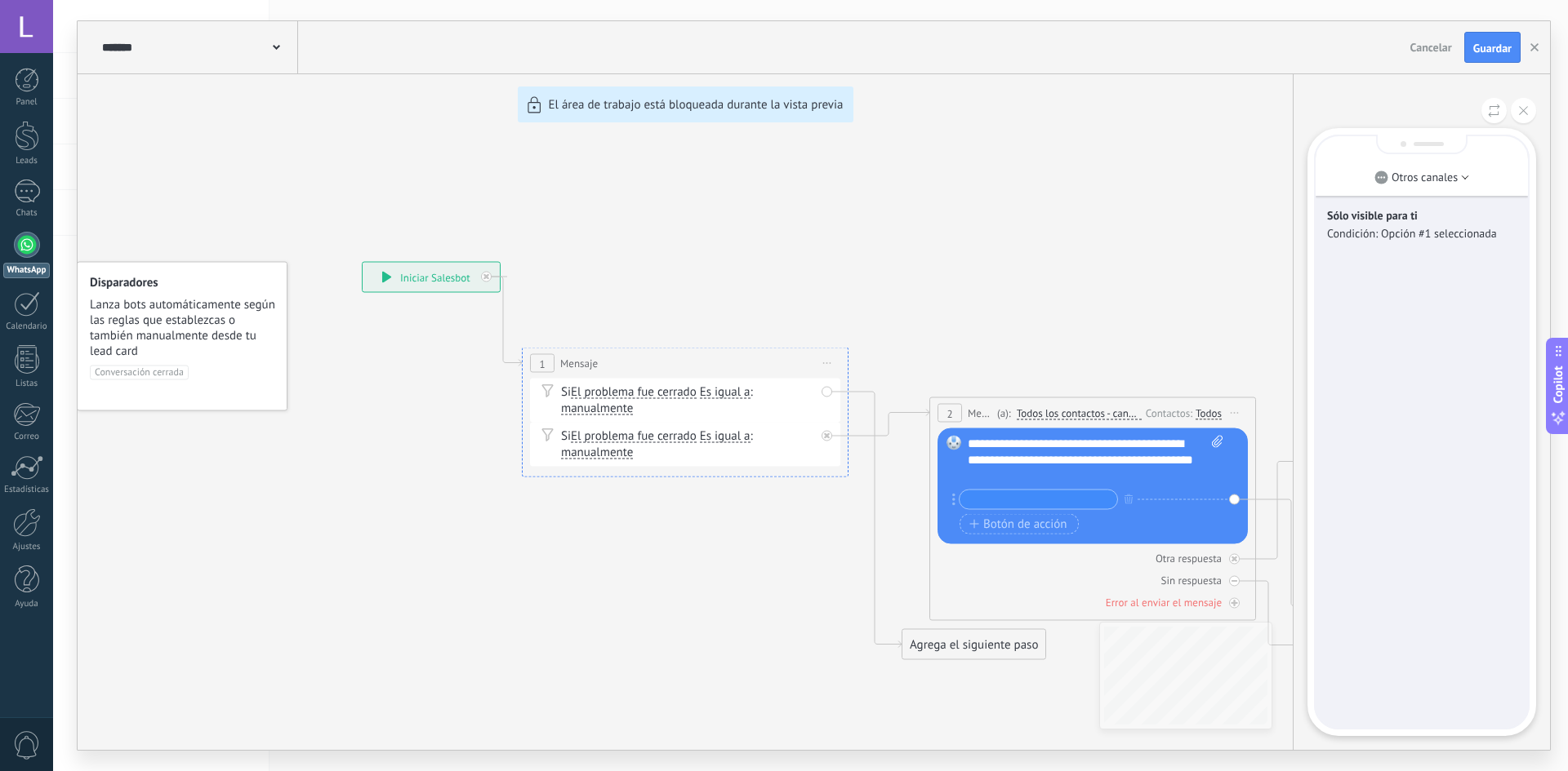
click at [1457, 262] on div "Sólo visible para ti Condición: Opción #1 seleccionada" at bounding box center [1421, 432] width 212 height 592
click at [1493, 110] on icon at bounding box center [1494, 111] width 12 height 14
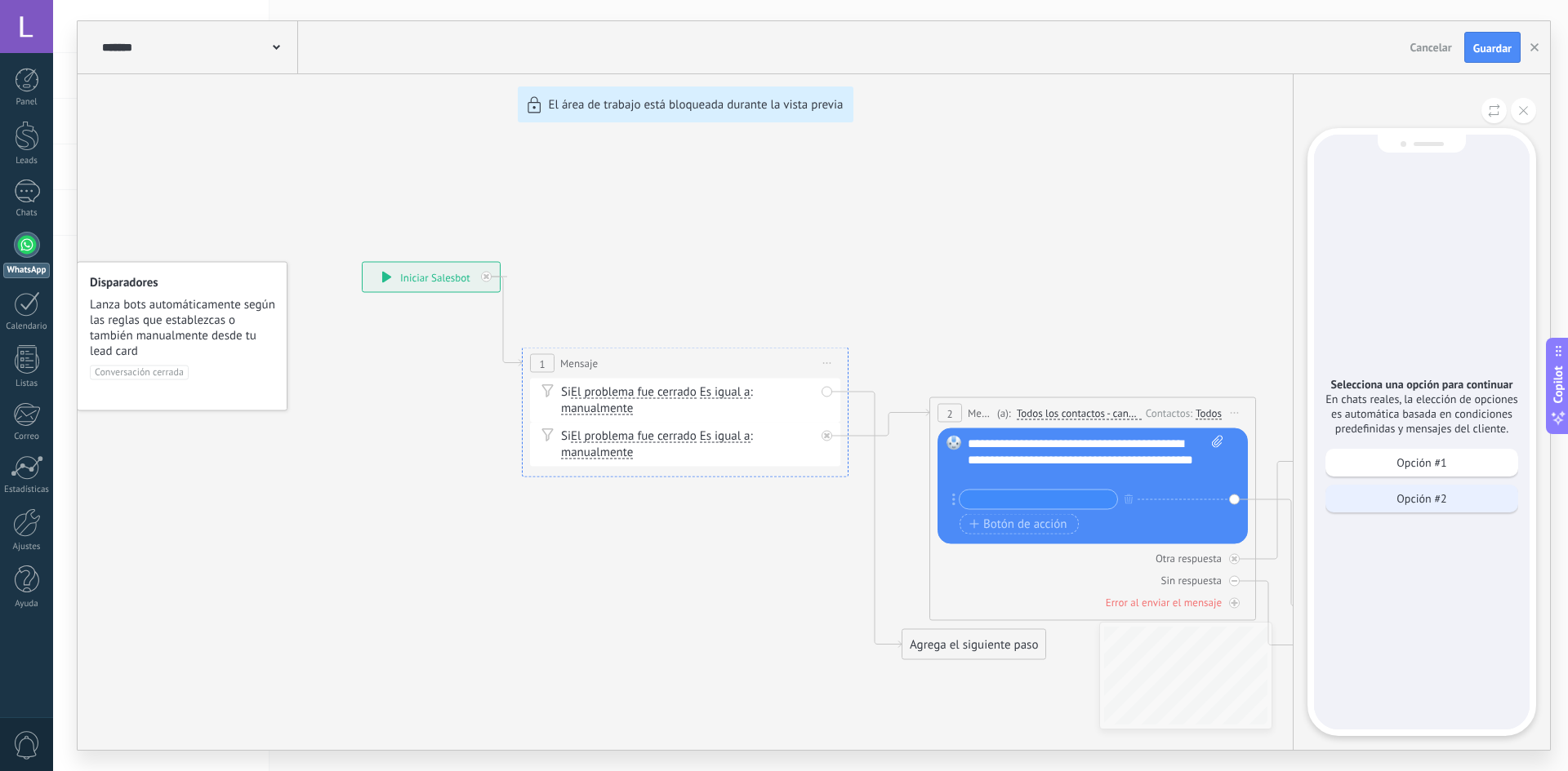
click at [1479, 497] on div "Opción #2" at bounding box center [1421, 499] width 193 height 28
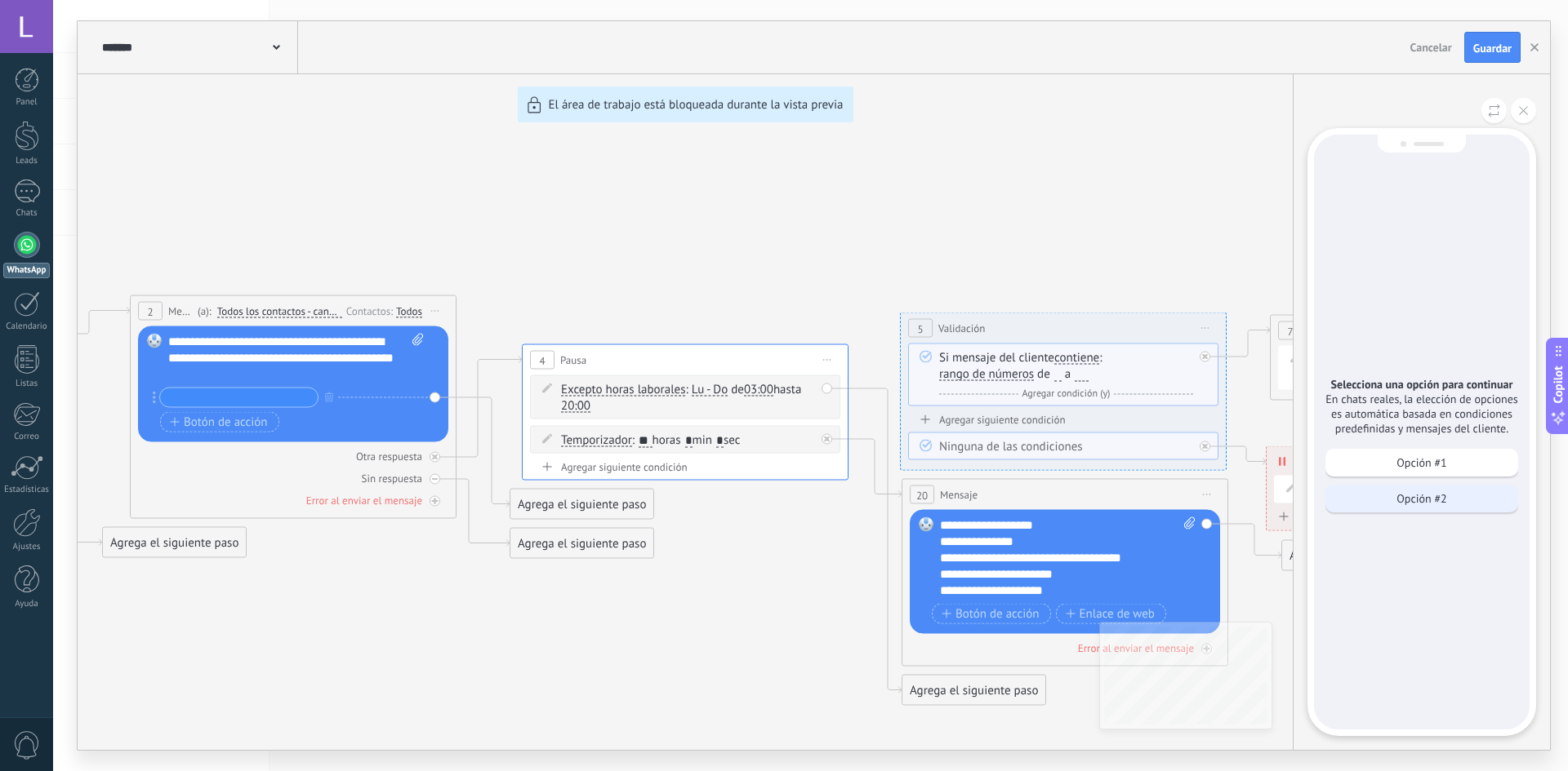
click at [1464, 498] on div "Opción #2" at bounding box center [1421, 499] width 193 height 28
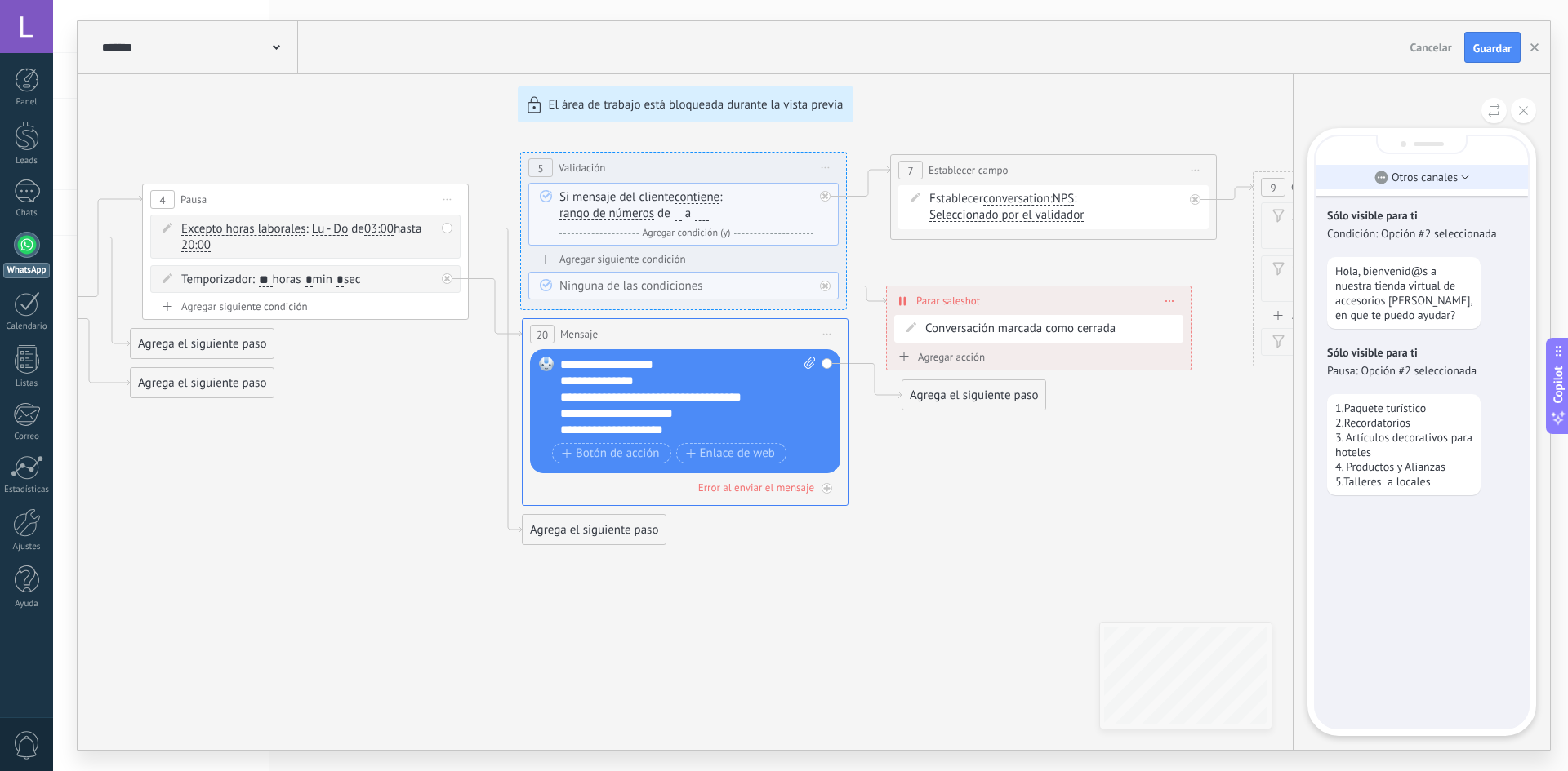
click at [1398, 182] on p "Otros canales" at bounding box center [1425, 176] width 66 height 15
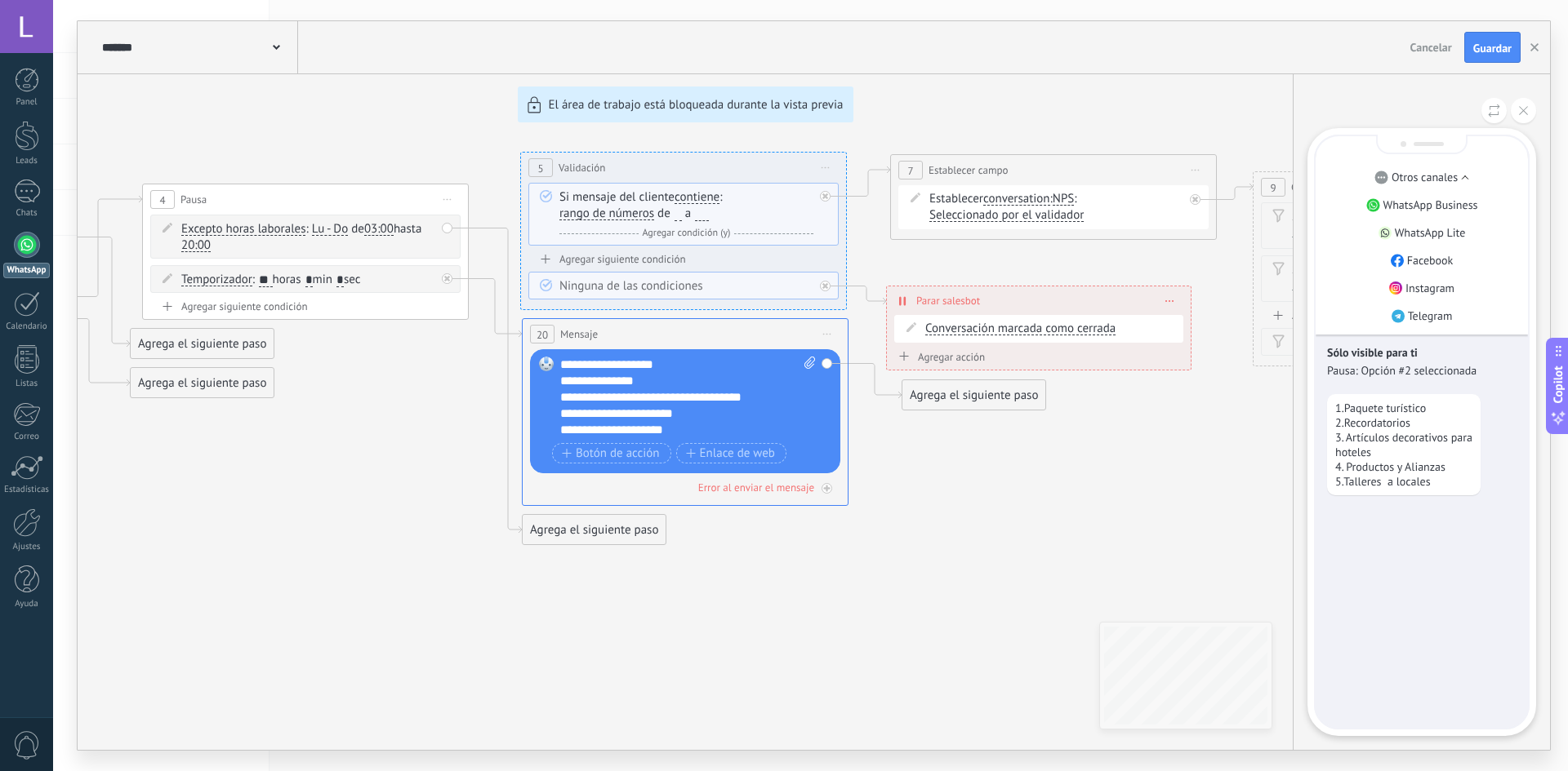
click at [1398, 182] on p "Otros canales" at bounding box center [1425, 176] width 66 height 15
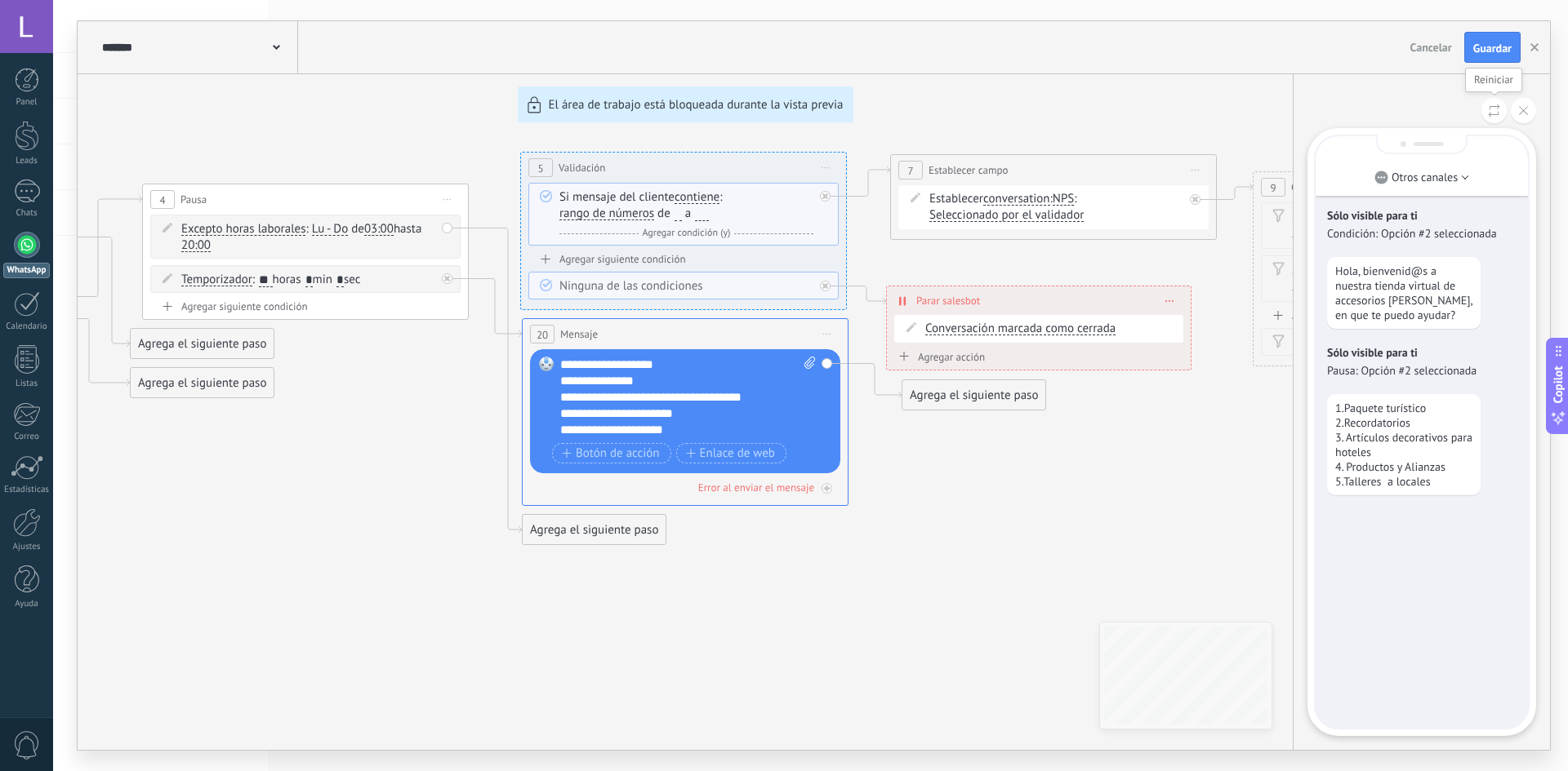
click at [1501, 110] on button at bounding box center [1494, 110] width 25 height 25
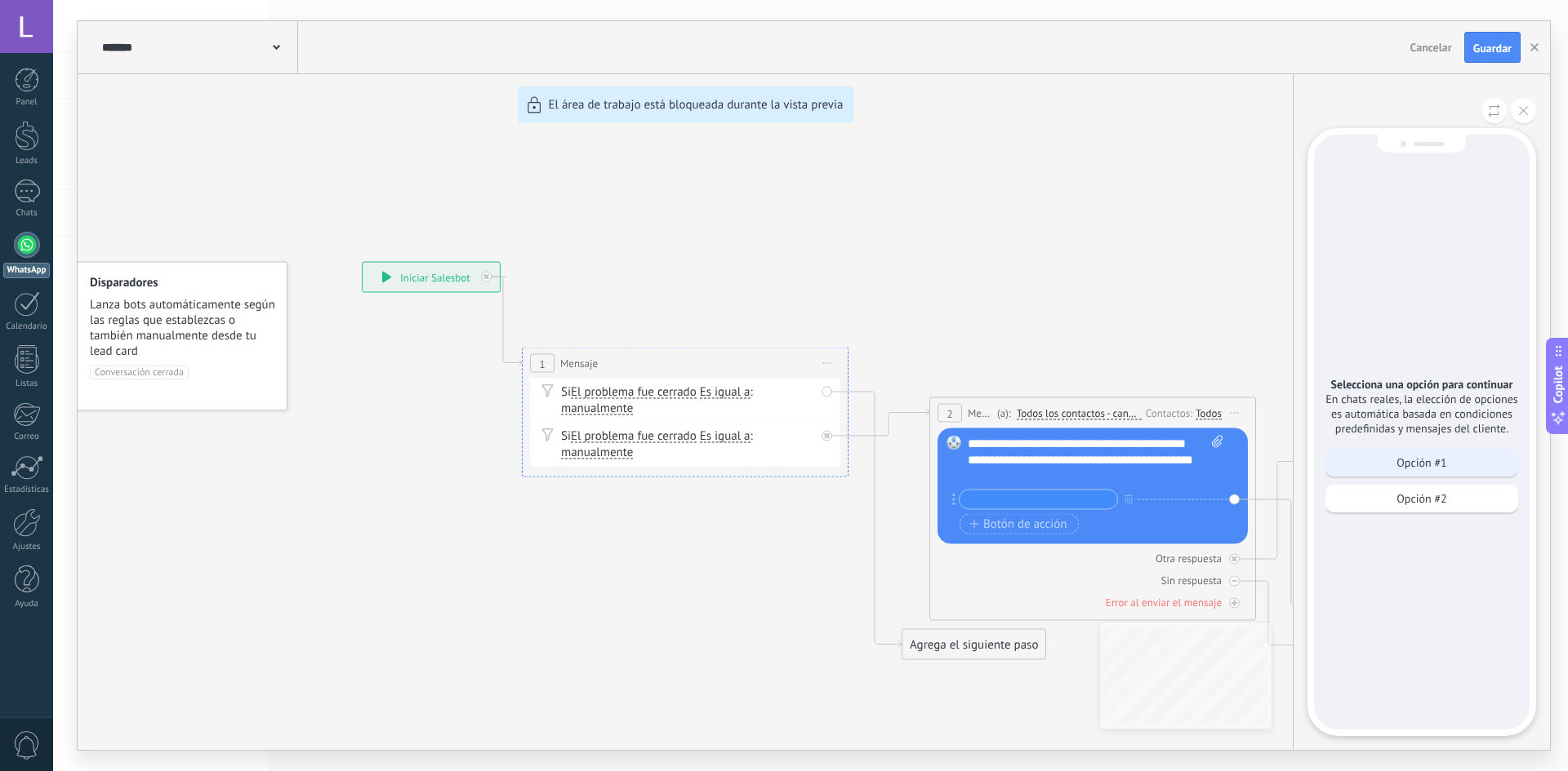
click at [1466, 470] on div "Opción #1" at bounding box center [1421, 463] width 193 height 28
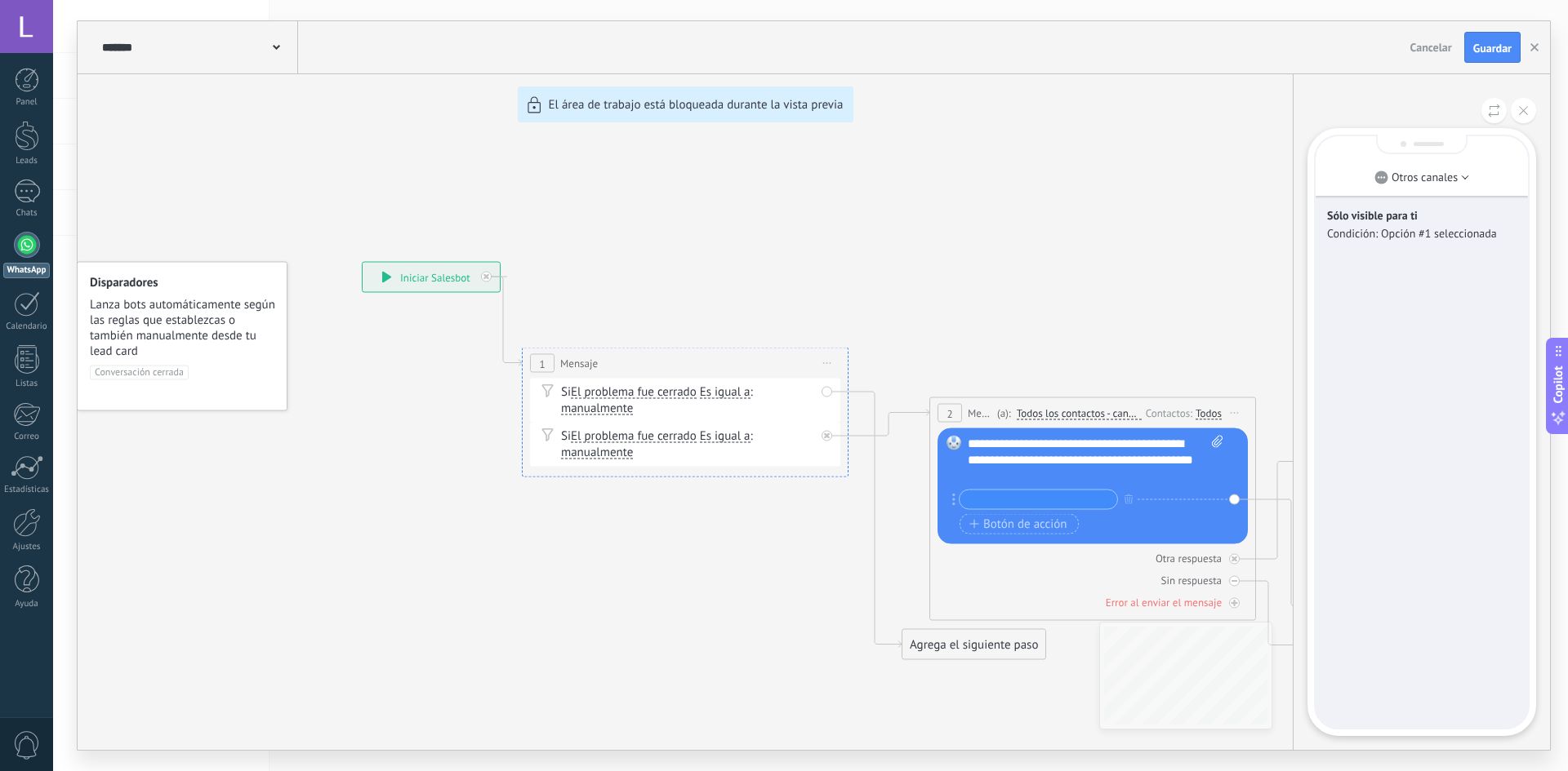
click at [830, 432] on div "**********" at bounding box center [814, 385] width 1473 height 729
click at [851, 368] on div "**********" at bounding box center [814, 385] width 1473 height 729
click at [1426, 183] on p "Otros canales" at bounding box center [1425, 176] width 66 height 15
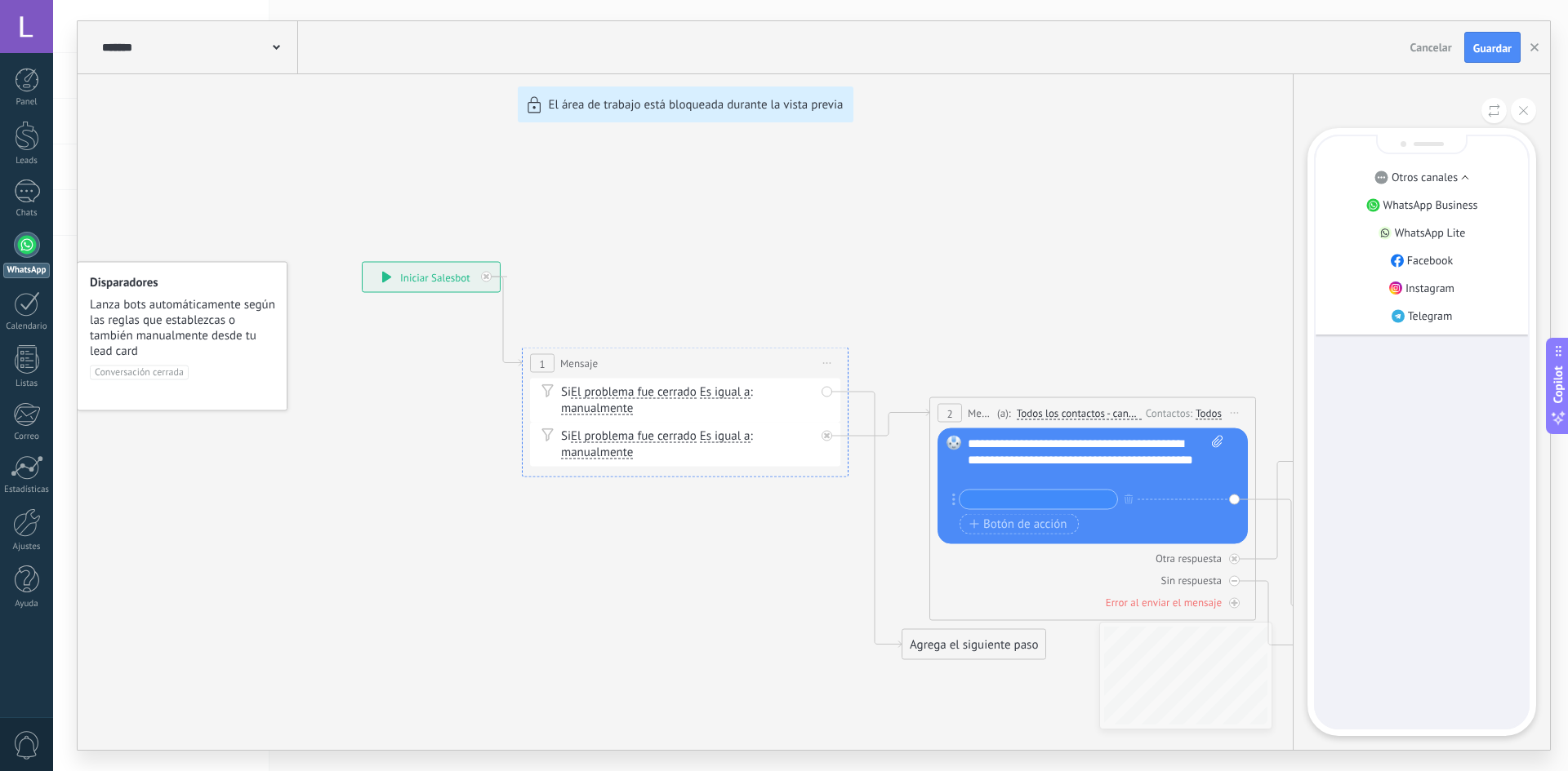
click at [1323, 512] on div "Sólo visible para ti Condición: Opción #1 seleccionada" at bounding box center [1421, 432] width 212 height 592
click at [1150, 209] on div "**********" at bounding box center [814, 385] width 1473 height 729
click at [1202, 587] on div "**********" at bounding box center [814, 385] width 1473 height 729
click at [1240, 579] on div "**********" at bounding box center [814, 385] width 1473 height 729
click at [1187, 187] on div "**********" at bounding box center [814, 385] width 1473 height 729
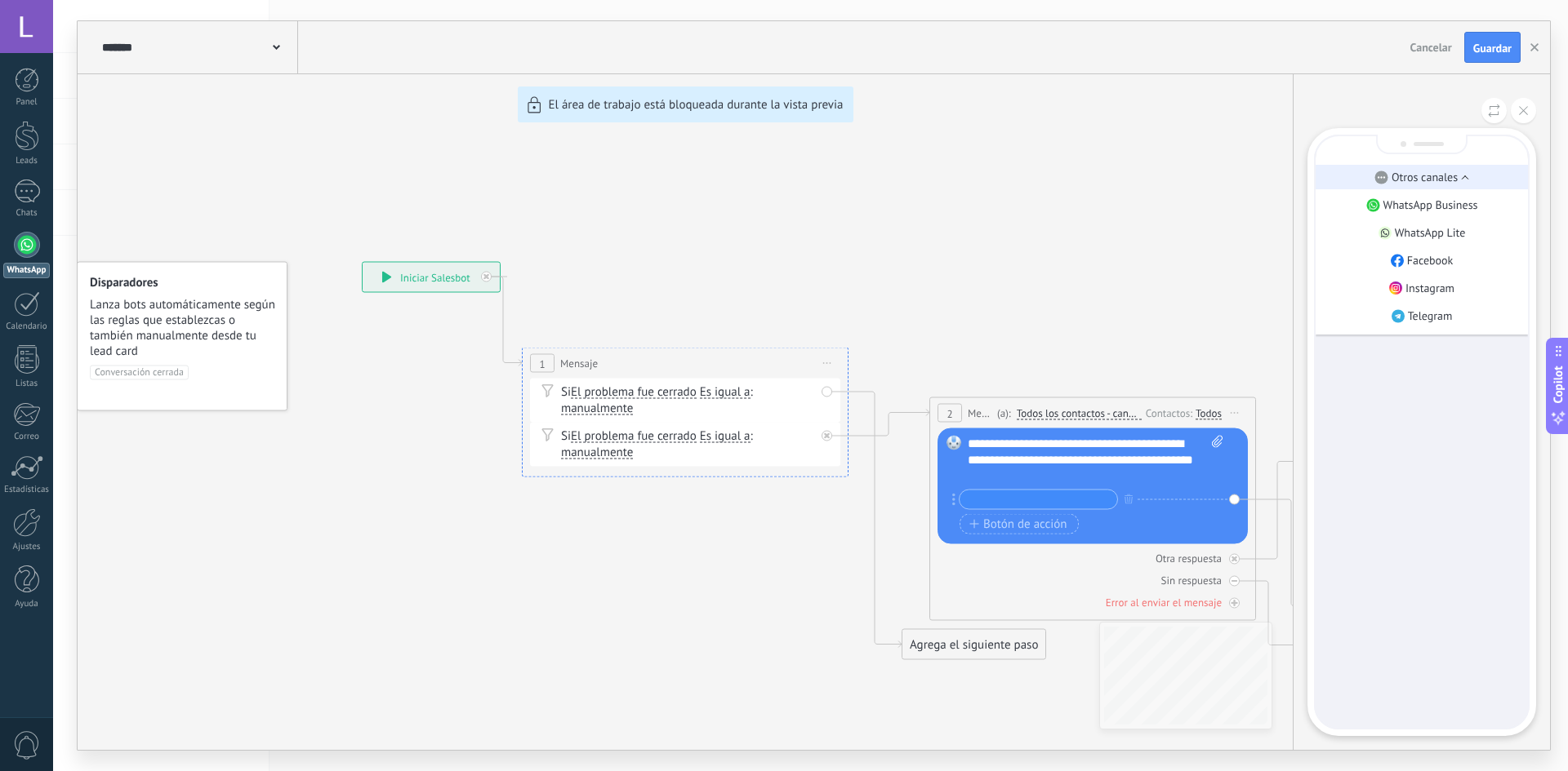
click at [1455, 178] on p "Otros canales" at bounding box center [1425, 176] width 66 height 15
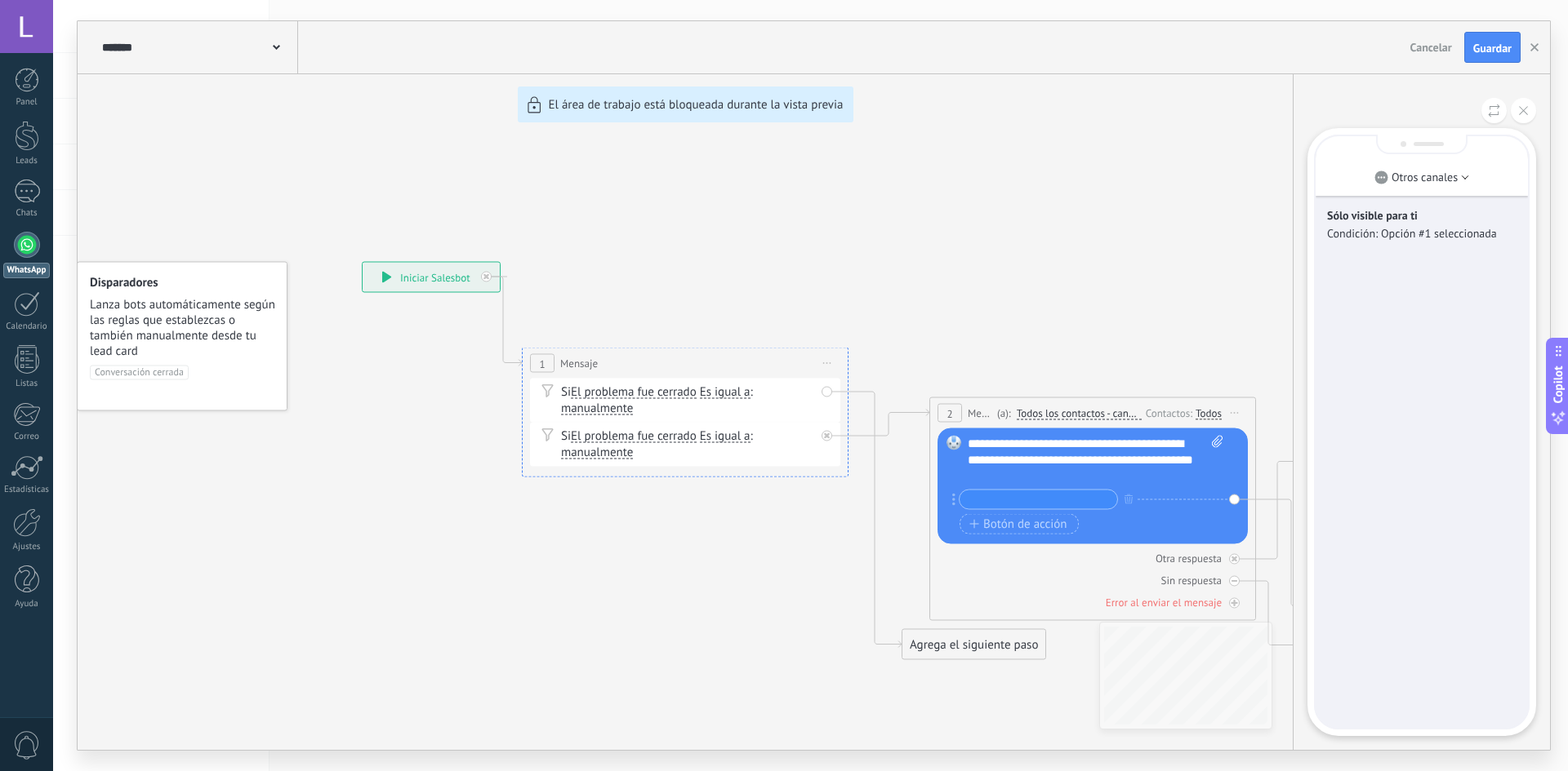
click at [1440, 234] on p "Condición: Opción #1 seleccionada" at bounding box center [1421, 233] width 190 height 15
click at [1493, 99] on button at bounding box center [1494, 110] width 25 height 25
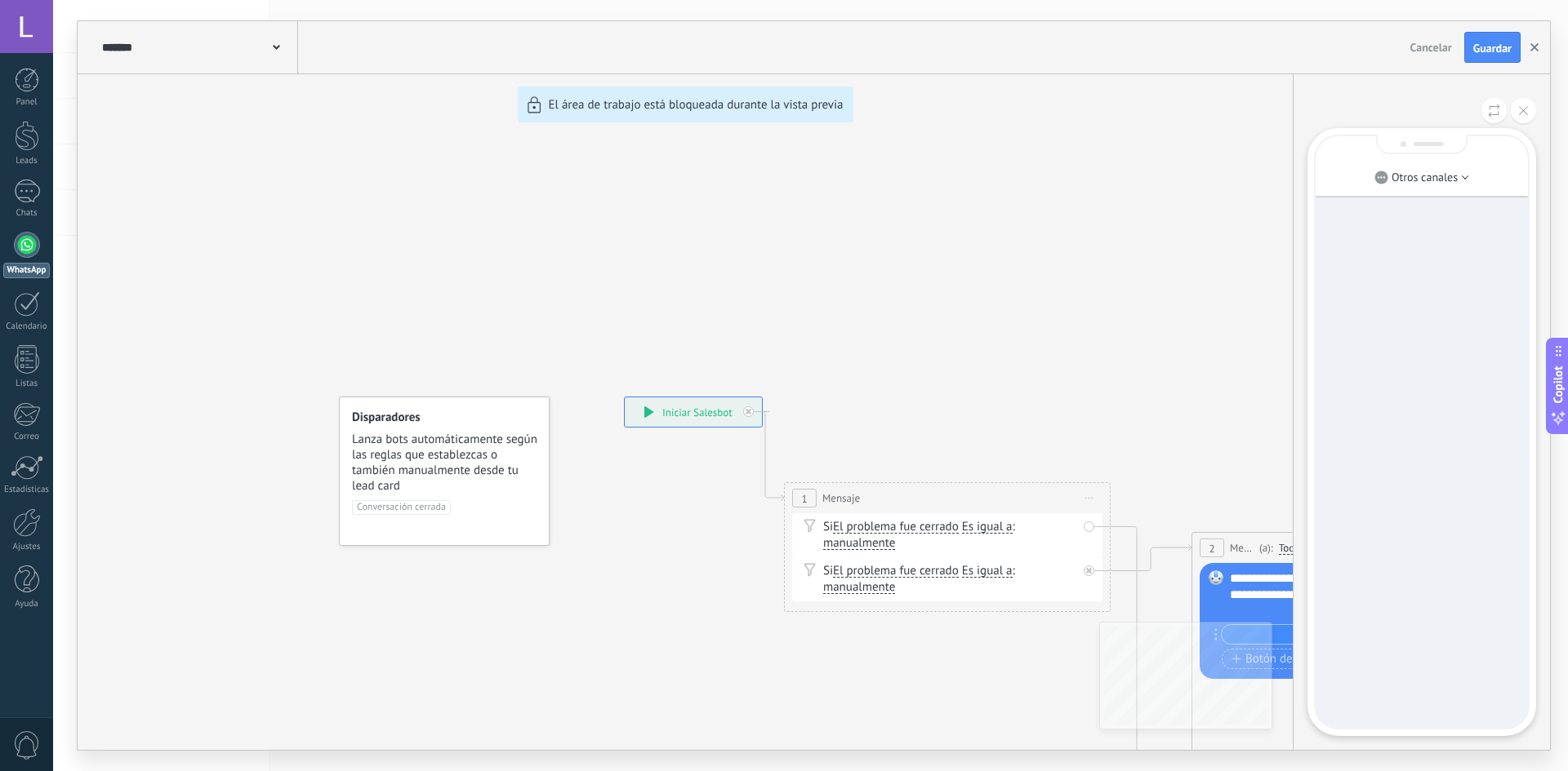
click at [1535, 42] on button "button" at bounding box center [1535, 47] width 24 height 31
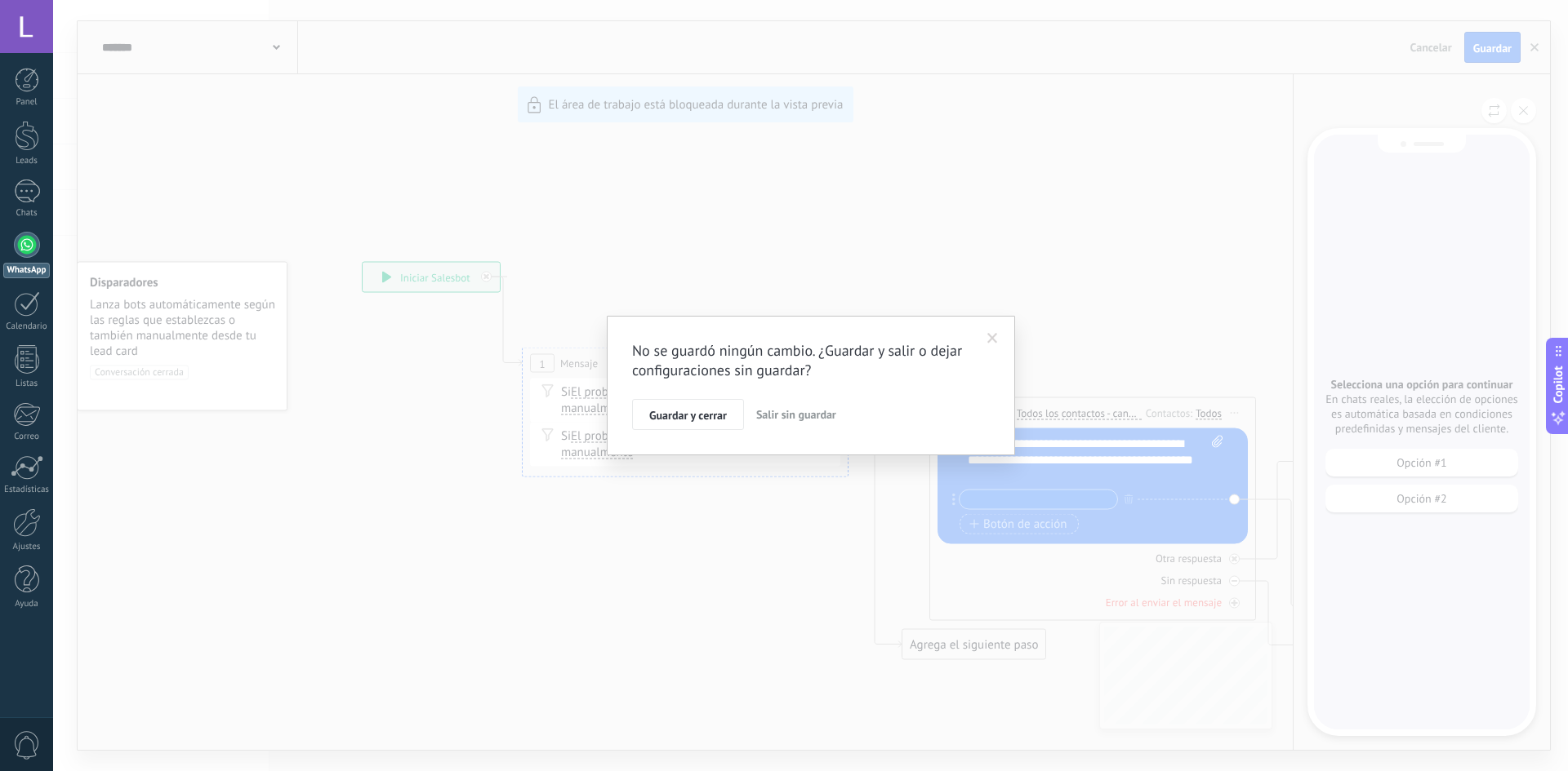
click at [1007, 339] on div "No se guardó ningún cambio. ¿Guardar y salir o dejar configuraciones sin guarda…" at bounding box center [811, 386] width 408 height 140
click at [991, 343] on span at bounding box center [992, 338] width 10 height 11
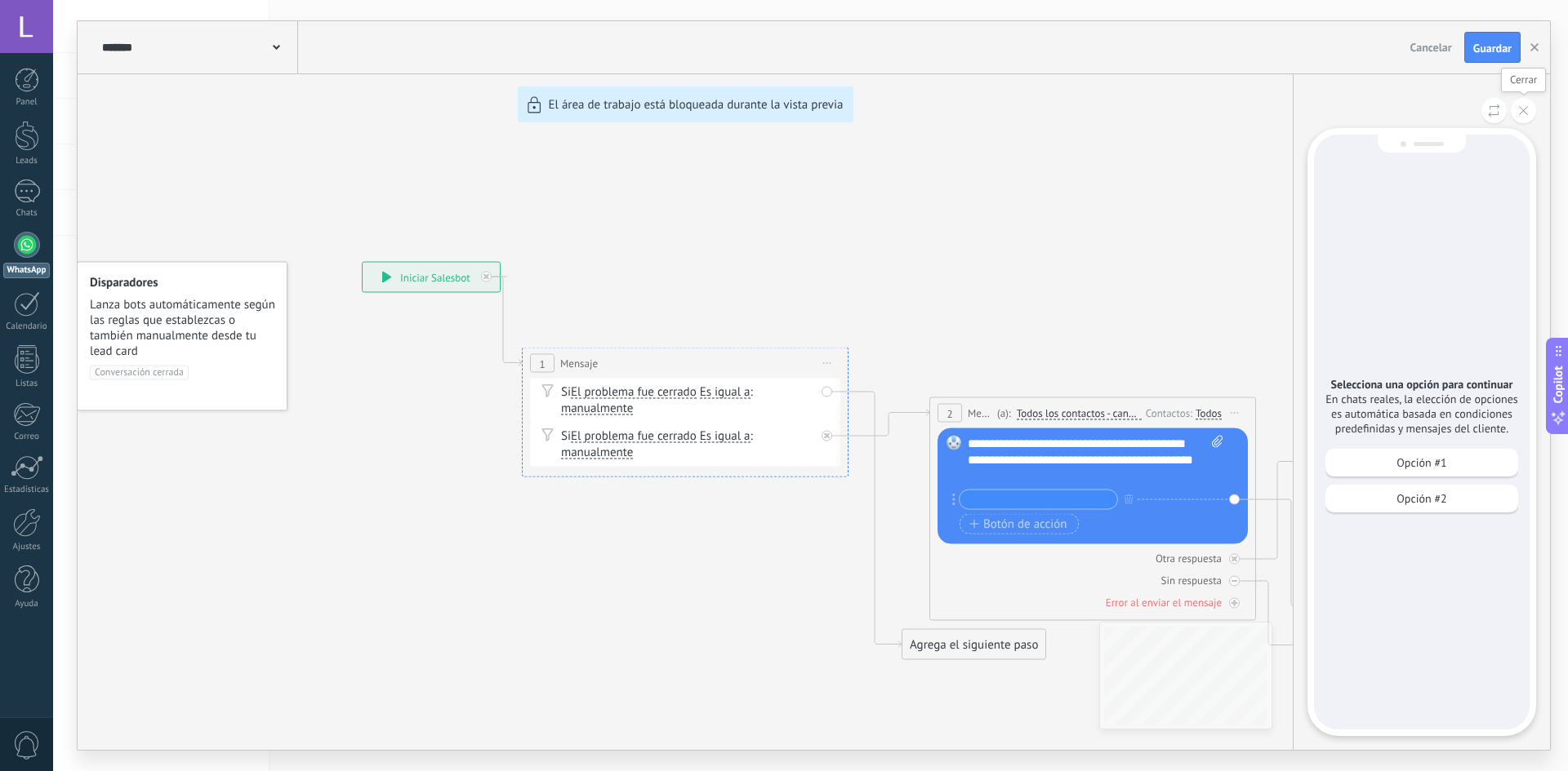
click at [1524, 108] on icon at bounding box center [1523, 111] width 9 height 9
